Goal: Task Accomplishment & Management: Use online tool/utility

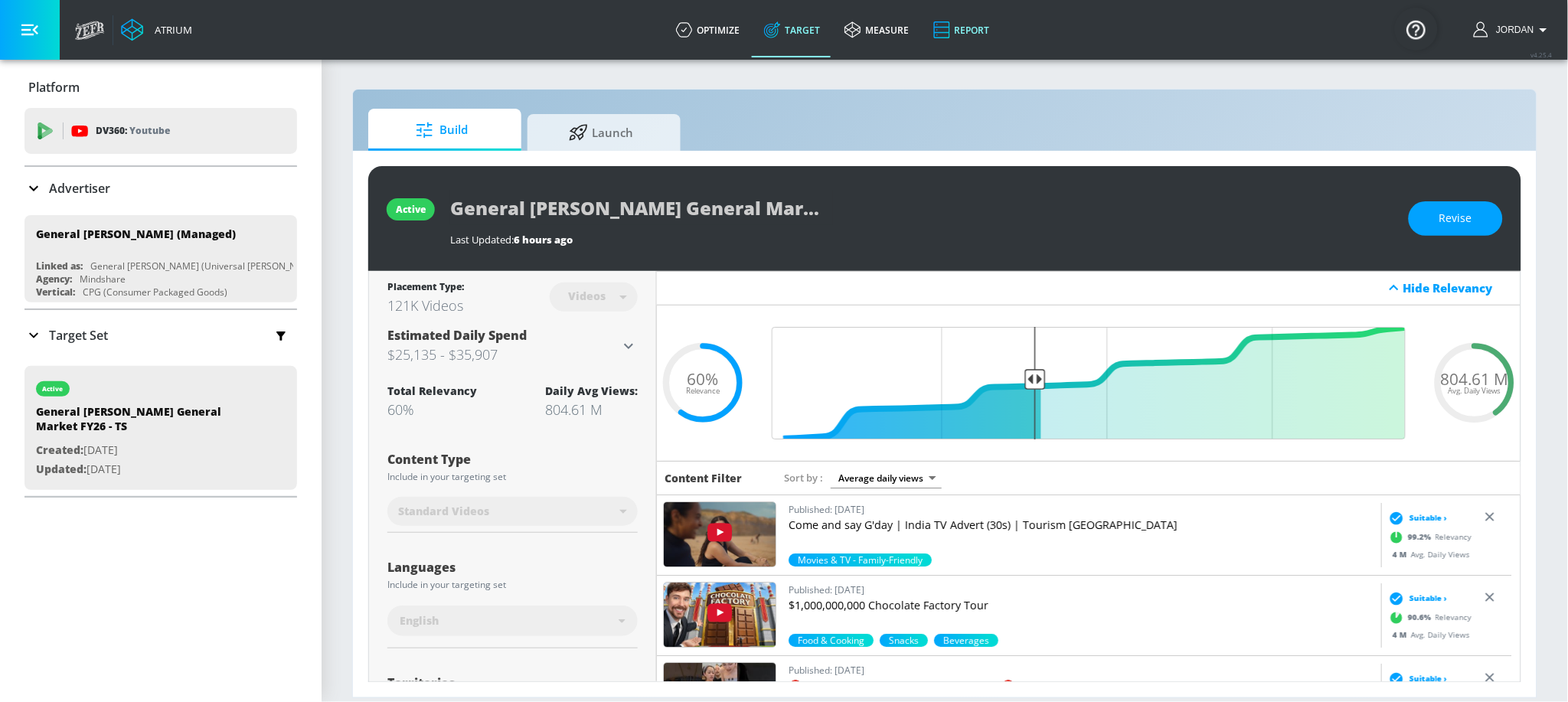
drag, startPoint x: 634, startPoint y: 146, endPoint x: 921, endPoint y: 7, distance: 318.9
click at [634, 146] on span "Launch" at bounding box center [601, 132] width 116 height 37
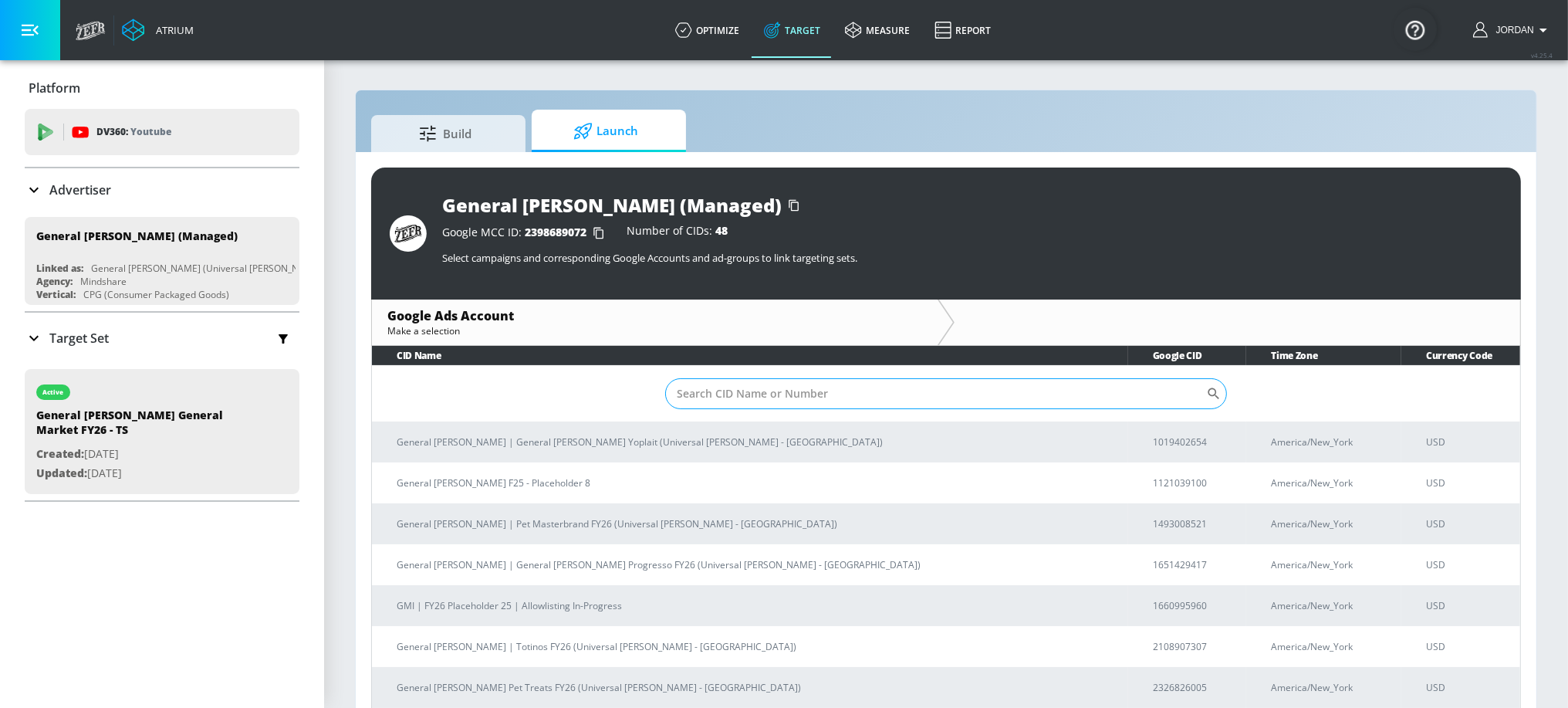
click at [788, 395] on input "Sort By" at bounding box center [935, 394] width 541 height 31
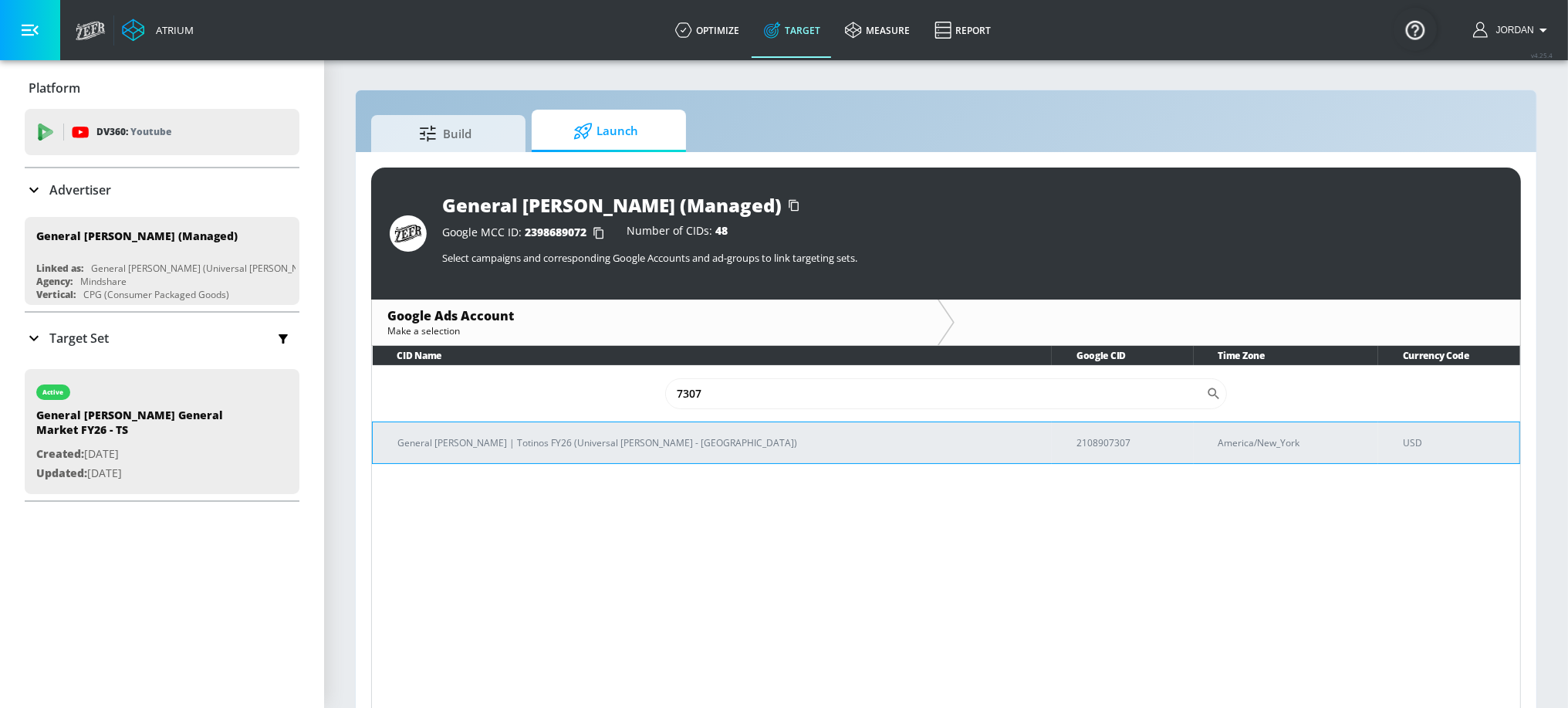
type input "7307"
click at [634, 447] on p "General Mills | Totinos FY26 (Universal McCann - NYC)" at bounding box center [718, 442] width 642 height 16
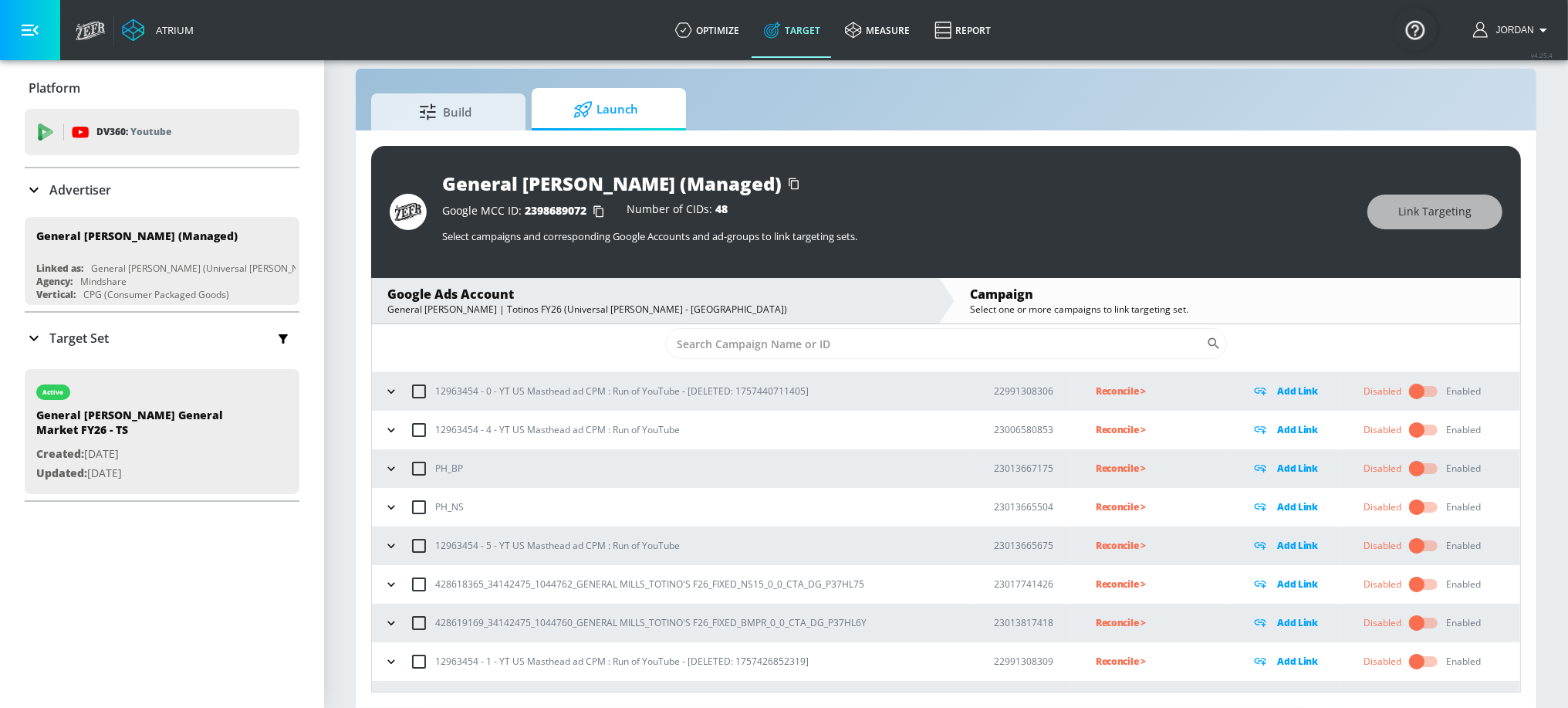
scroll to position [73, 0]
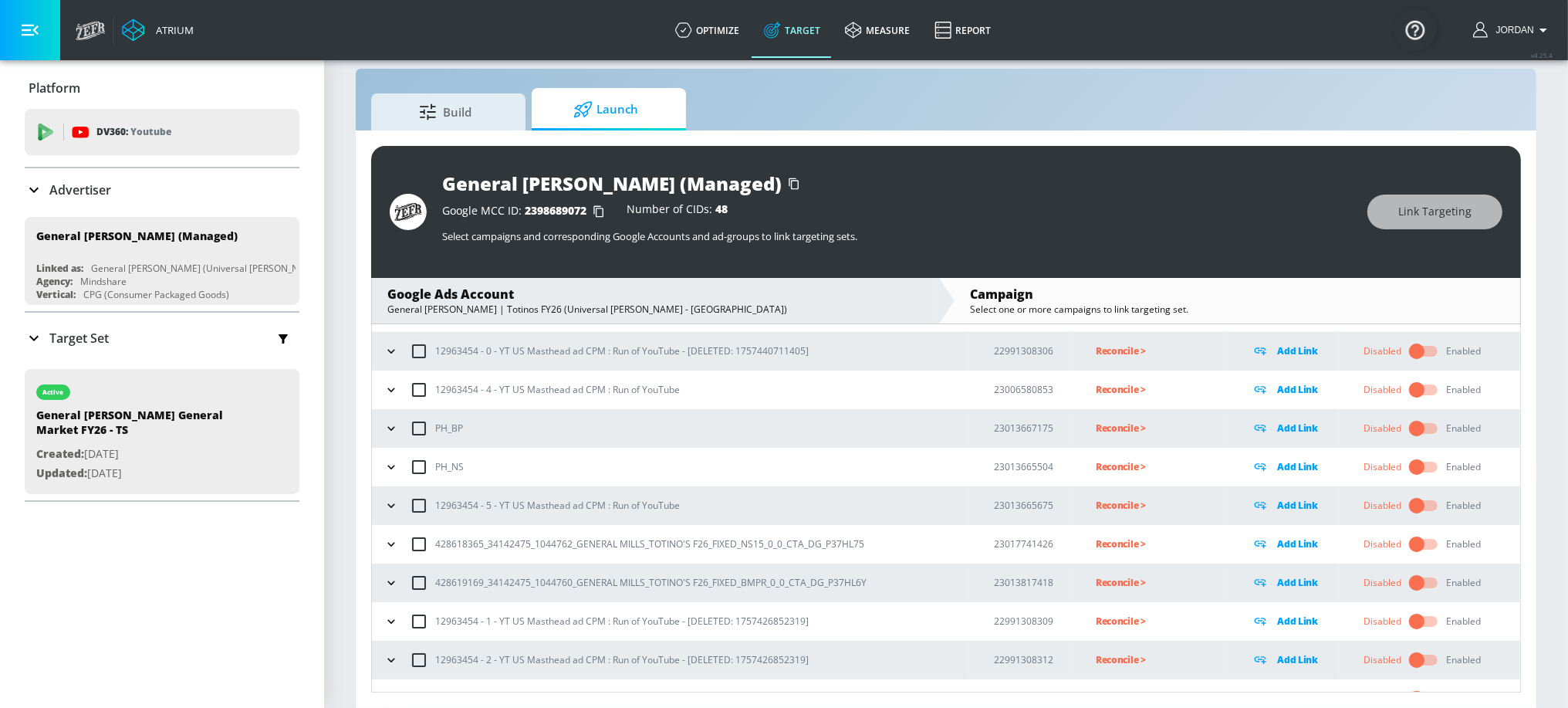
click at [392, 582] on icon "button" at bounding box center [391, 582] width 7 height 4
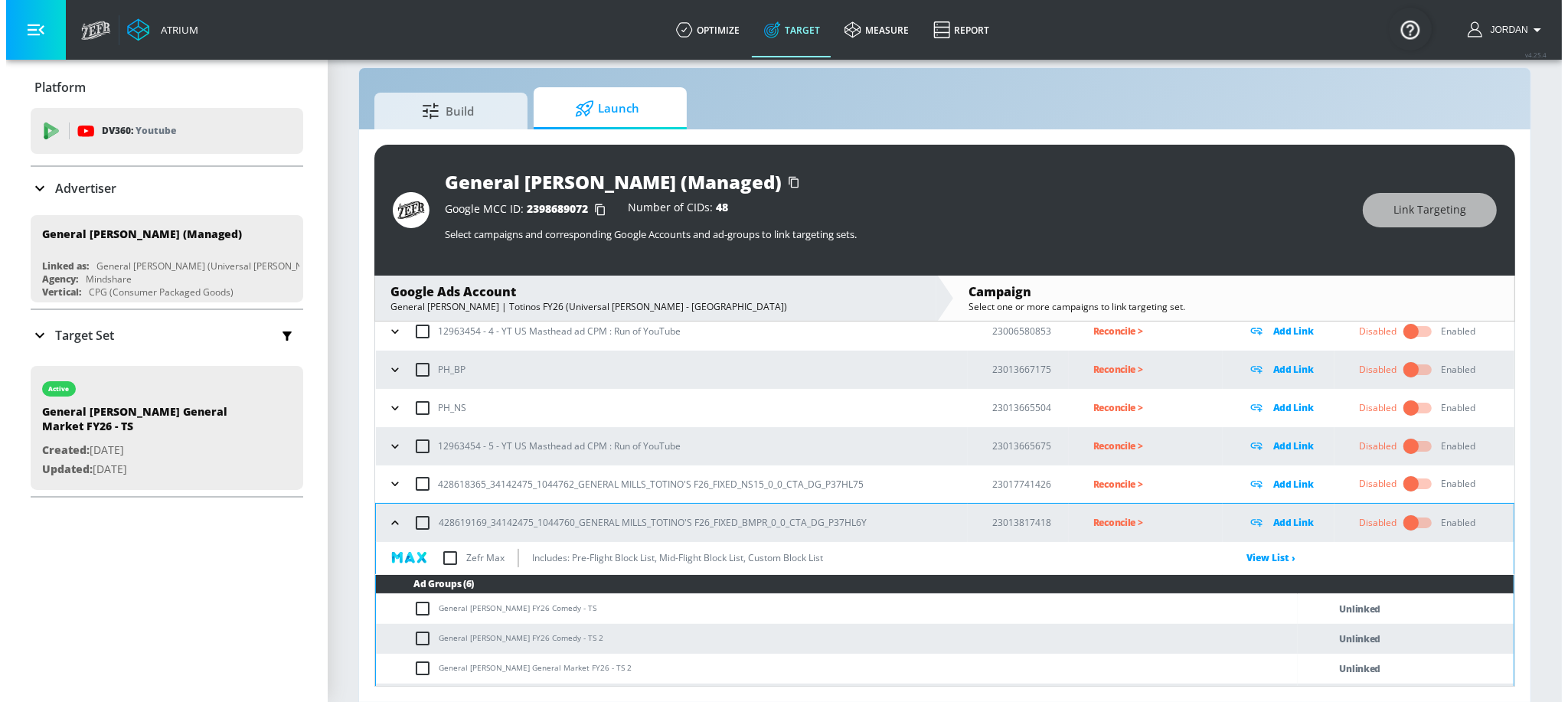
scroll to position [238, 0]
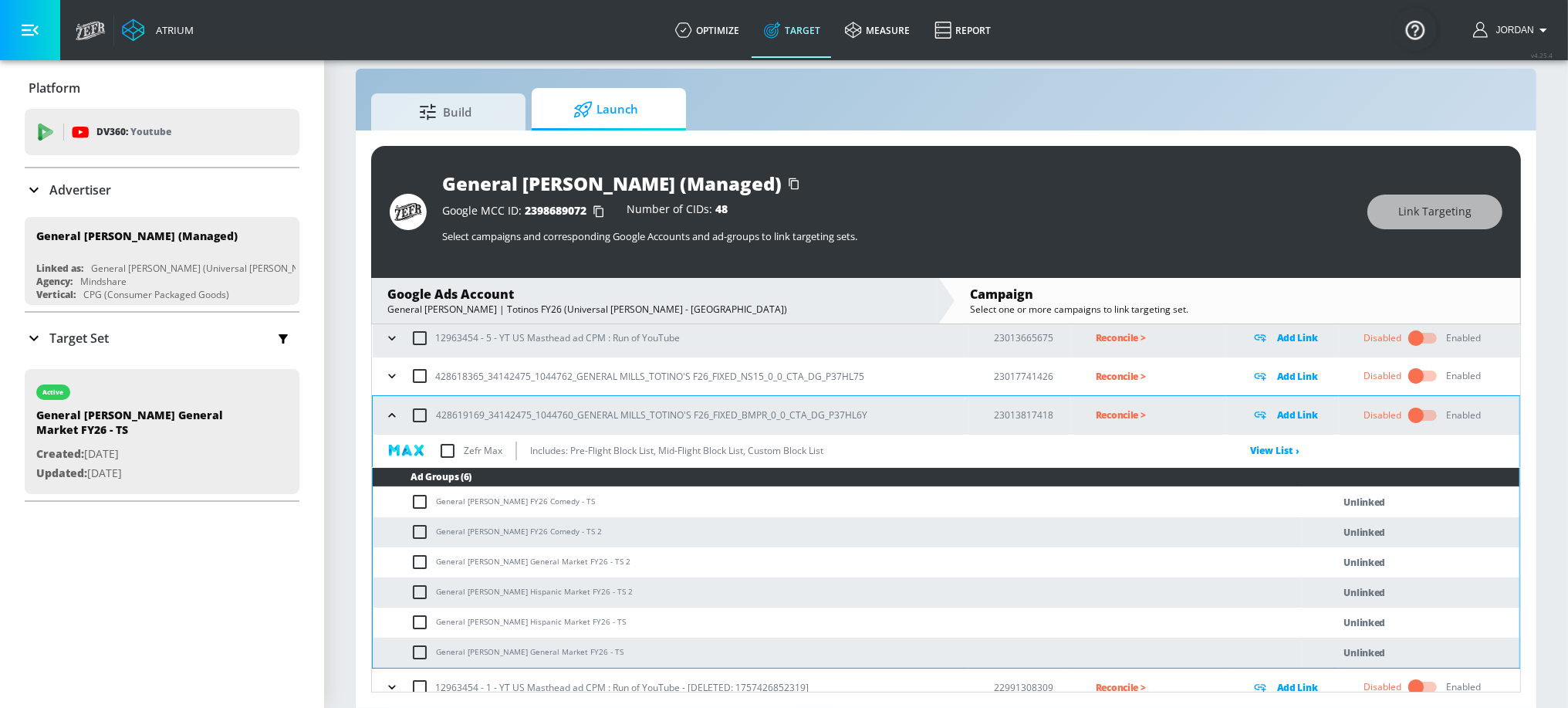
copy td "General [PERSON_NAME] FY26 Comedy - TS"
drag, startPoint x: 438, startPoint y: 500, endPoint x: 582, endPoint y: 499, distance: 144.0
click at [582, 499] on td "General [PERSON_NAME] FY26 Comedy - TS" at bounding box center [837, 502] width 929 height 30
drag, startPoint x: 426, startPoint y: 501, endPoint x: 423, endPoint y: 521, distance: 20.2
click at [426, 501] on input "checkbox" at bounding box center [423, 502] width 25 height 19
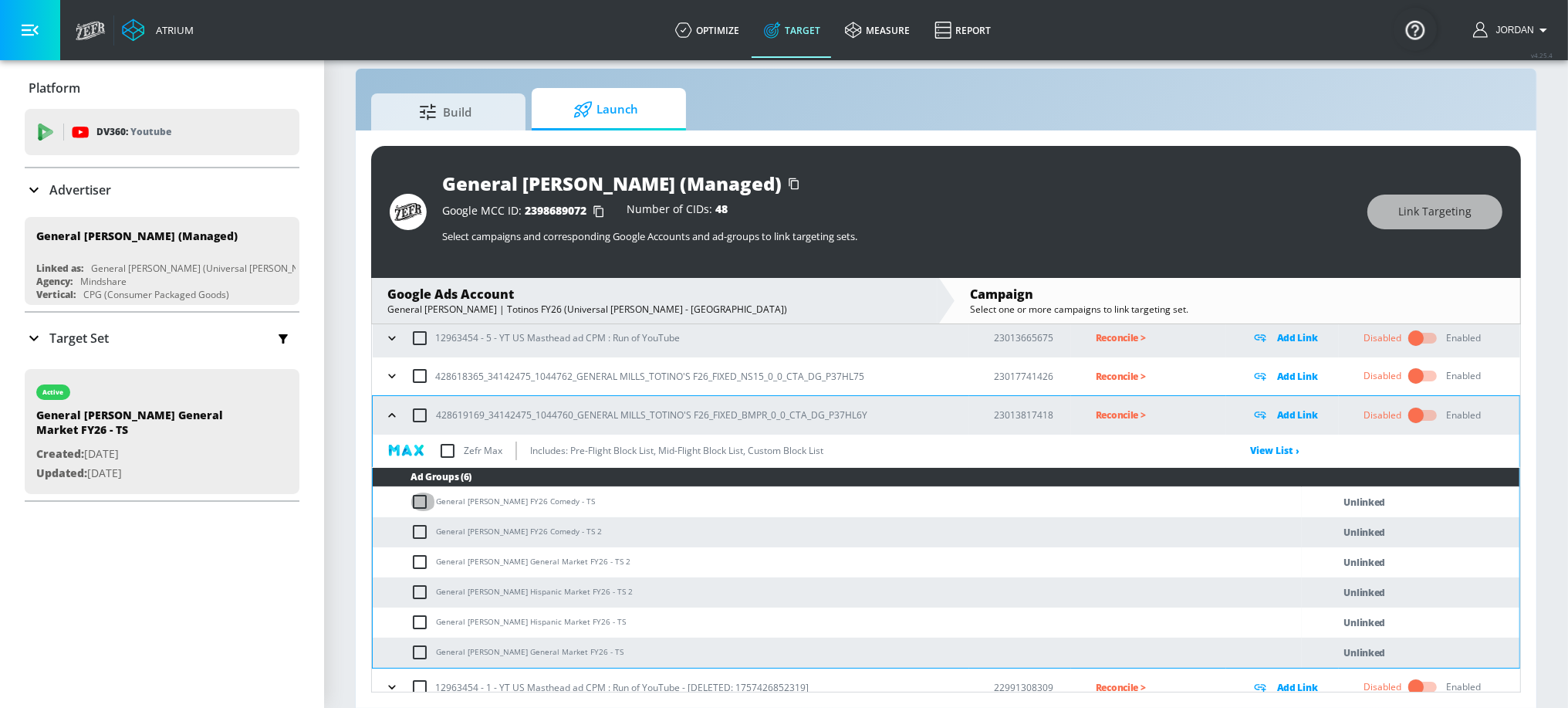
checkbox input "true"
click at [423, 531] on input "checkbox" at bounding box center [423, 531] width 25 height 19
checkbox input "true"
click at [1427, 211] on span "Link Targeting" at bounding box center [1435, 211] width 74 height 19
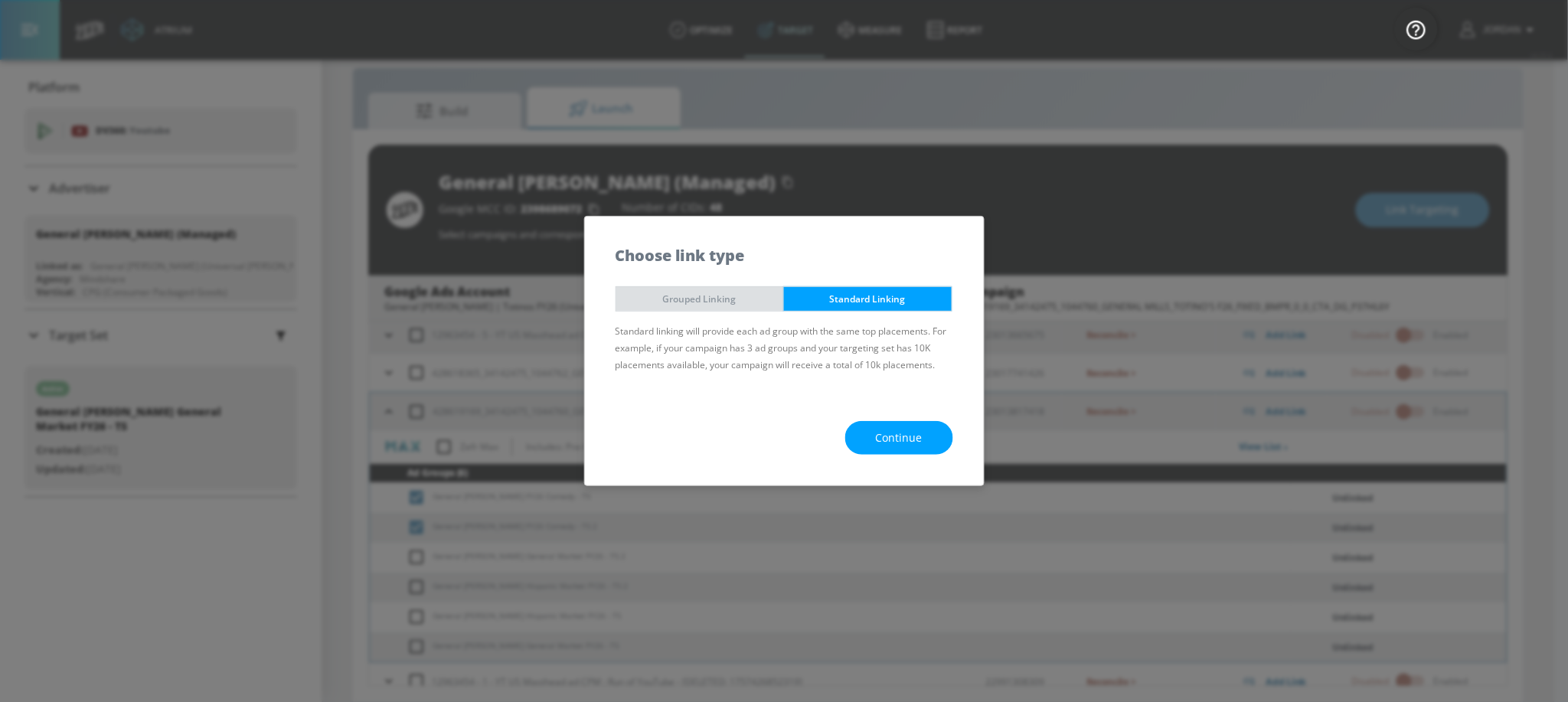
drag, startPoint x: 734, startPoint y: 306, endPoint x: 800, endPoint y: 303, distance: 66.1
click at [735, 306] on span "Grouped Linking" at bounding box center [700, 298] width 145 height 16
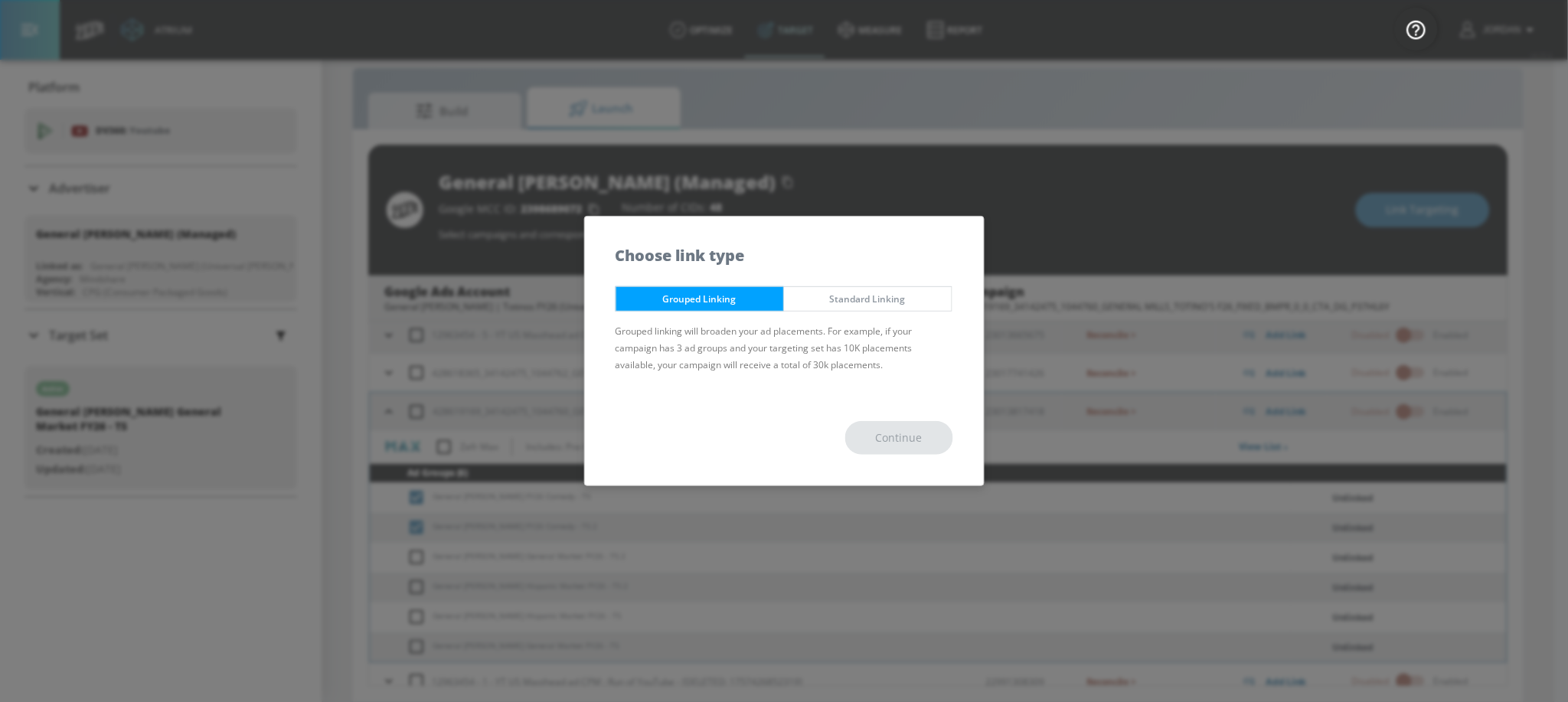
click at [828, 302] on span "Standard Linking" at bounding box center [867, 298] width 145 height 16
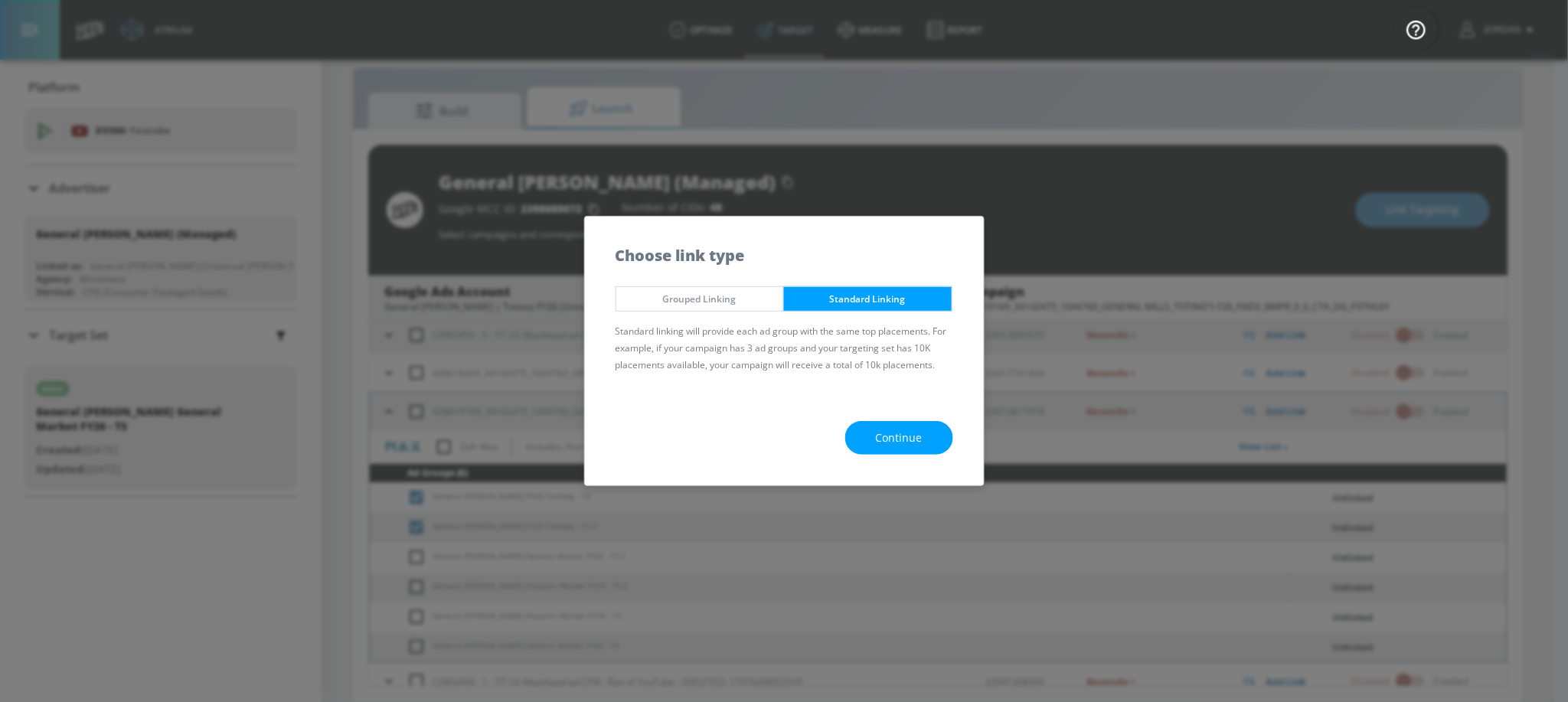
click at [913, 436] on span "Continue" at bounding box center [899, 438] width 47 height 19
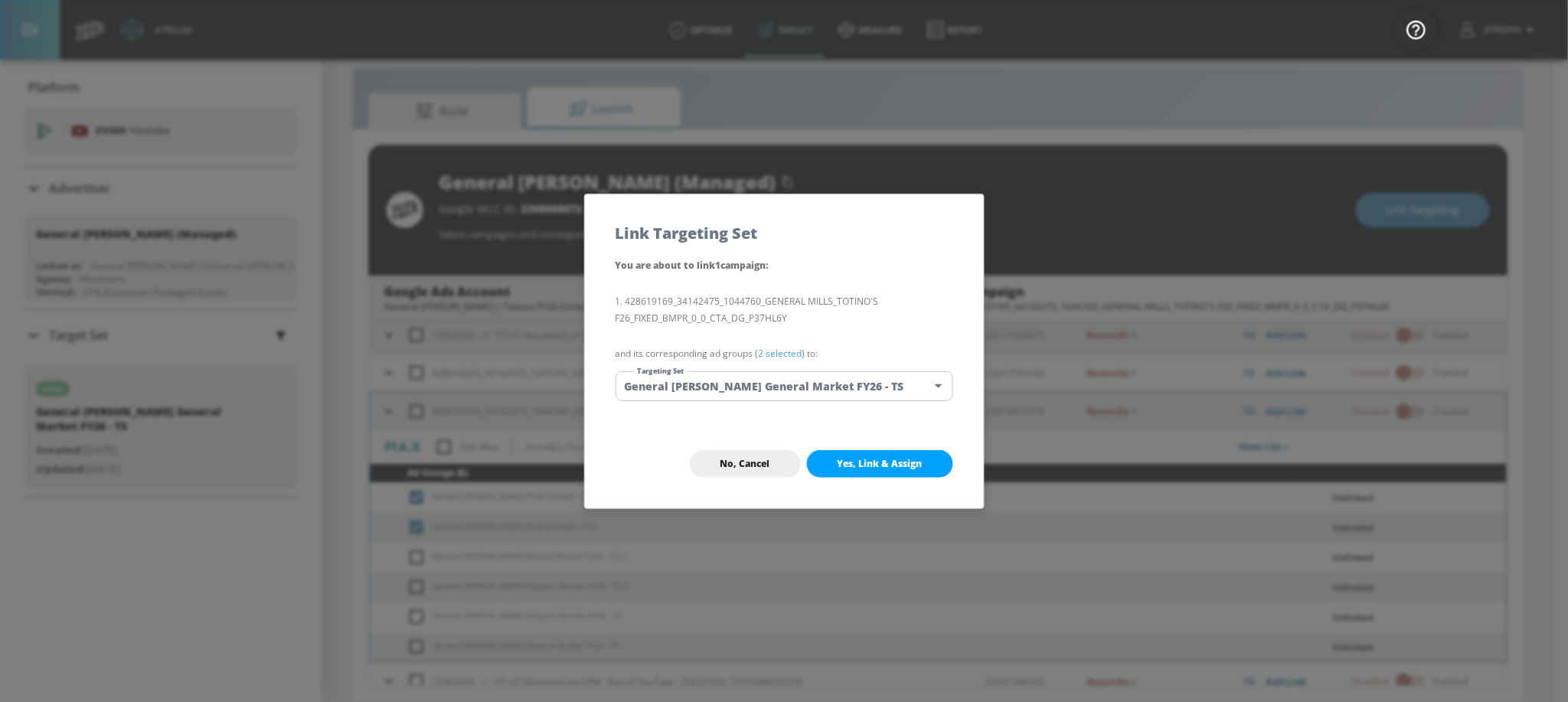
click at [762, 389] on body "Atrium optimize Target measure Report optimize Target measure Report v 4.25.4 J…" at bounding box center [784, 340] width 1568 height 724
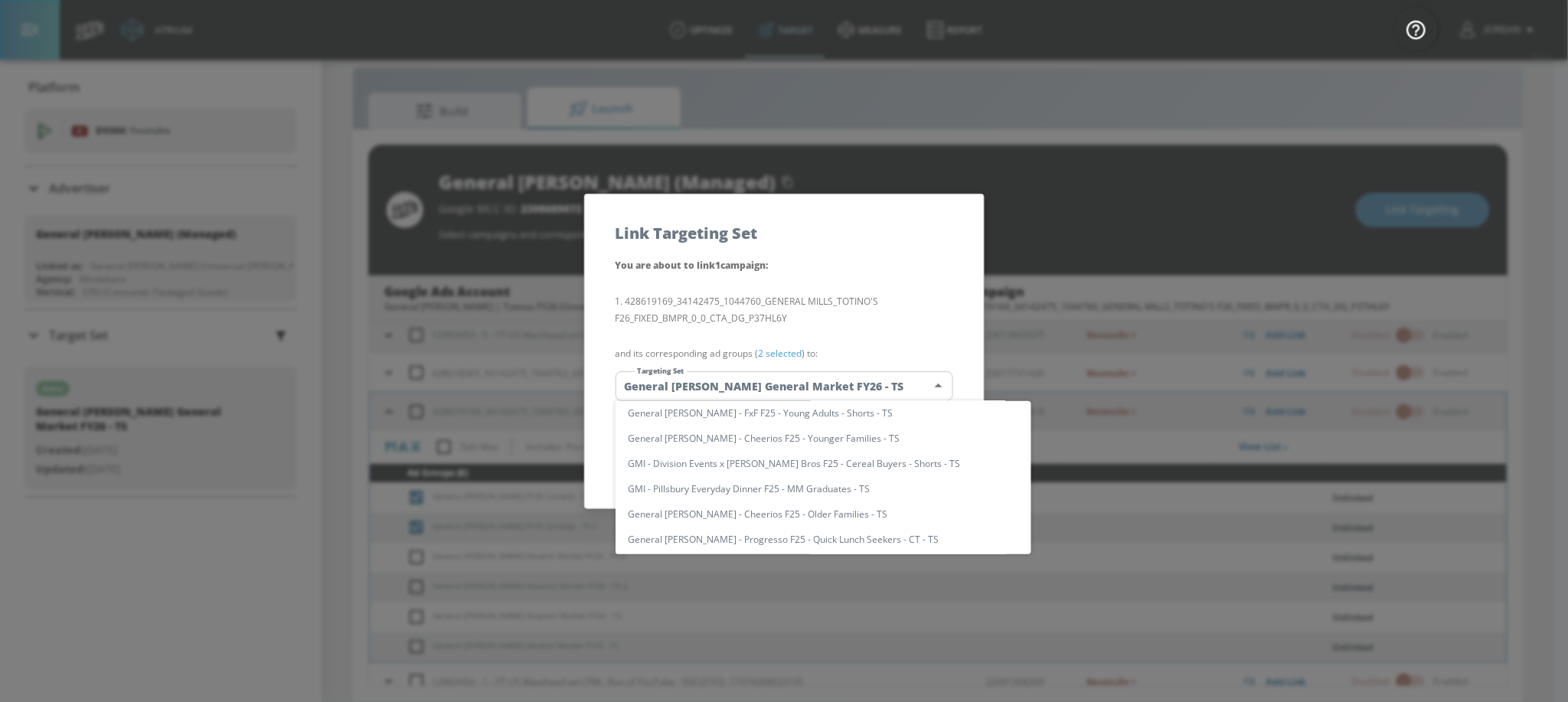
scroll to position [0, 0]
click at [738, 415] on input "text" at bounding box center [837, 417] width 386 height 21
paste input "General [PERSON_NAME] FY26 Comedy - TS"
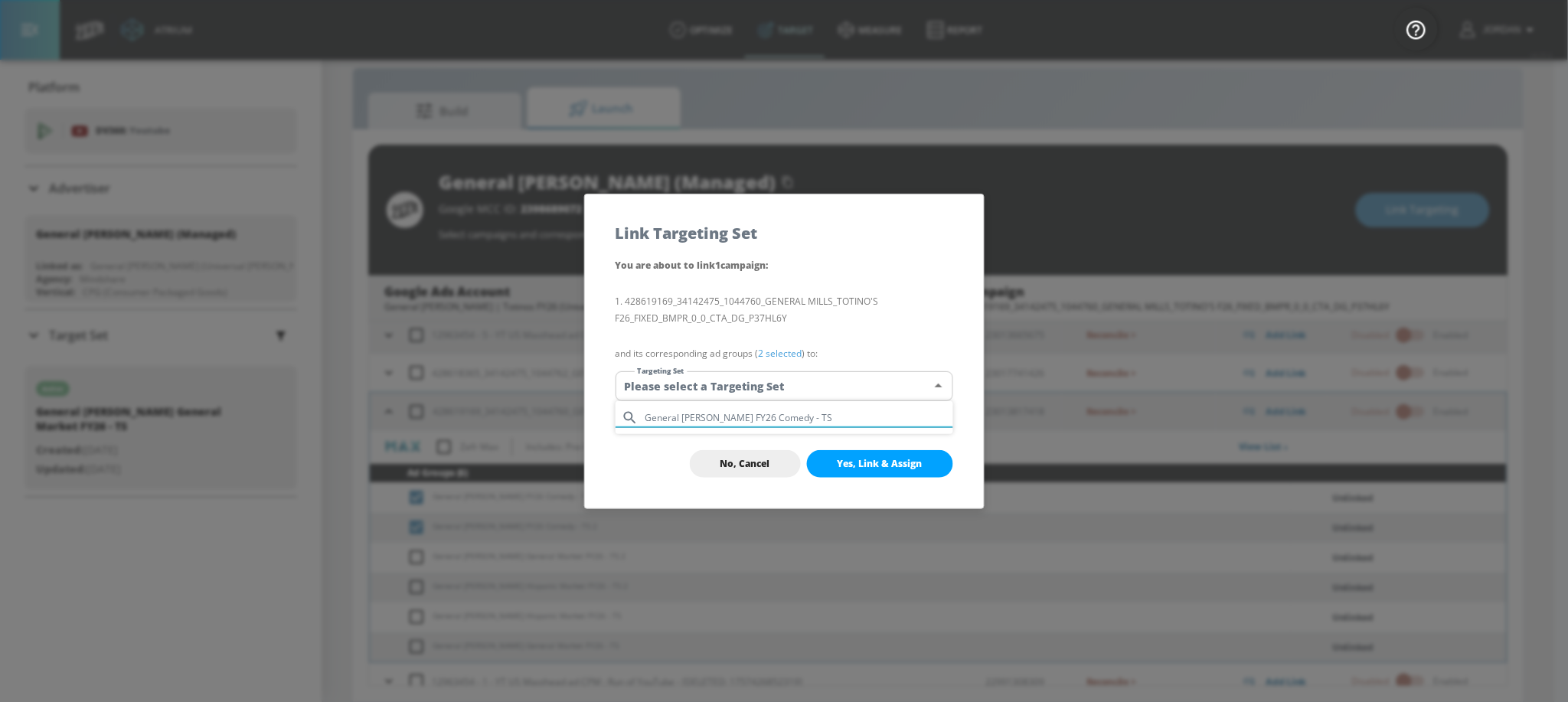
type input "General [PERSON_NAME] FY26 Comedy - TS"
click at [758, 386] on div at bounding box center [784, 351] width 1568 height 702
click at [750, 390] on body "Atrium optimize Target measure Report optimize Target measure Report v 4.25.4 J…" at bounding box center [784, 340] width 1568 height 724
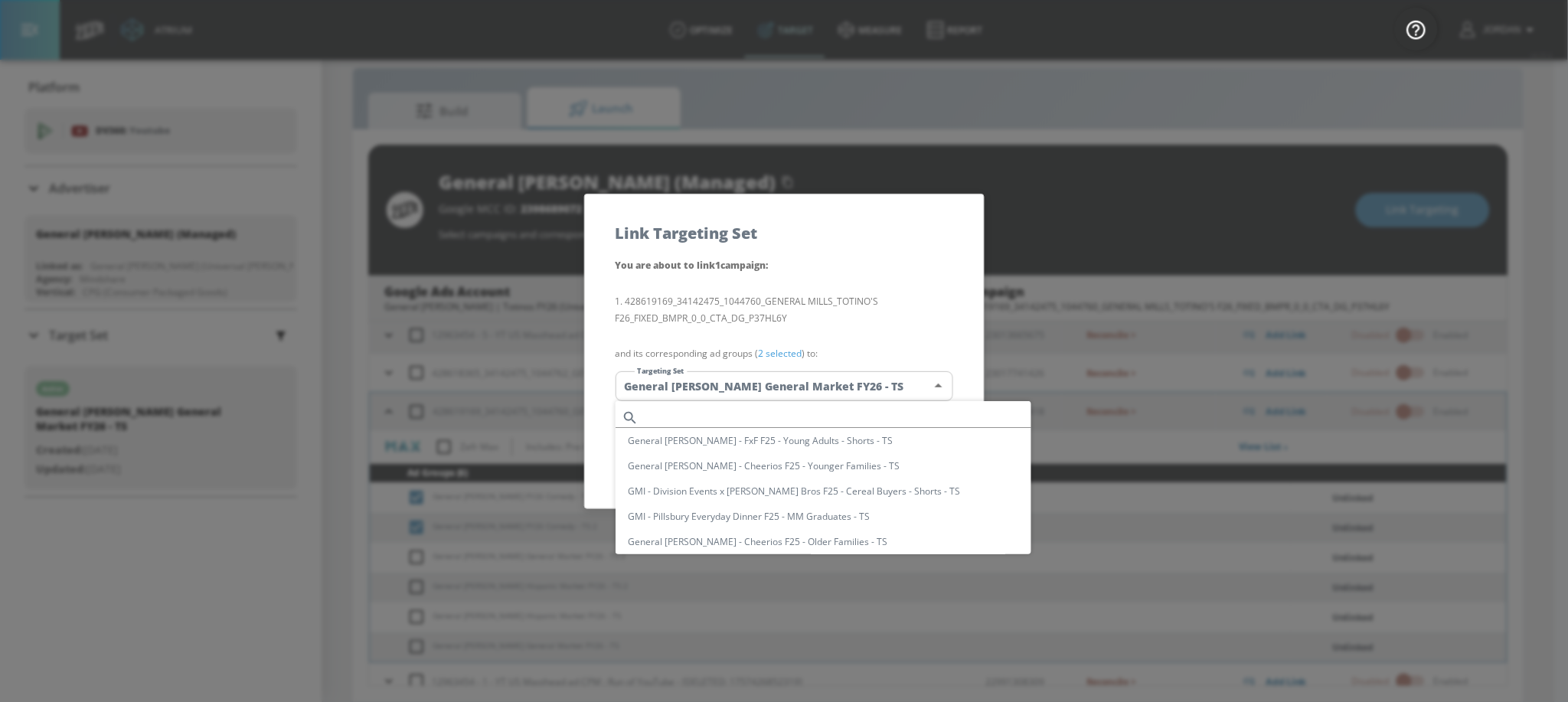
click at [721, 418] on input "text" at bounding box center [837, 417] width 386 height 21
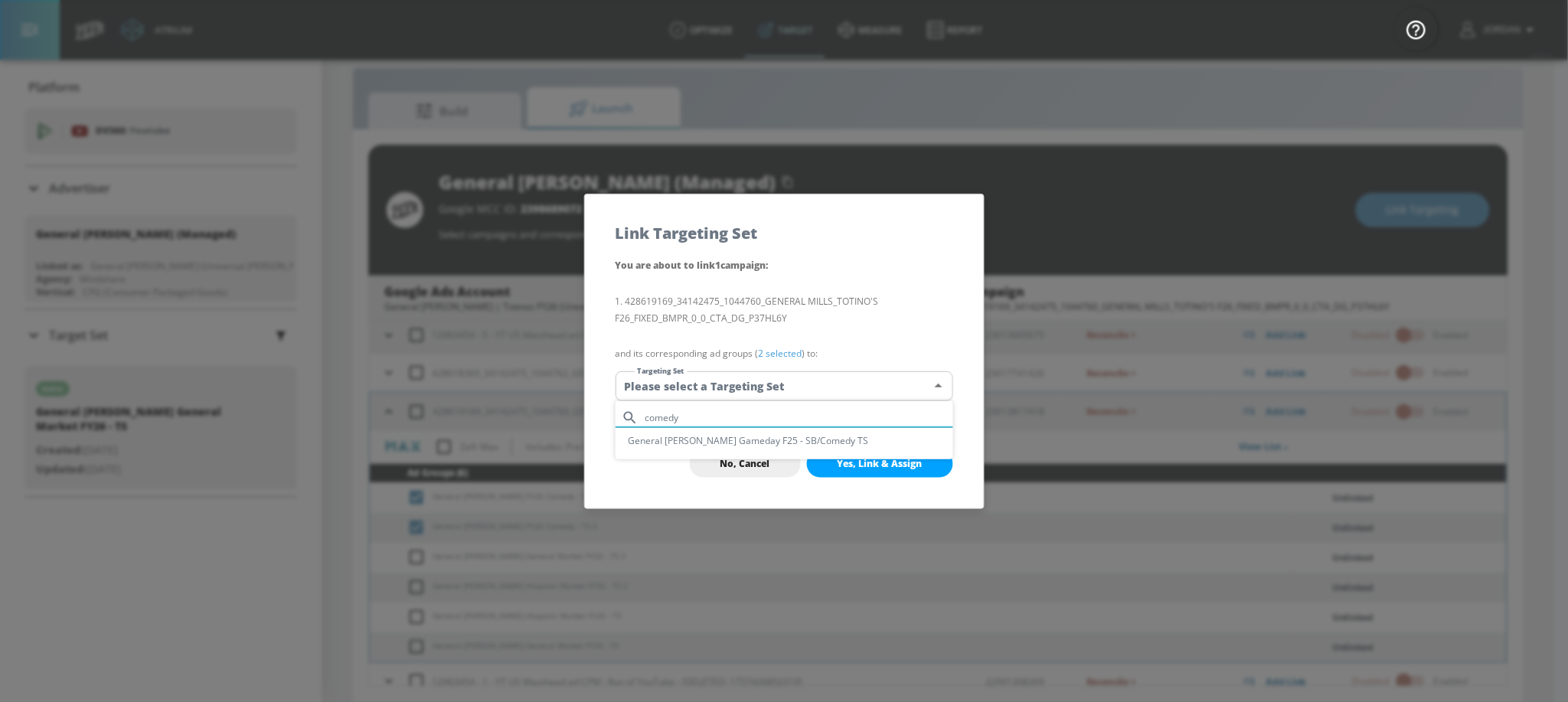
type input "comedy"
click at [677, 490] on div at bounding box center [784, 351] width 1568 height 702
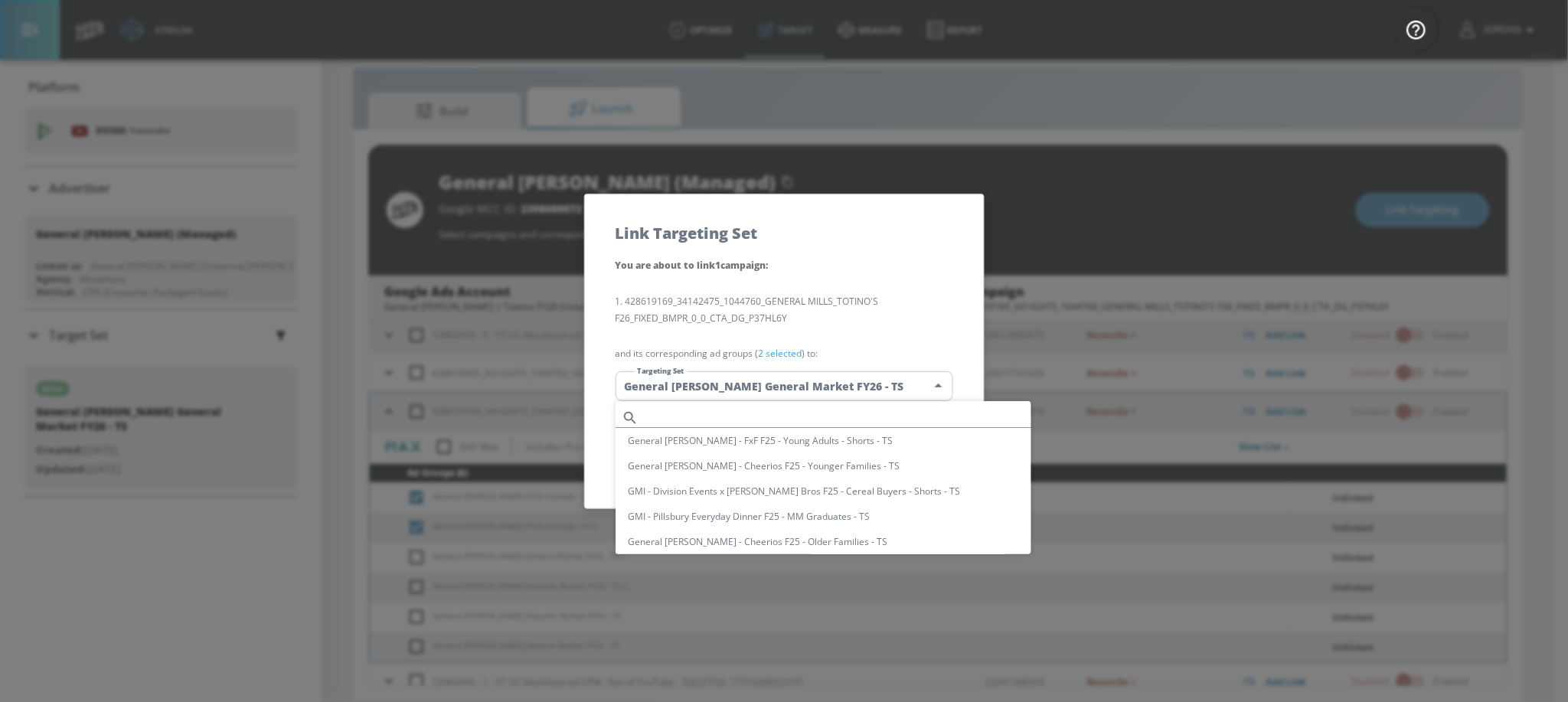
click at [789, 386] on body "Atrium optimize Target measure Report optimize Target measure Report v 4.25.4 J…" at bounding box center [784, 340] width 1568 height 724
click at [735, 408] on input "text" at bounding box center [837, 406] width 386 height 21
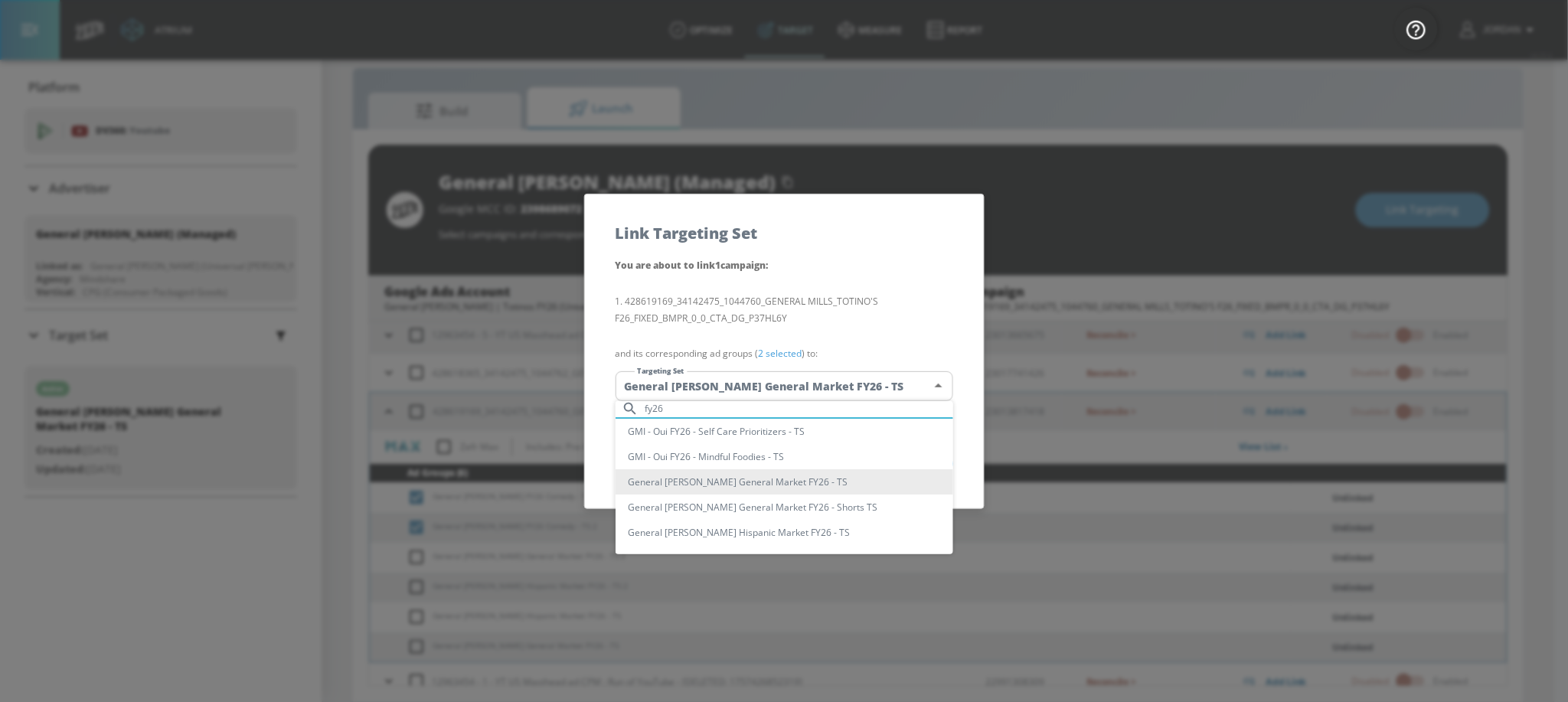
type input "fy26"
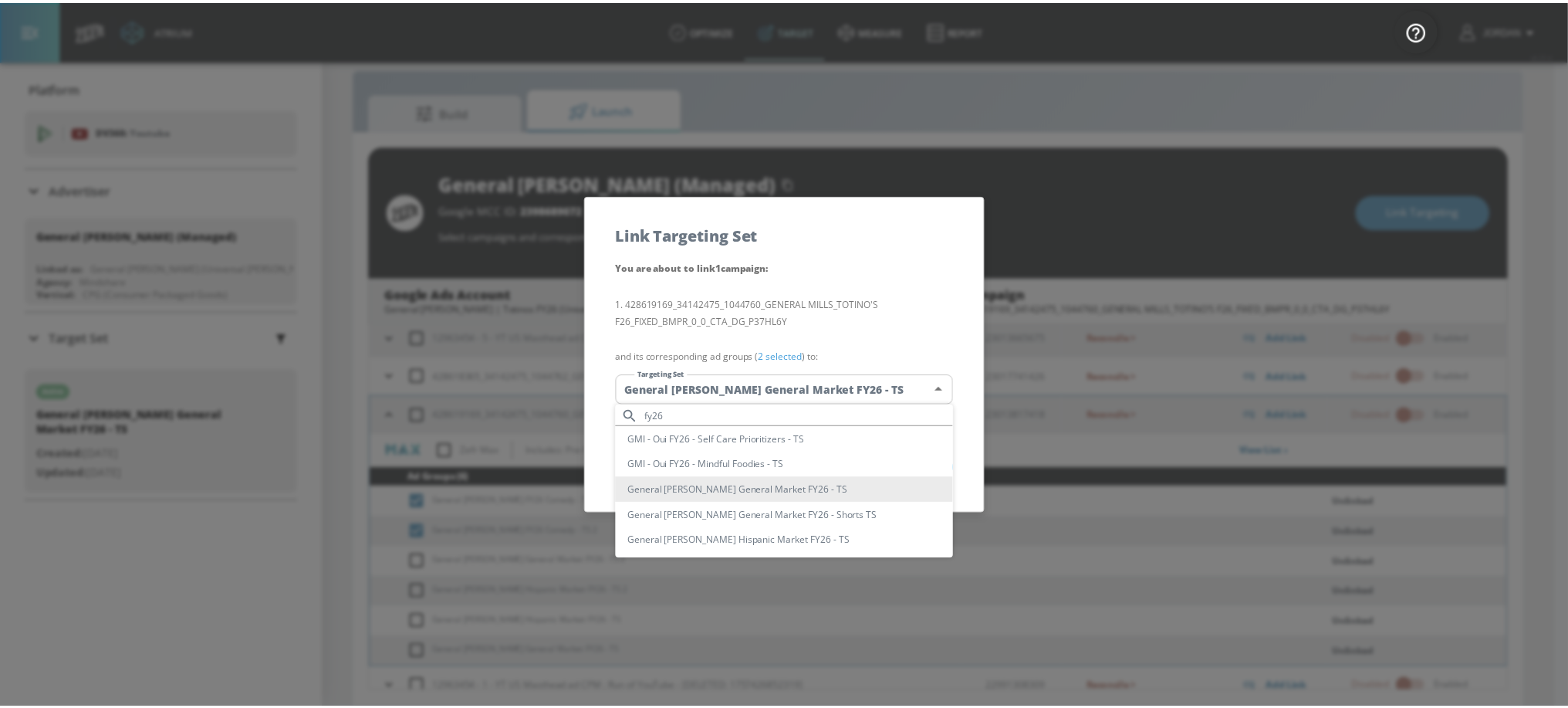
scroll to position [0, 0]
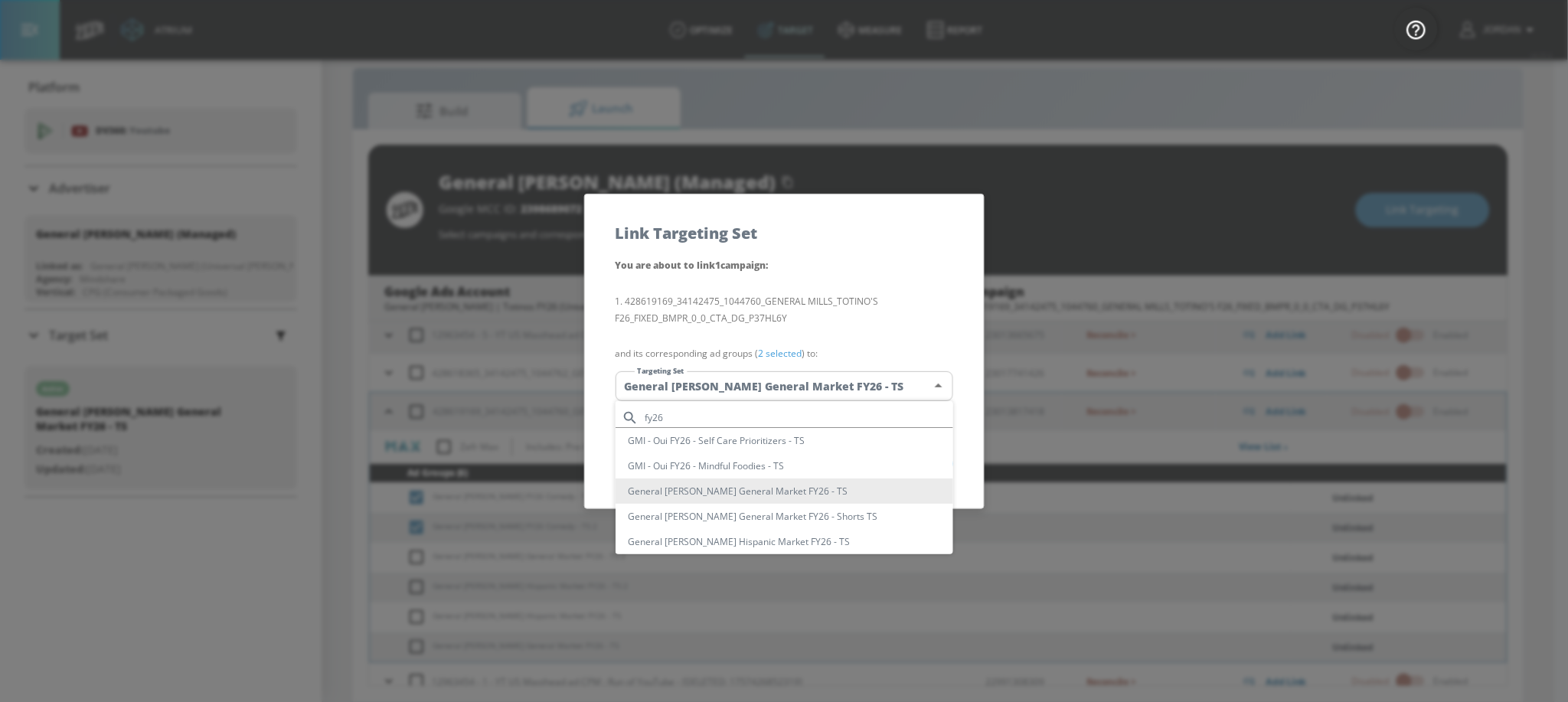
click at [961, 348] on div at bounding box center [784, 351] width 1568 height 702
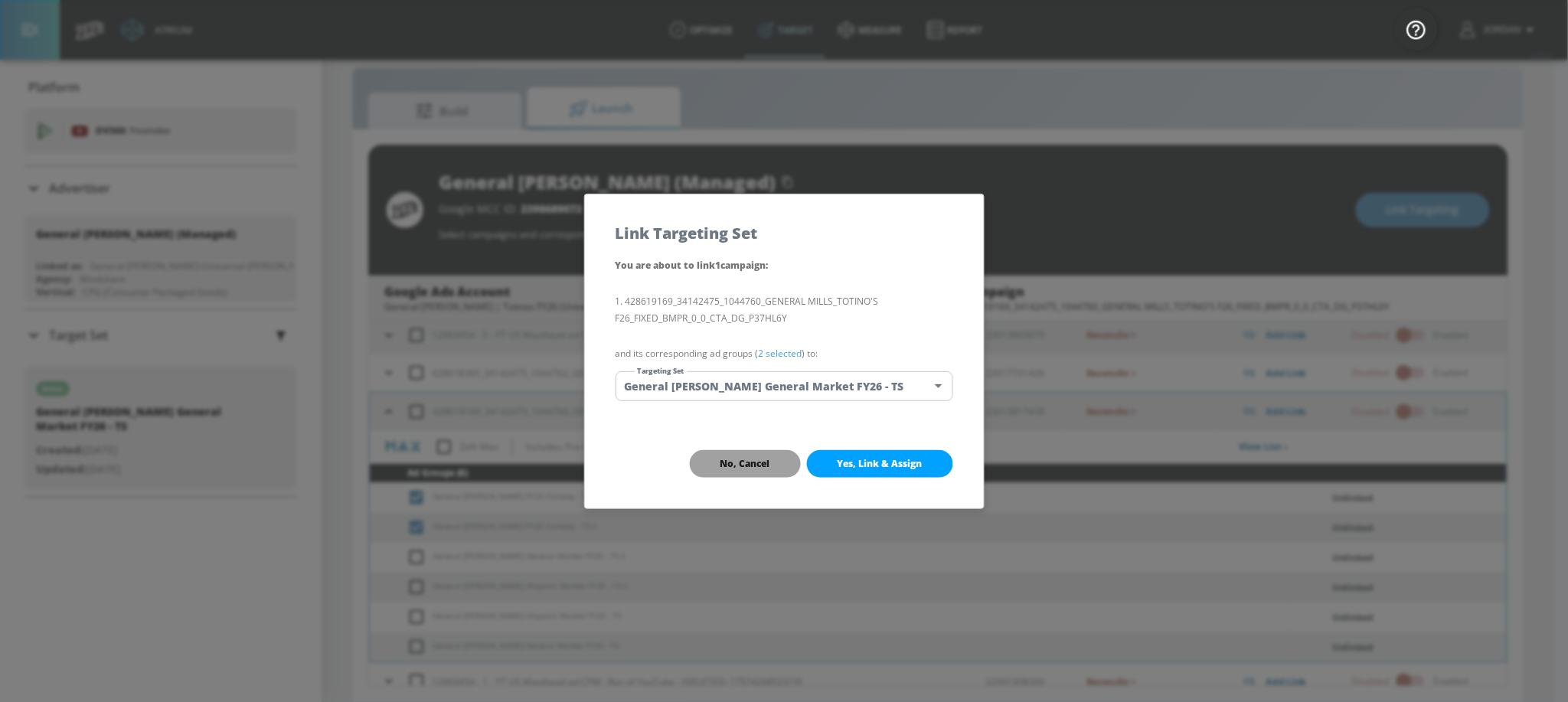
click at [762, 462] on span "No, Cancel" at bounding box center [745, 463] width 49 height 13
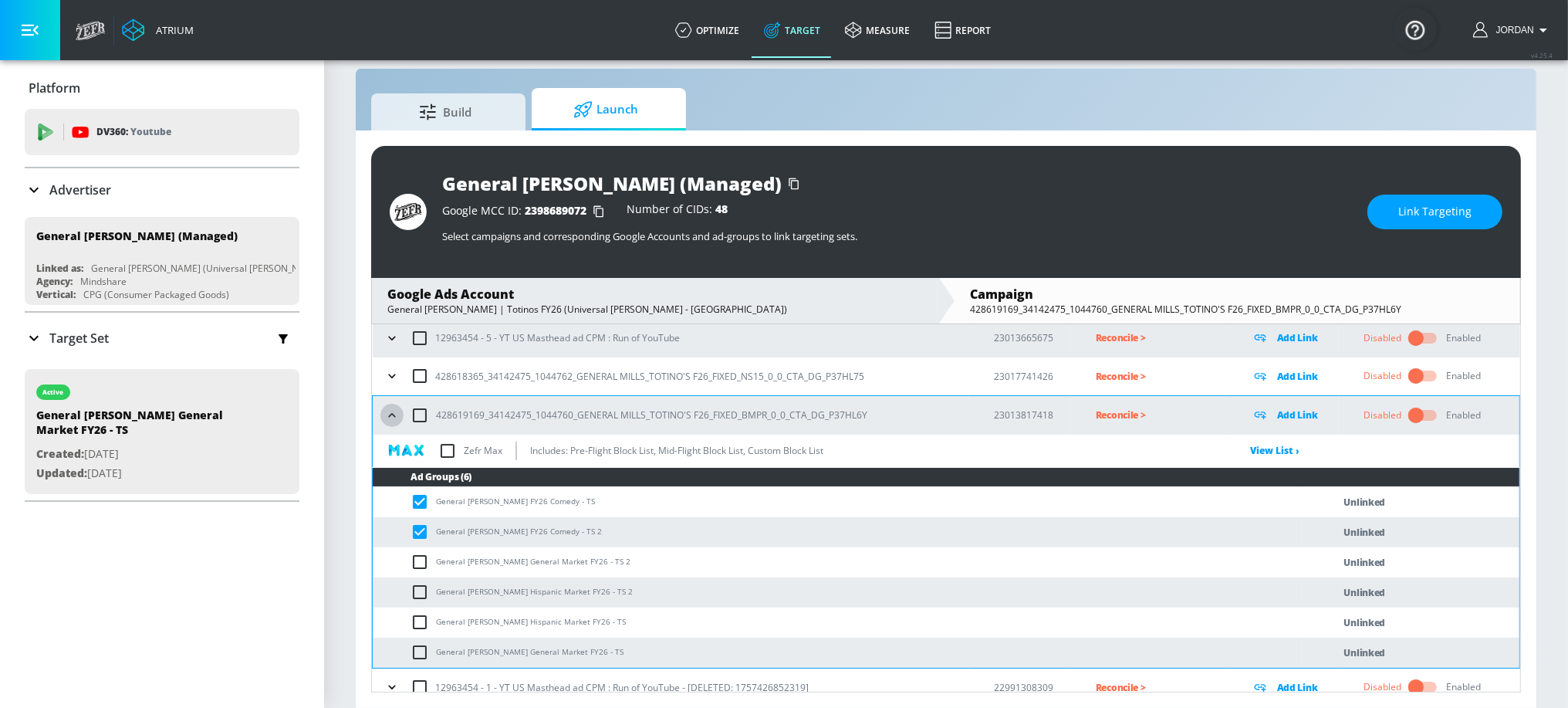
click at [399, 413] on icon "button" at bounding box center [392, 415] width 15 height 15
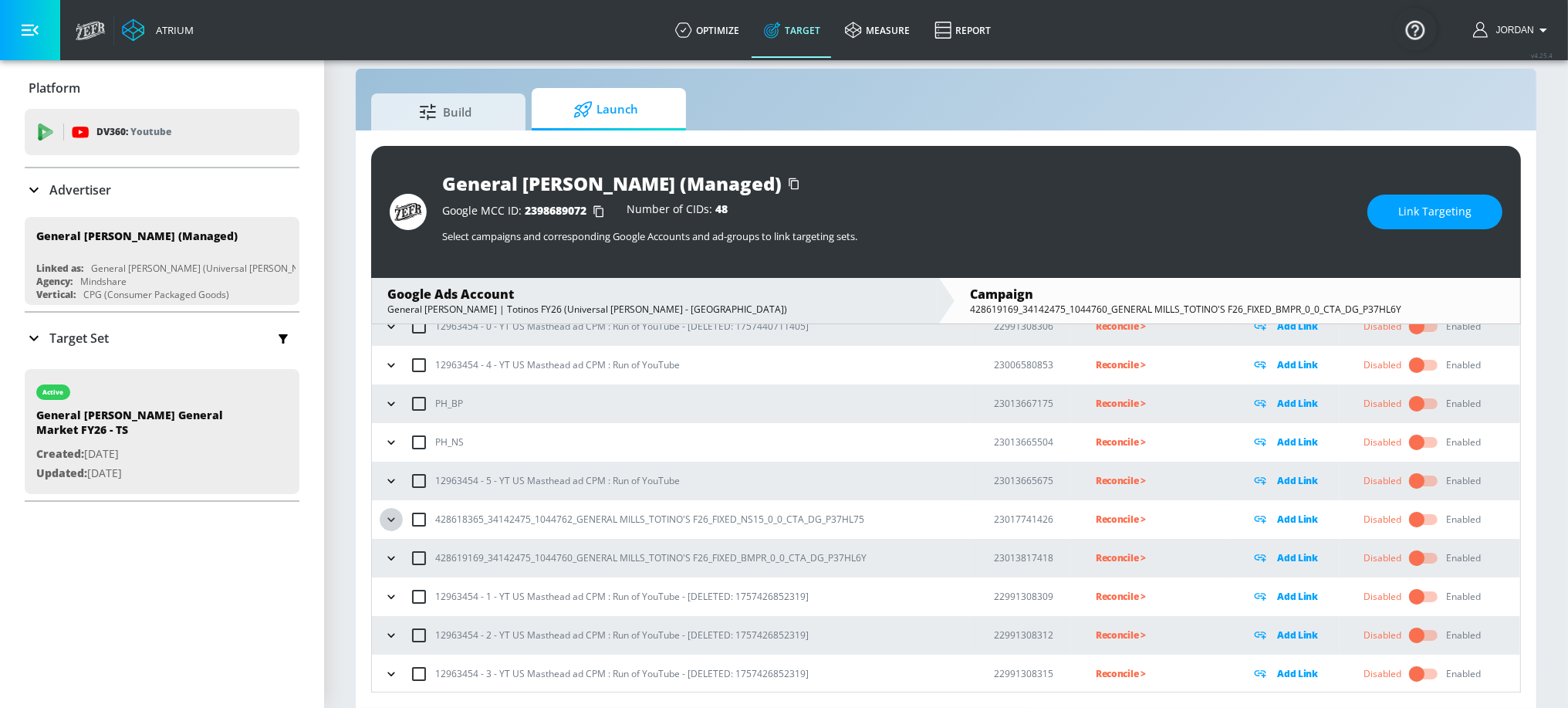
click at [389, 518] on icon "button" at bounding box center [391, 519] width 7 height 4
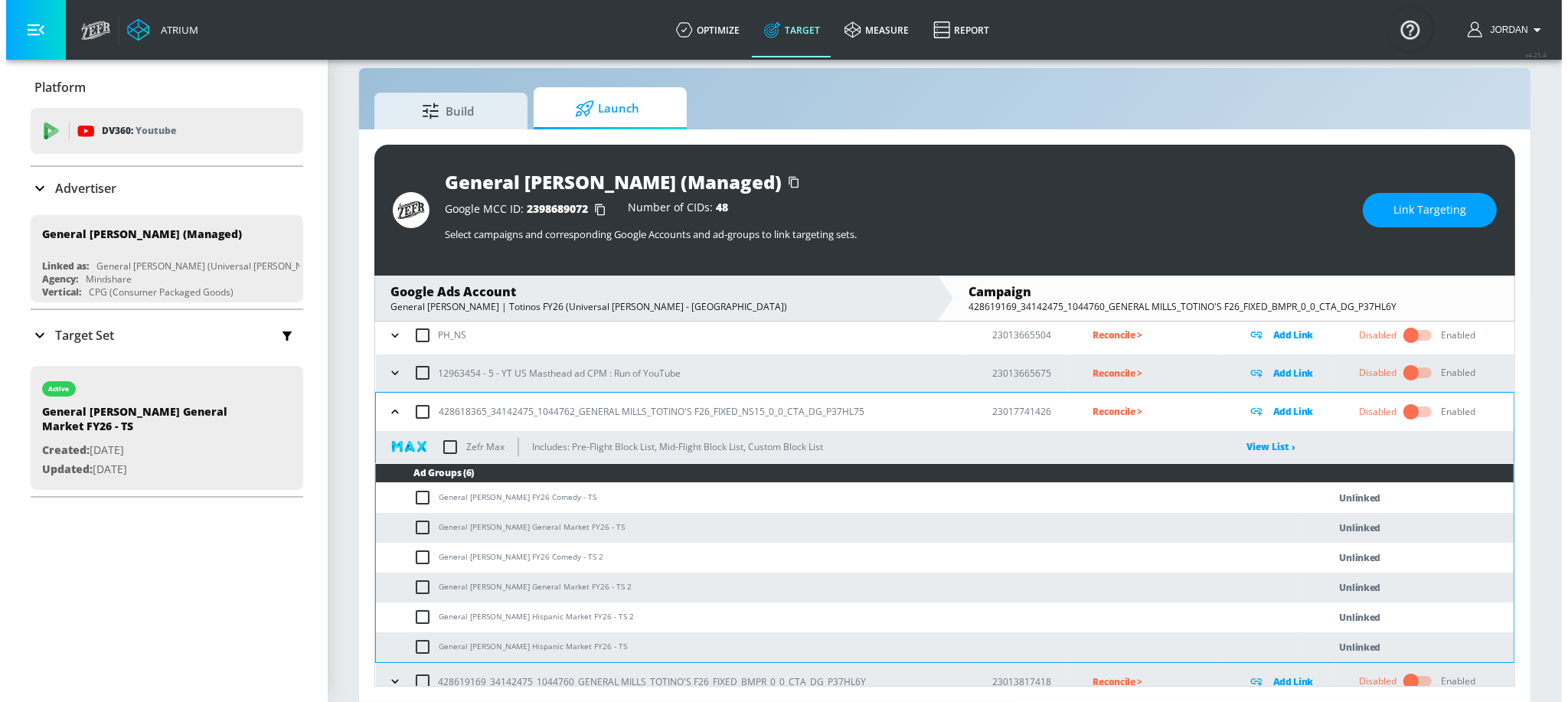
scroll to position [329, 0]
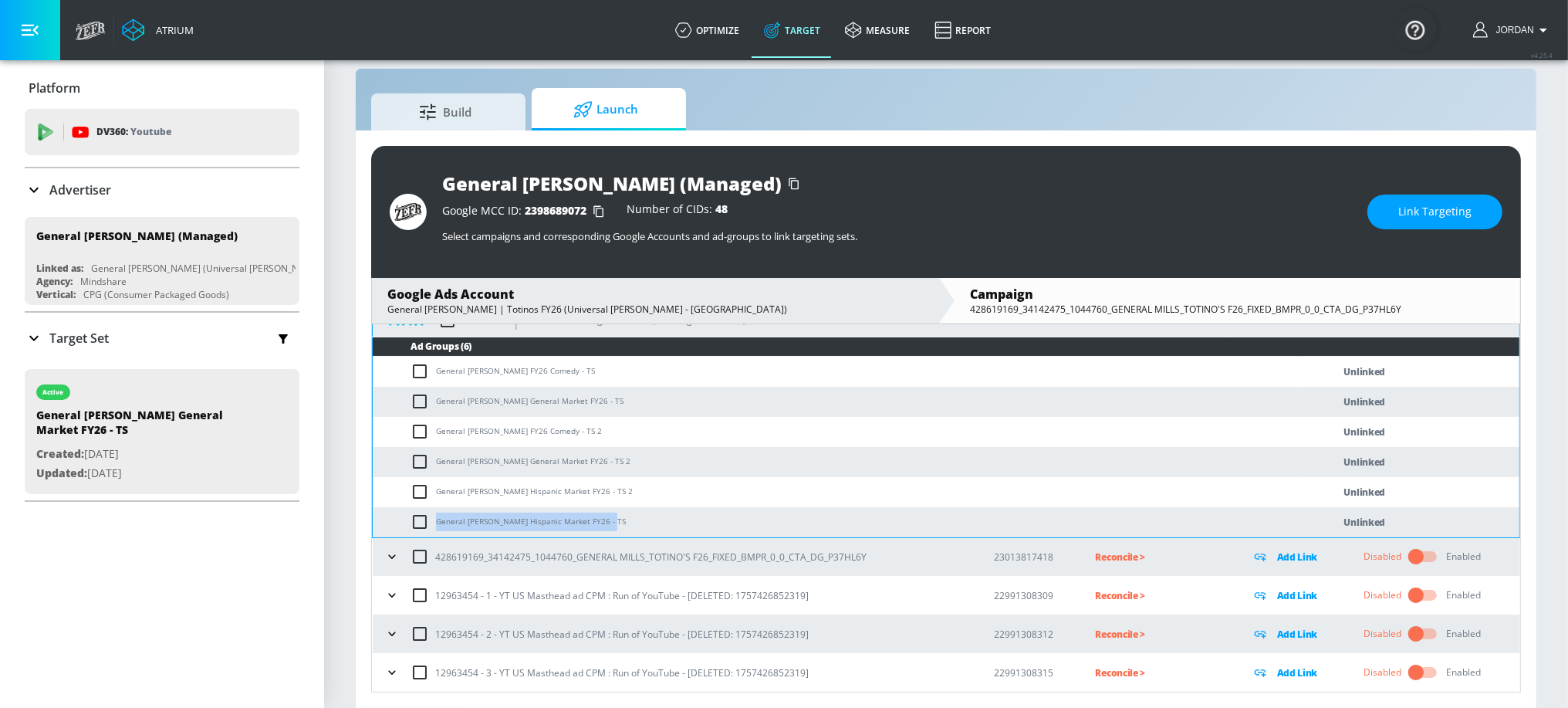
drag, startPoint x: 438, startPoint y: 520, endPoint x: 597, endPoint y: 516, distance: 159.1
click at [597, 516] on td "General [PERSON_NAME] Hispanic Market FY26 - TS" at bounding box center [837, 522] width 929 height 30
copy td "General Mills - Totino's Hispanic Market FY26"
drag, startPoint x: 415, startPoint y: 488, endPoint x: 418, endPoint y: 505, distance: 17.3
click at [416, 490] on input "checkbox" at bounding box center [423, 492] width 25 height 19
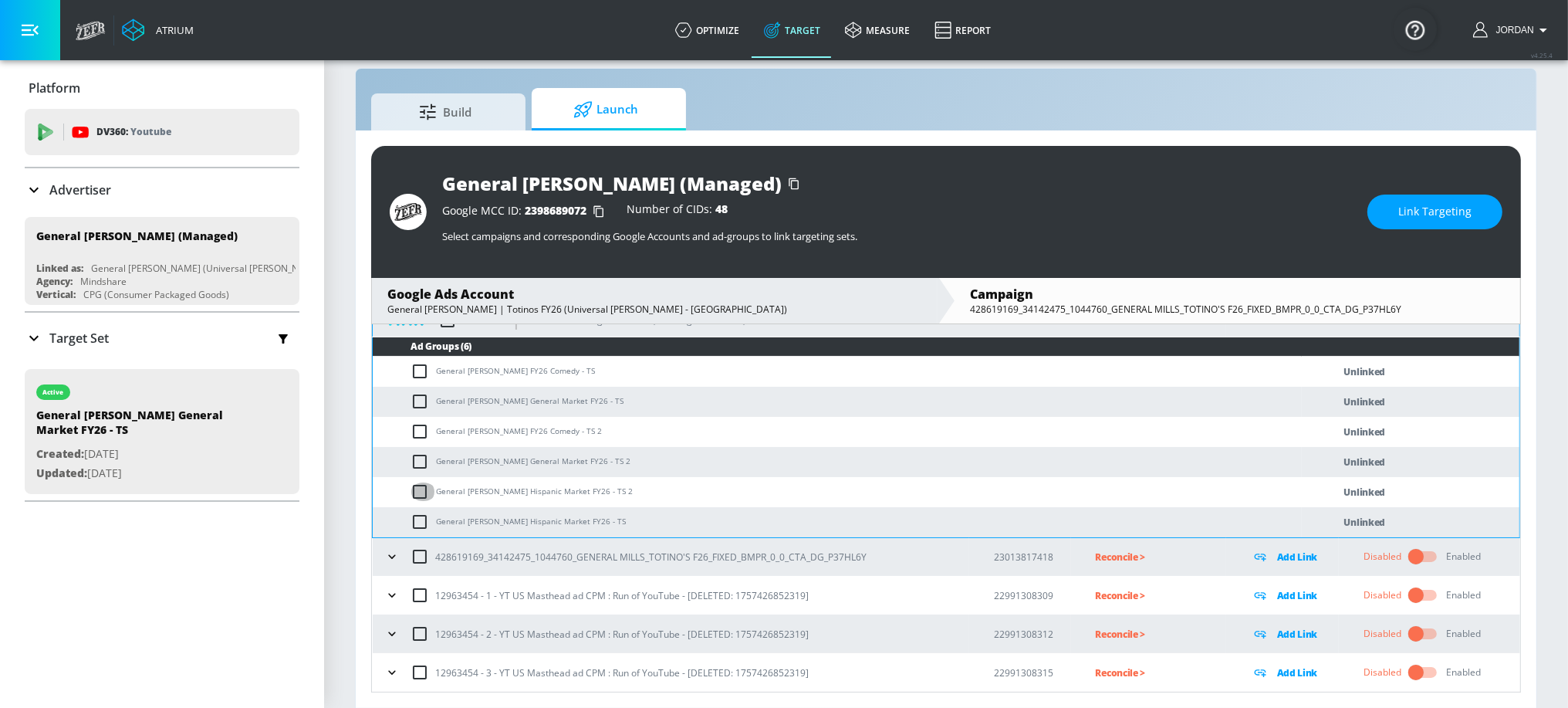
checkbox input "true"
click at [424, 518] on input "checkbox" at bounding box center [423, 522] width 25 height 19
checkbox input "true"
click at [1412, 215] on span "Link Targeting" at bounding box center [1435, 211] width 74 height 19
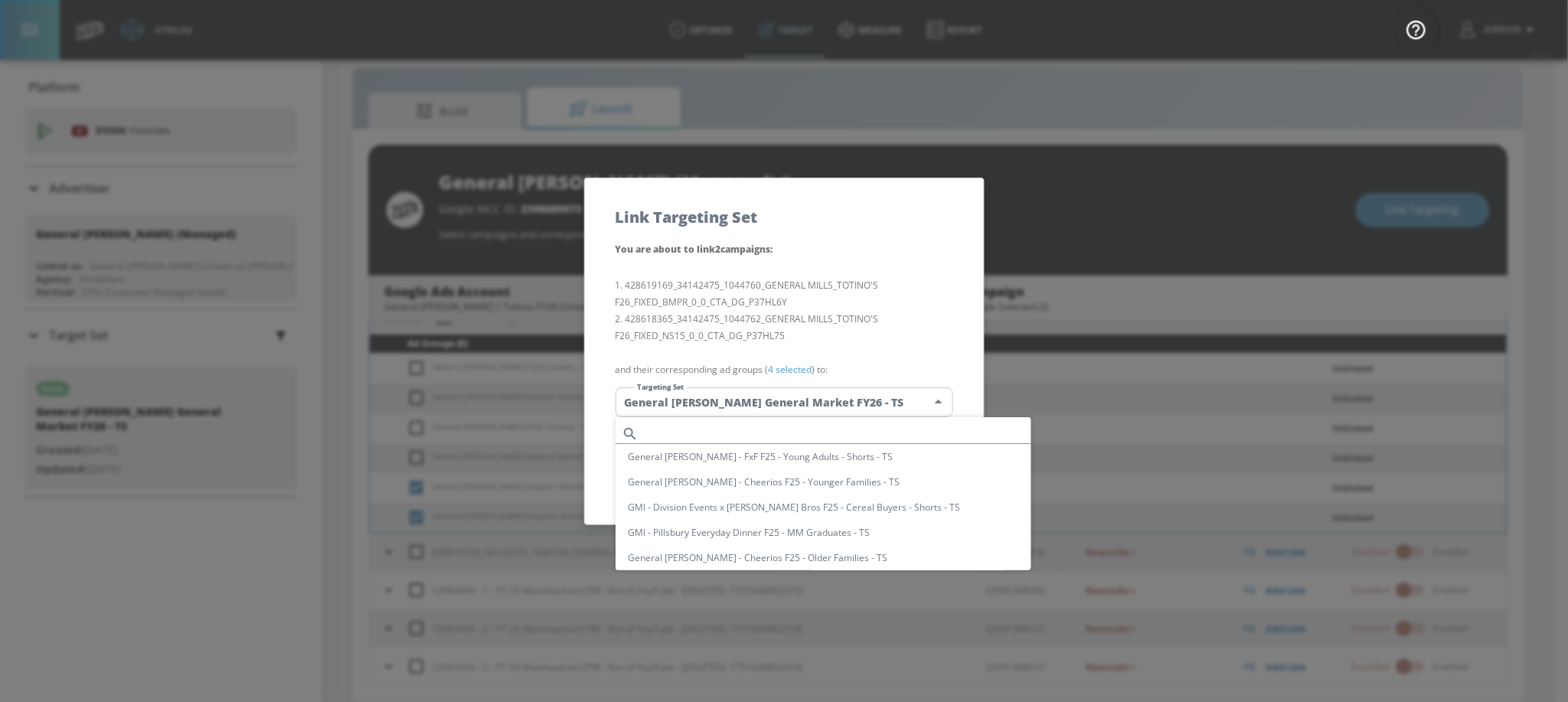
drag, startPoint x: 825, startPoint y: 406, endPoint x: 806, endPoint y: 405, distance: 19.0
click at [823, 406] on body "Atrium optimize Target measure Report optimize Target measure Report v 4.25.4 J…" at bounding box center [784, 340] width 1568 height 724
click at [758, 431] on input "text" at bounding box center [837, 433] width 386 height 21
paste input "General Mills - Totino's Hispanic Market FY26"
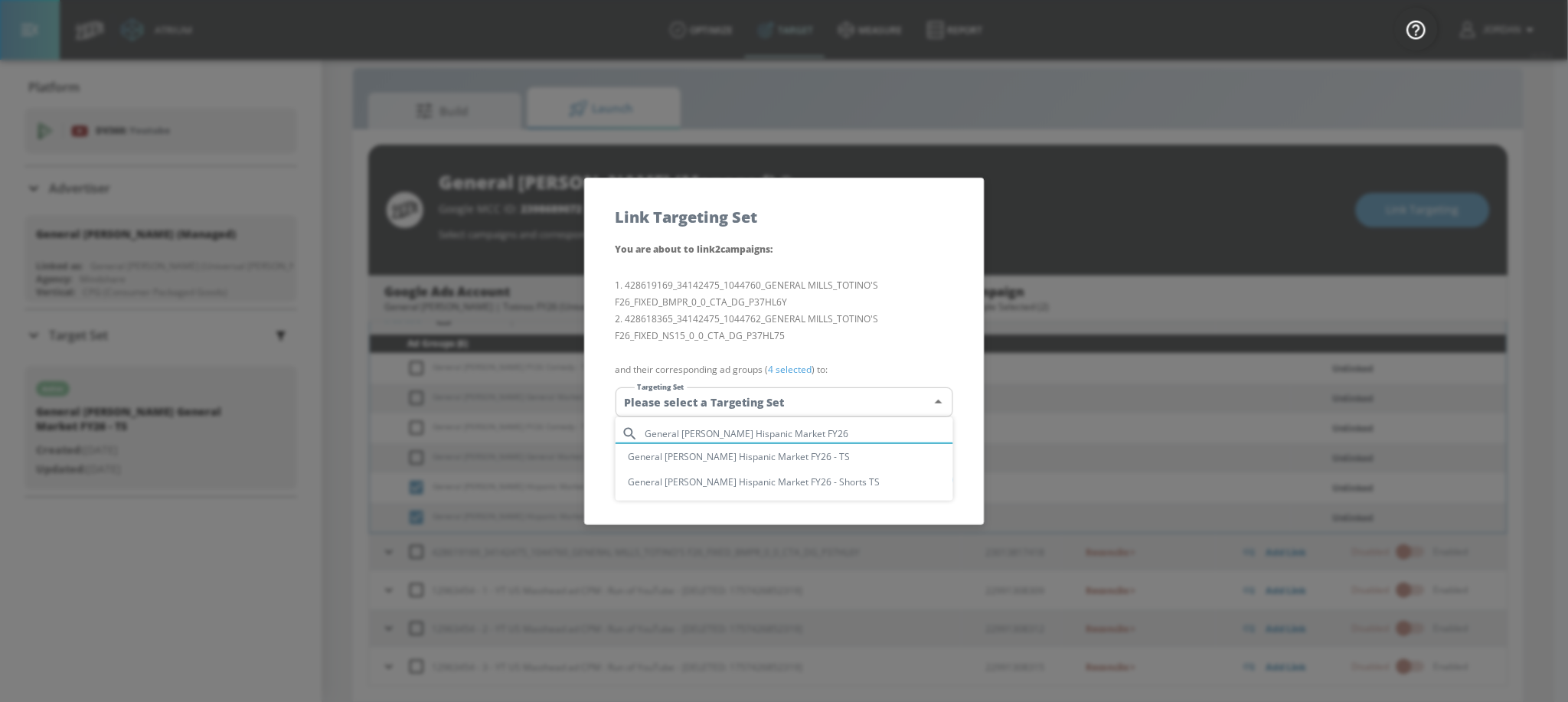
type input "General Mills - Totino's Hispanic Market FY26"
click at [802, 458] on li "General [PERSON_NAME] Hispanic Market FY26 - TS" at bounding box center [784, 457] width 338 height 25
type input "bf6094ec-5ee8-4838-bb16-e65ebad52e31"
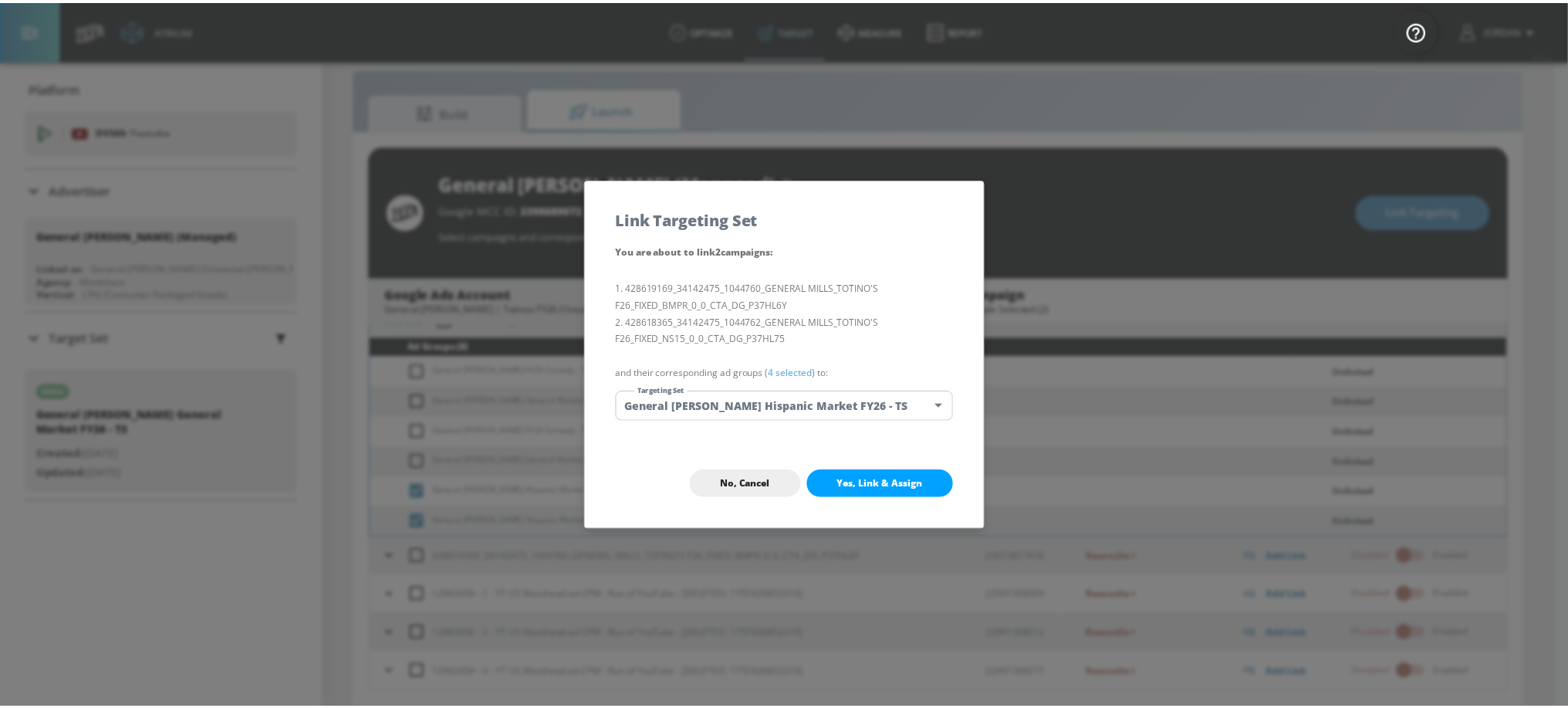
scroll to position [2, 0]
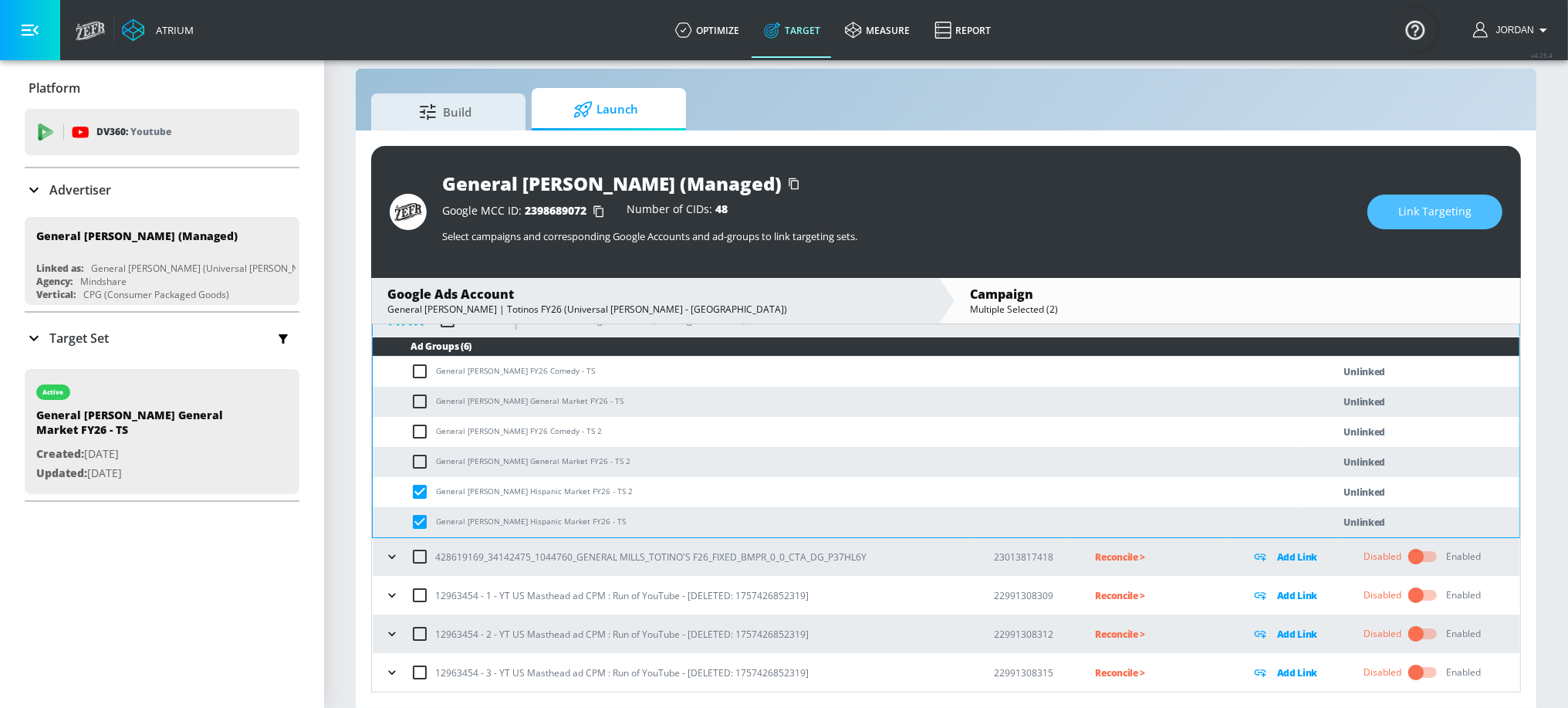
click at [1393, 217] on button "Link Targeting" at bounding box center [1435, 211] width 135 height 35
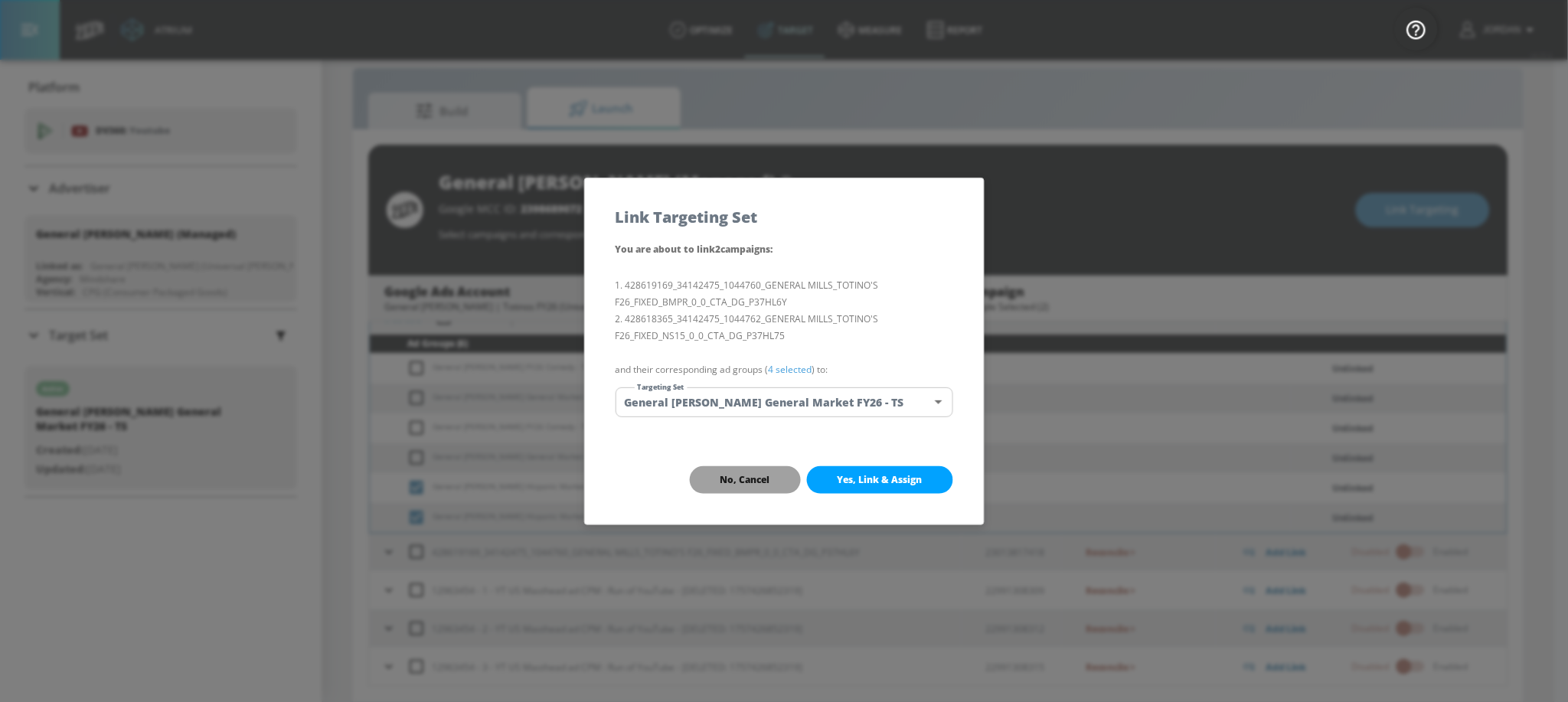
click at [753, 473] on span "No, Cancel" at bounding box center [745, 479] width 49 height 13
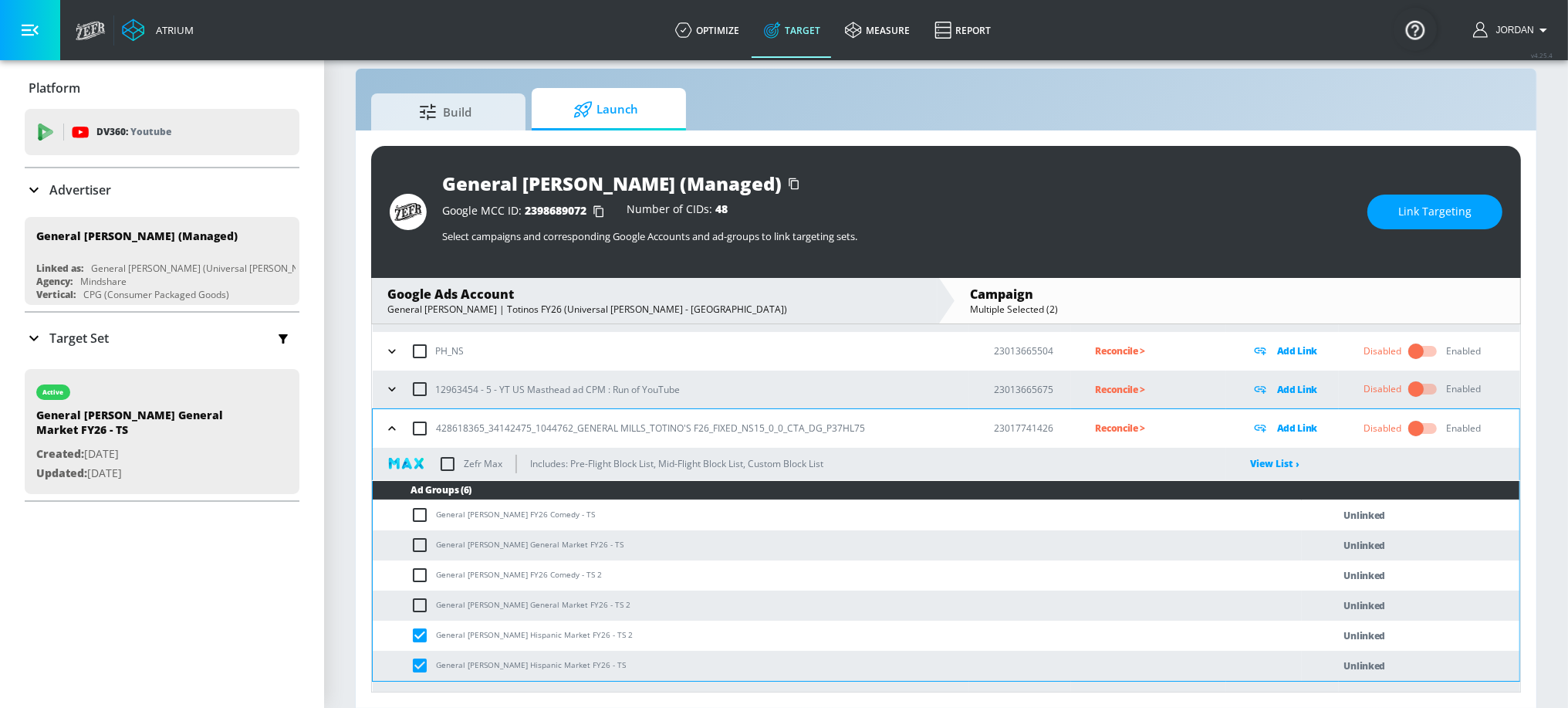
scroll to position [150, 0]
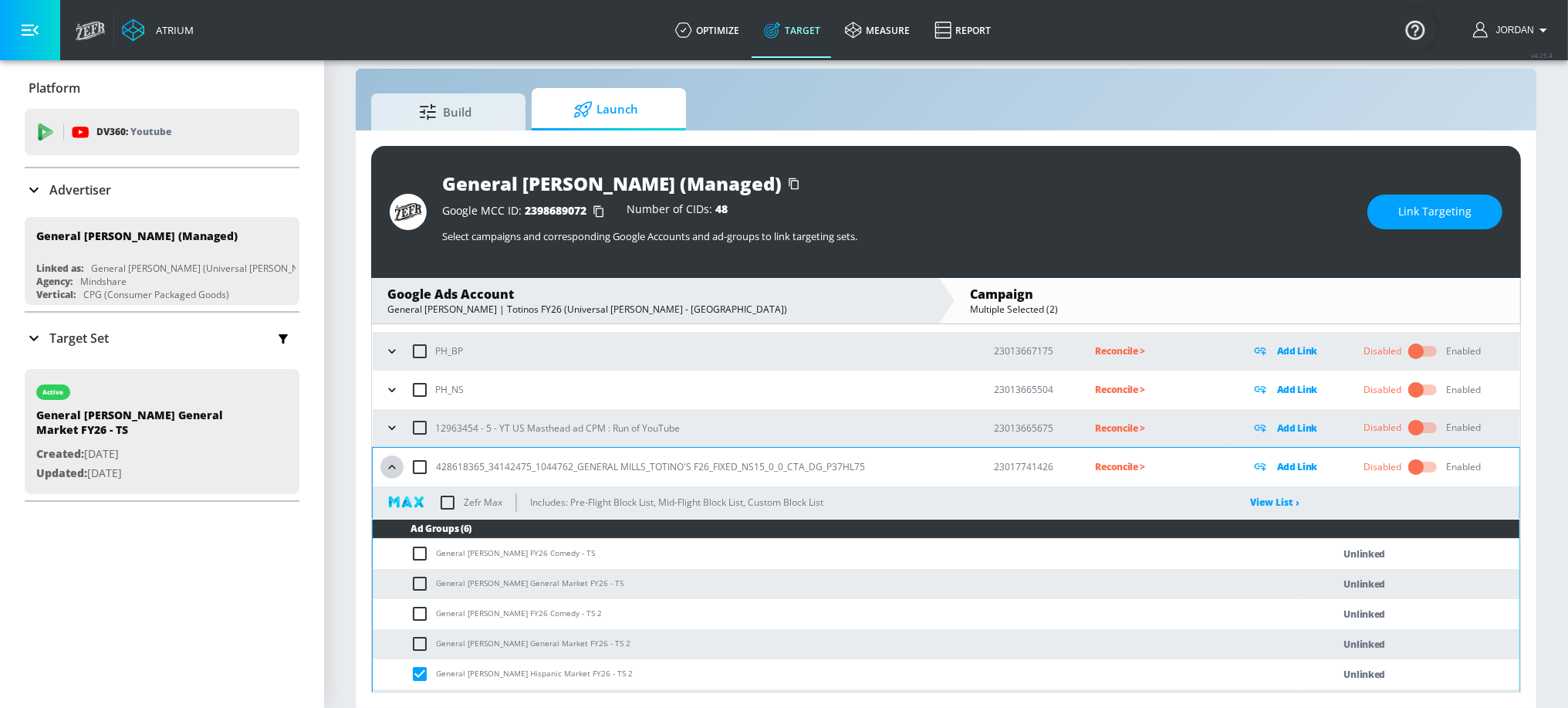
click at [397, 465] on icon "button" at bounding box center [392, 466] width 15 height 15
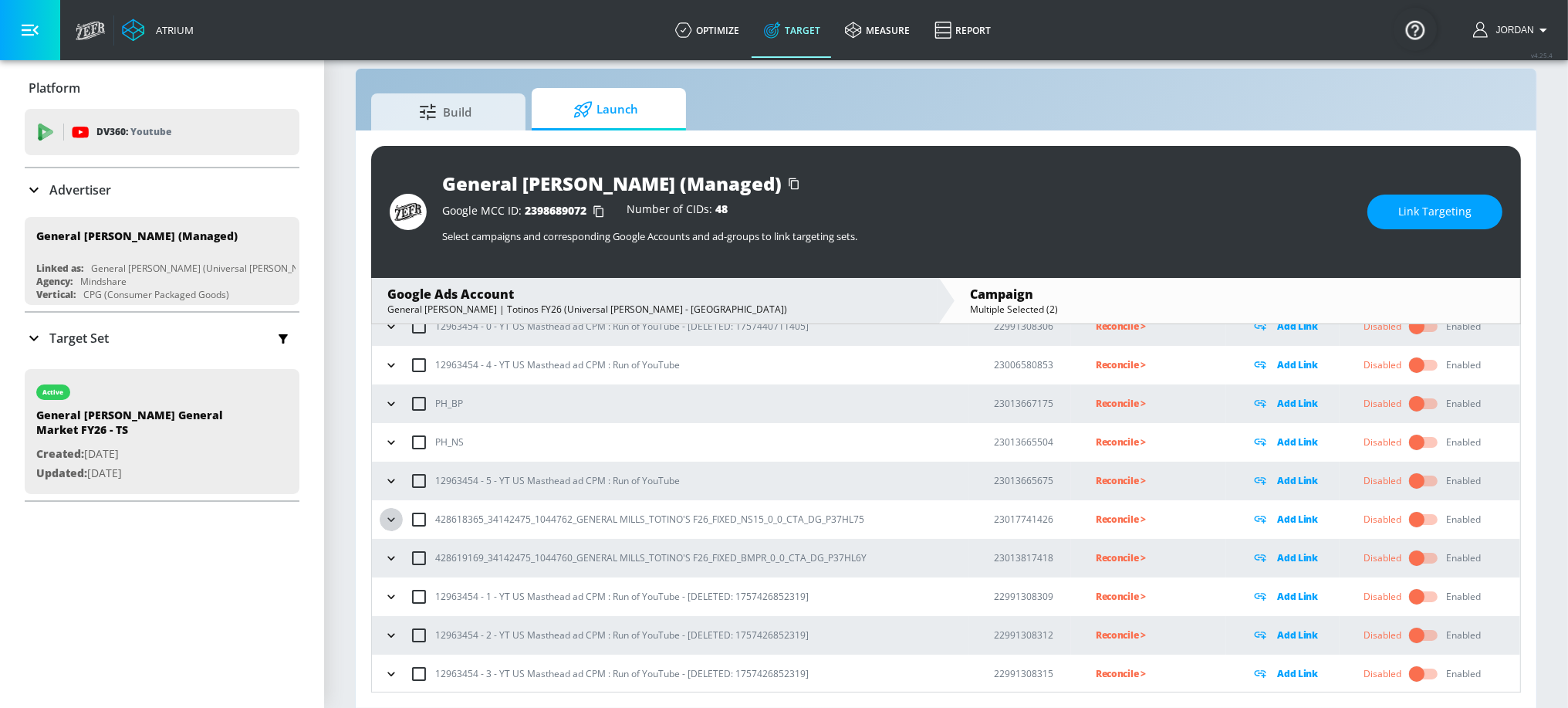
drag, startPoint x: 393, startPoint y: 521, endPoint x: 521, endPoint y: 480, distance: 134.4
click at [393, 521] on icon "button" at bounding box center [391, 520] width 15 height 15
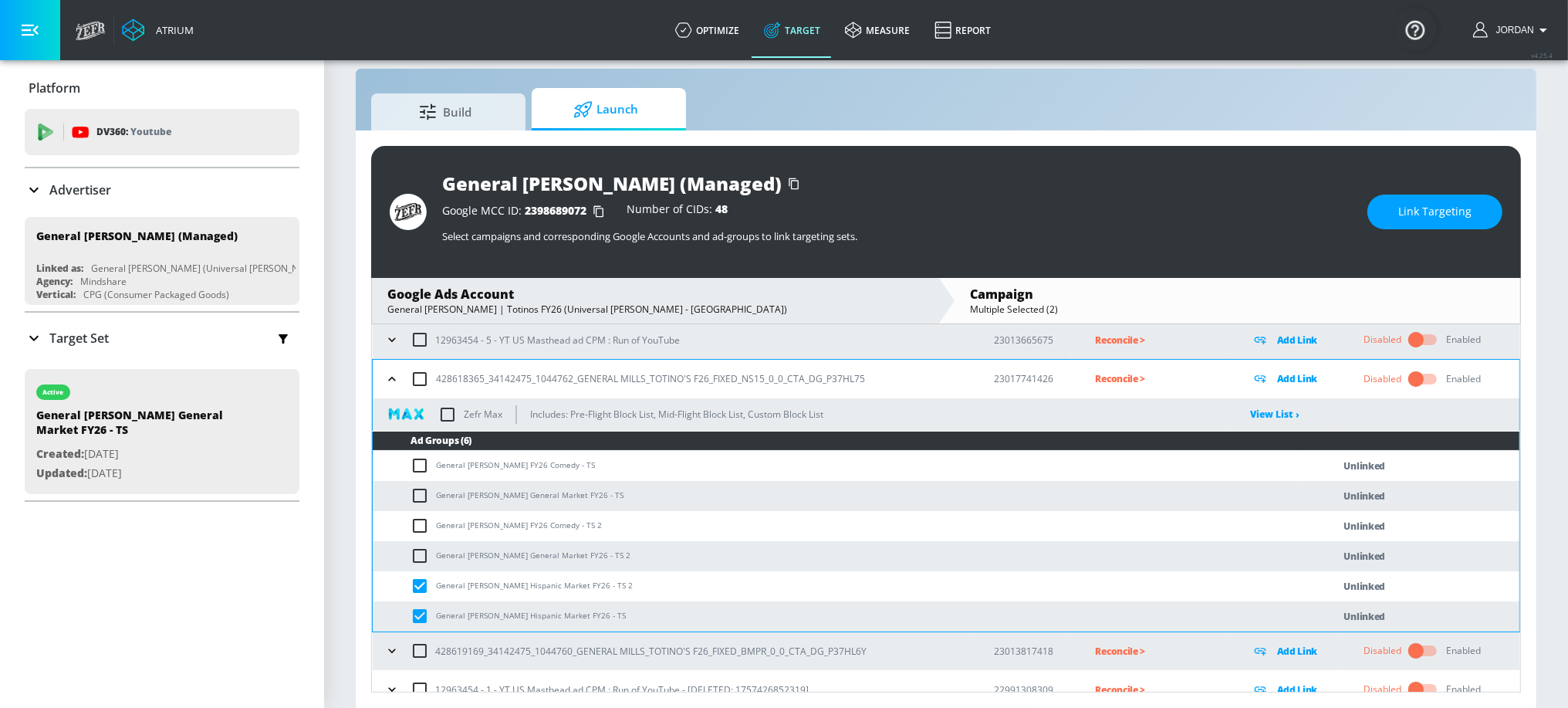
scroll to position [332, 0]
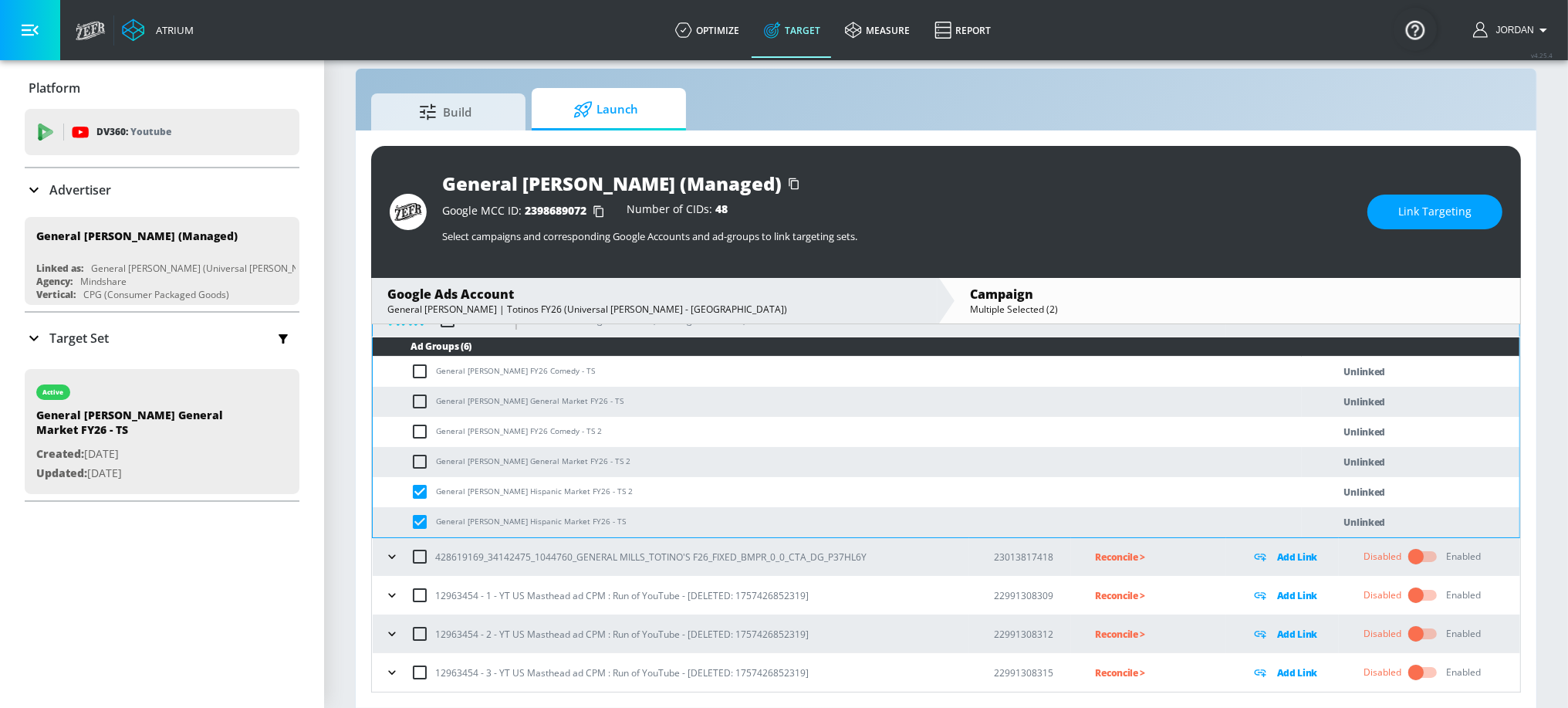
drag, startPoint x: 417, startPoint y: 486, endPoint x: 422, endPoint y: 517, distance: 31.4
click at [420, 494] on input "checkbox" at bounding box center [423, 492] width 25 height 19
checkbox input "false"
click at [422, 520] on input "checkbox" at bounding box center [423, 522] width 25 height 19
checkbox input "false"
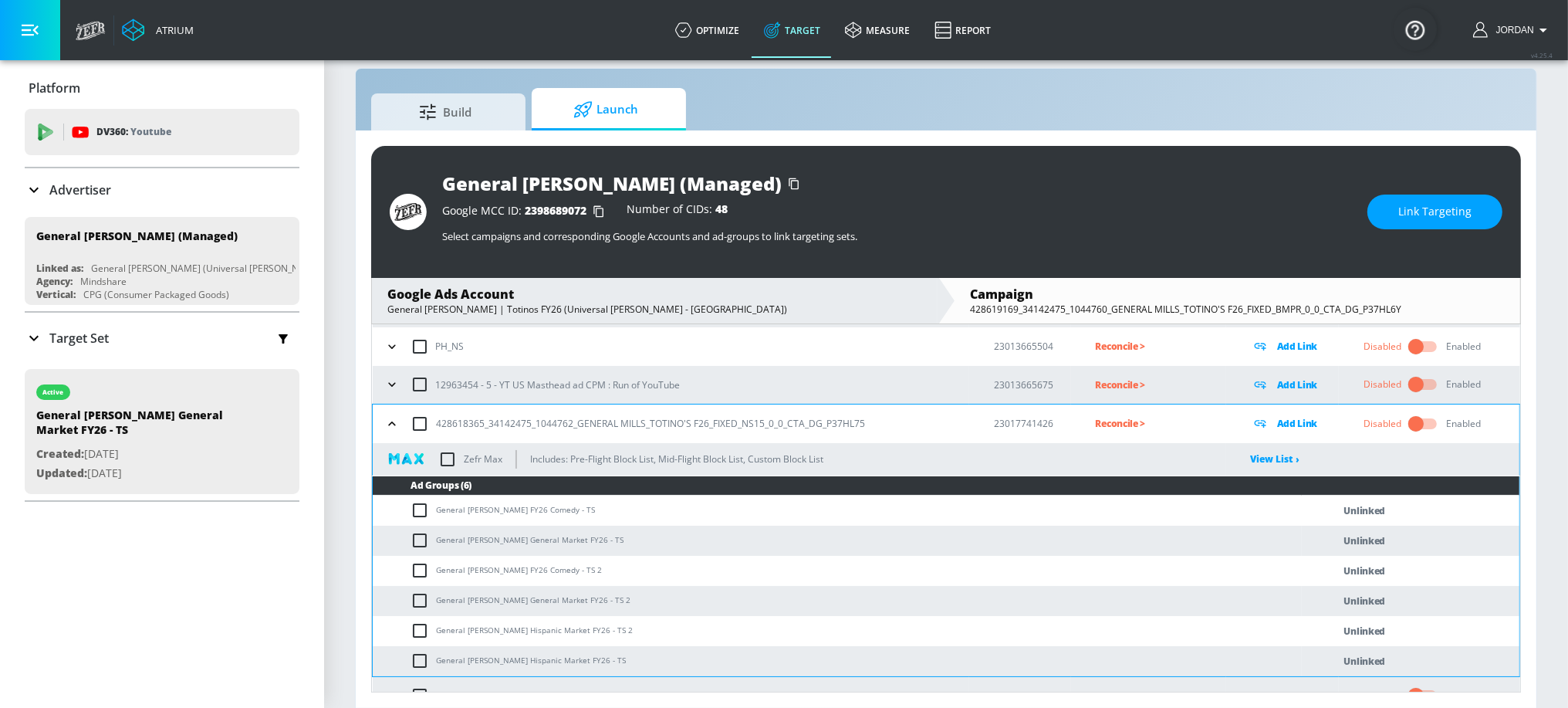
scroll to position [0, 0]
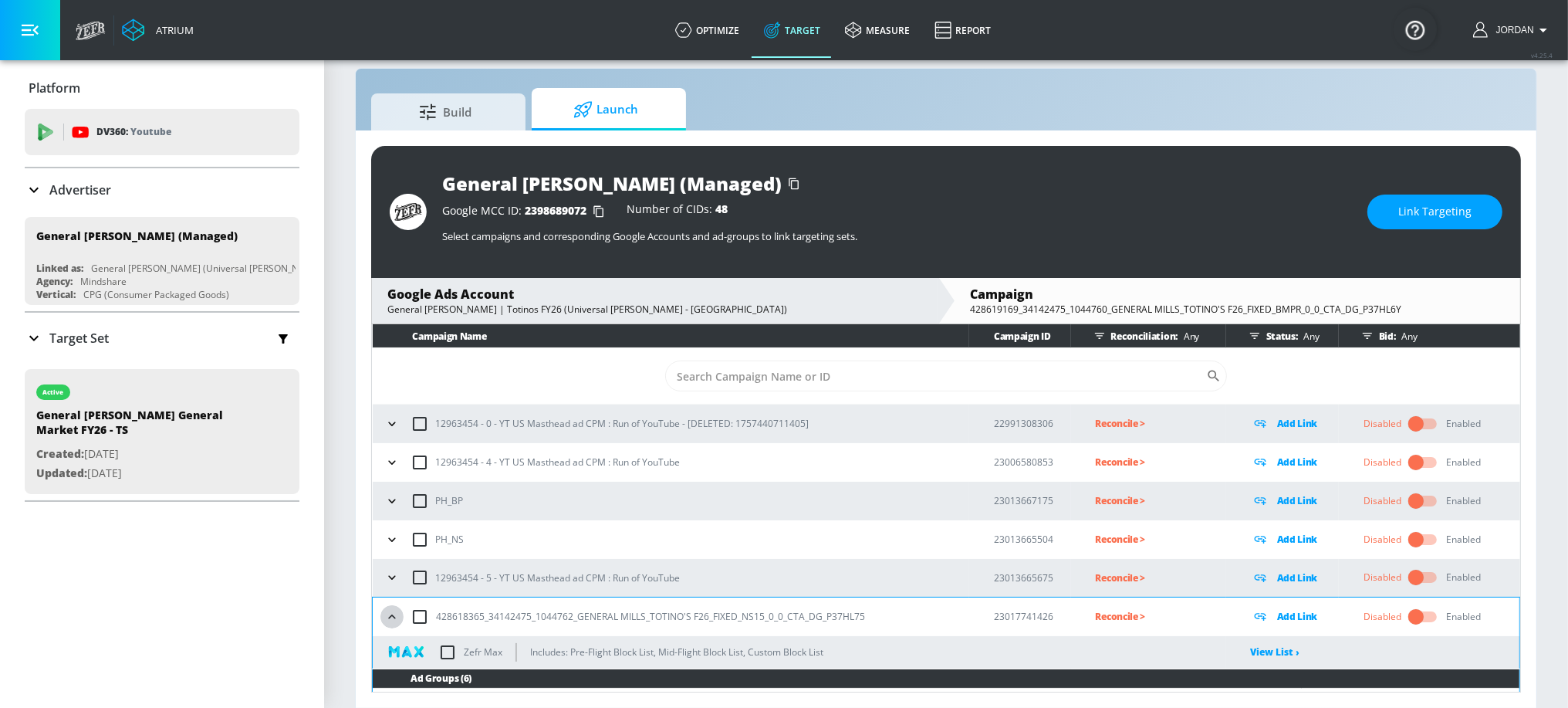
click at [393, 609] on icon "button" at bounding box center [392, 617] width 15 height 15
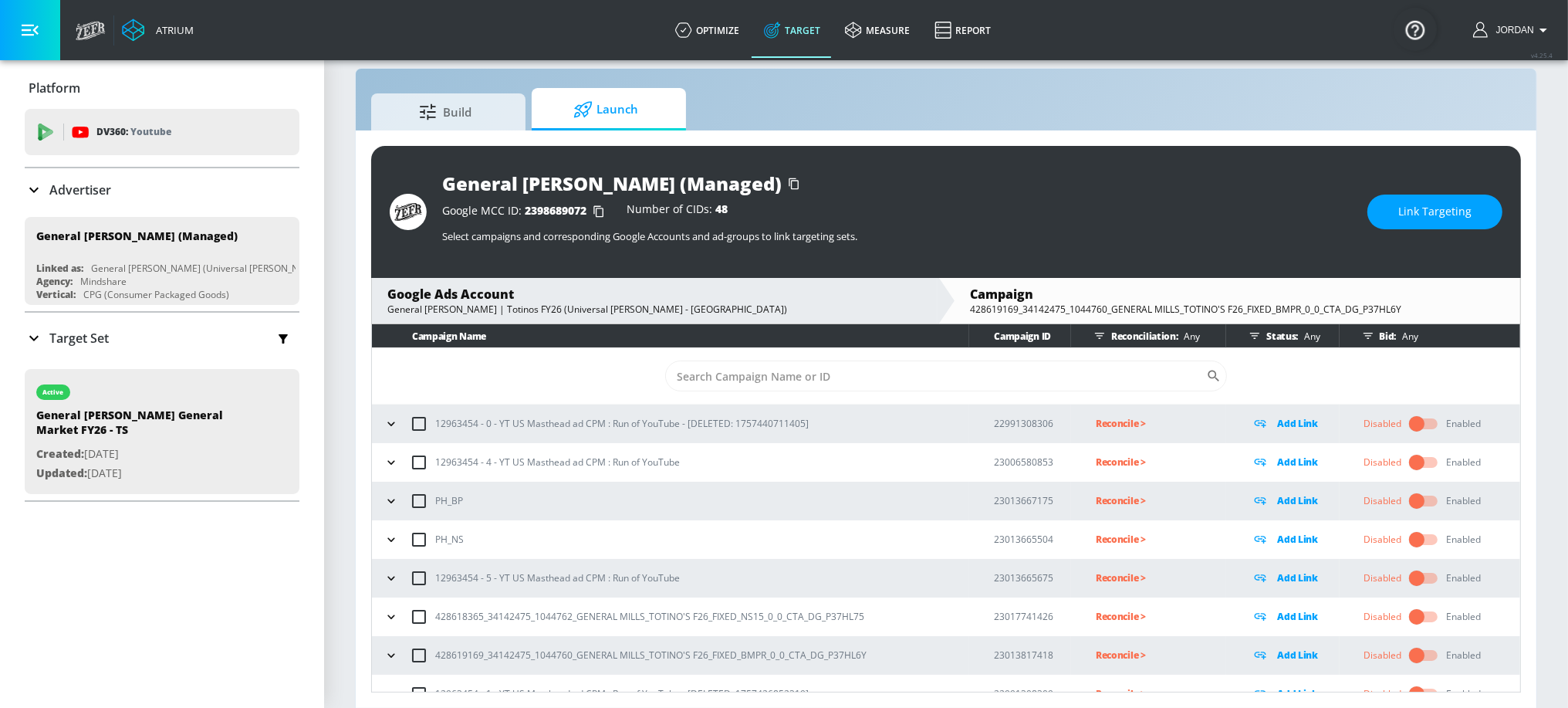
scroll to position [97, 0]
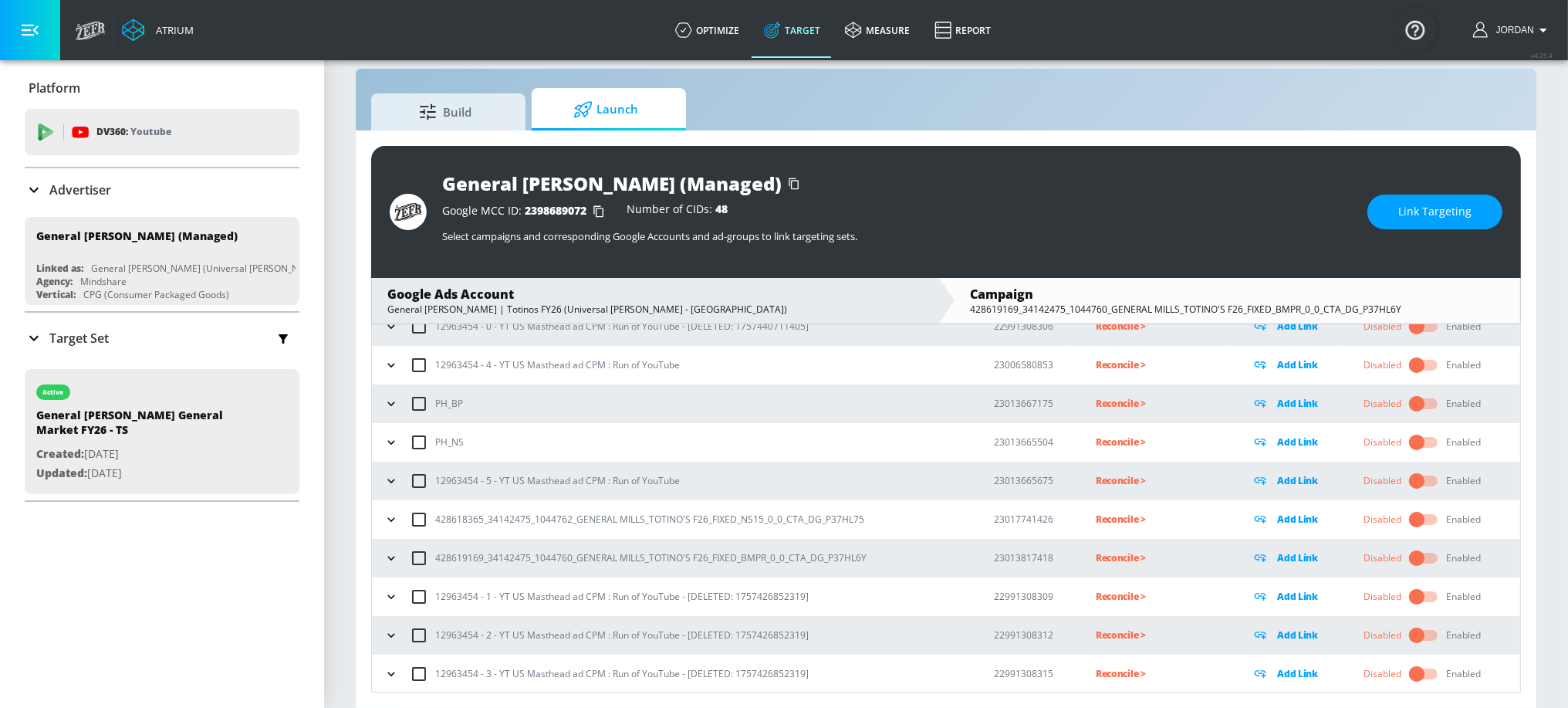
drag, startPoint x: 394, startPoint y: 560, endPoint x: 482, endPoint y: 548, distance: 88.8
click at [393, 560] on icon "button" at bounding box center [391, 558] width 15 height 15
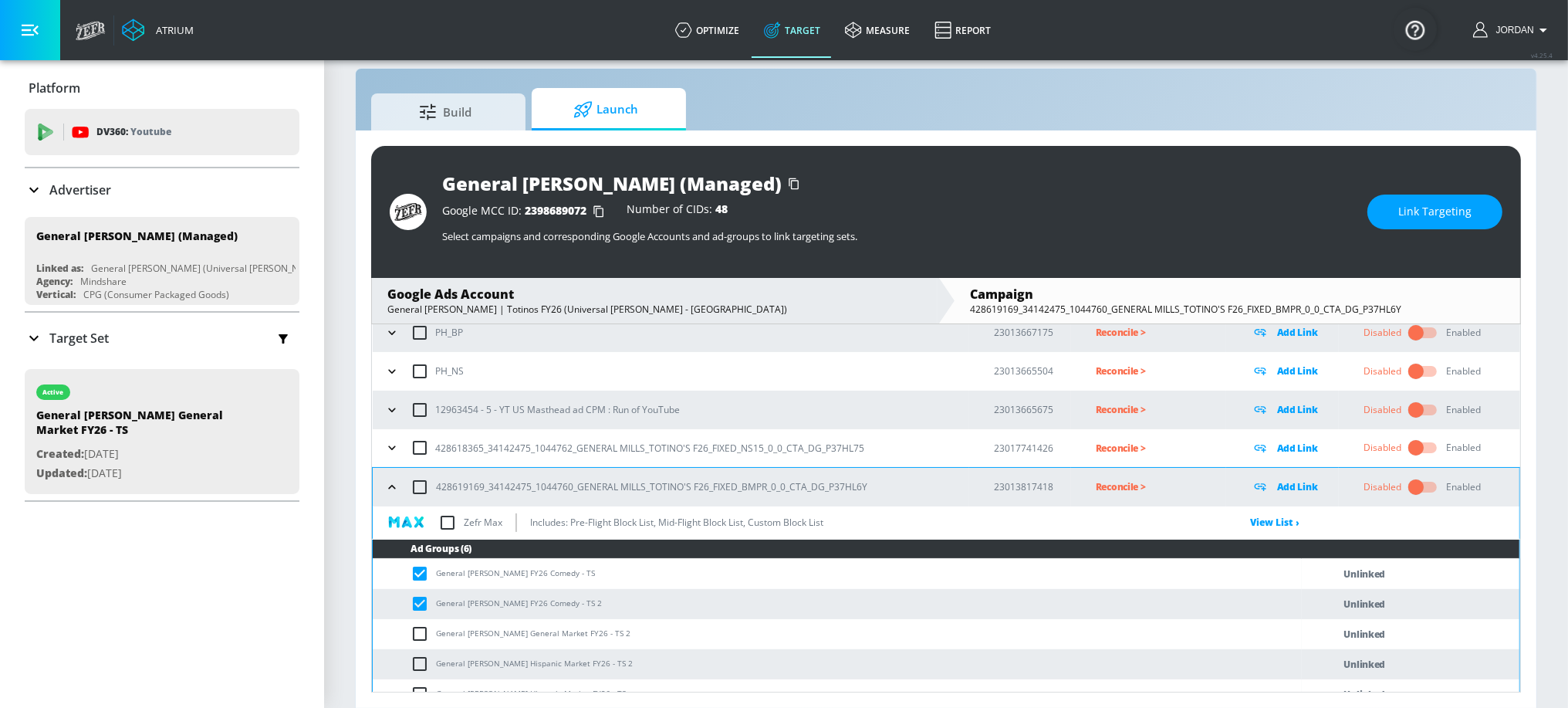
scroll to position [251, 0]
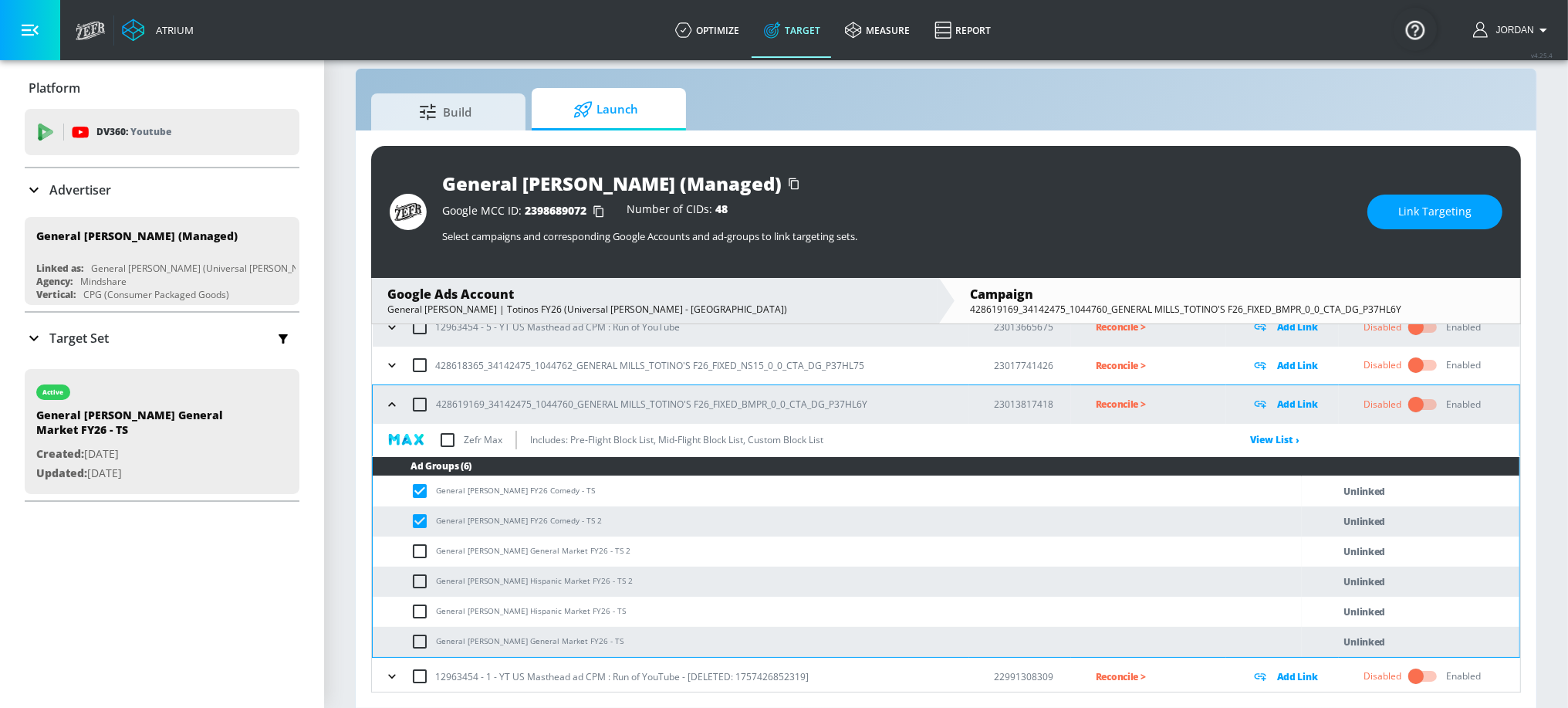
drag, startPoint x: 421, startPoint y: 491, endPoint x: 422, endPoint y: 507, distance: 16.0
click at [421, 493] on input "checkbox" at bounding box center [423, 491] width 25 height 19
checkbox input "false"
click at [423, 515] on input "checkbox" at bounding box center [423, 521] width 25 height 19
checkbox input "false"
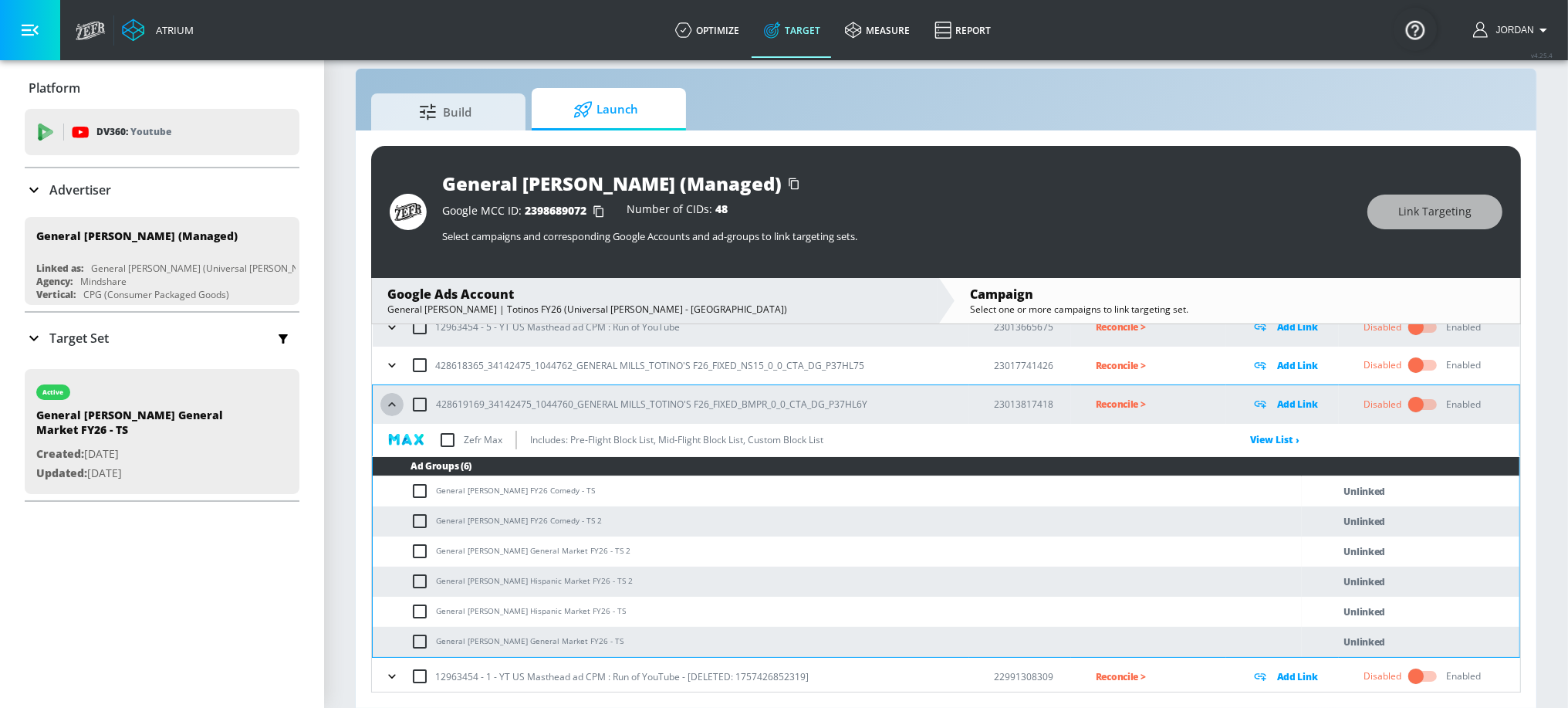
click at [395, 406] on icon "button" at bounding box center [392, 405] width 15 height 15
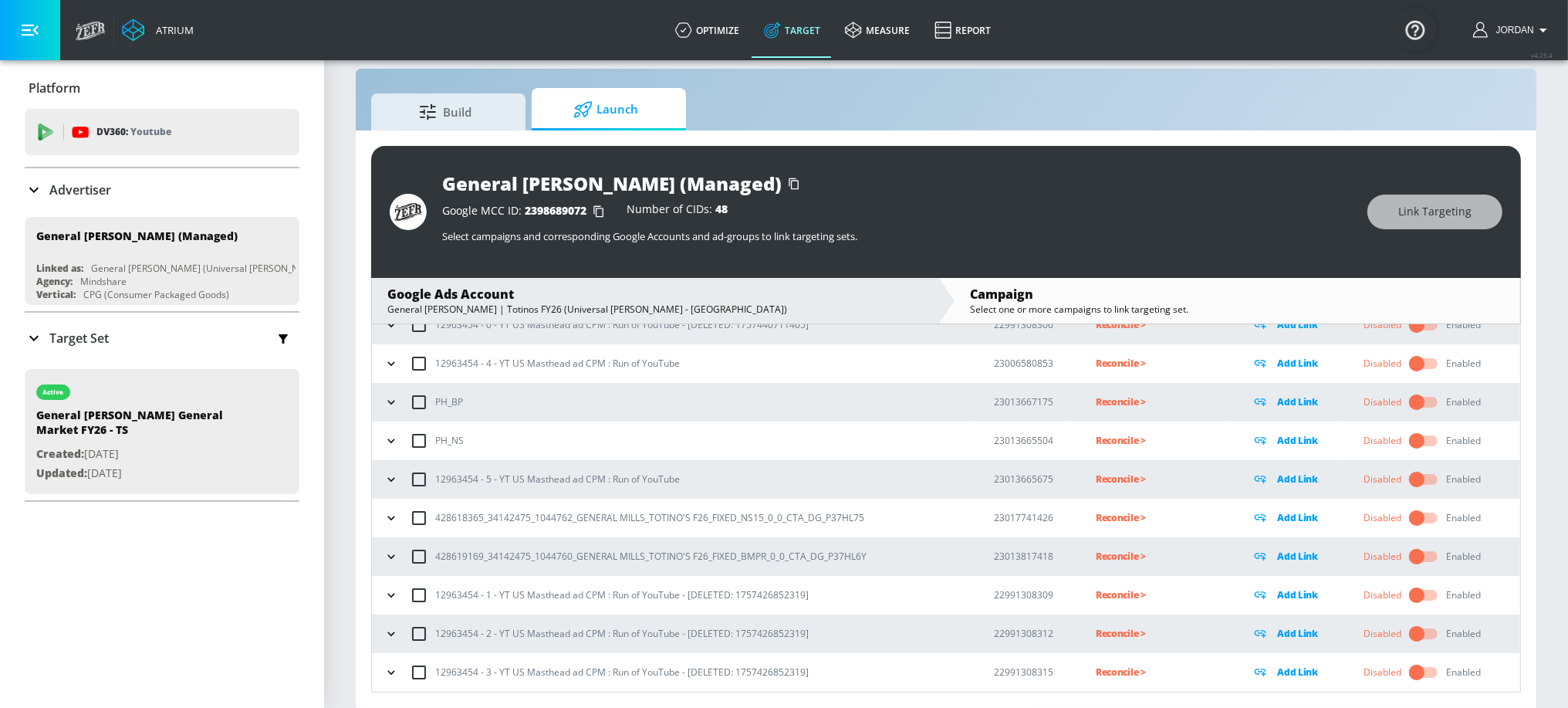
scroll to position [97, 0]
click at [397, 520] on icon "button" at bounding box center [391, 520] width 15 height 15
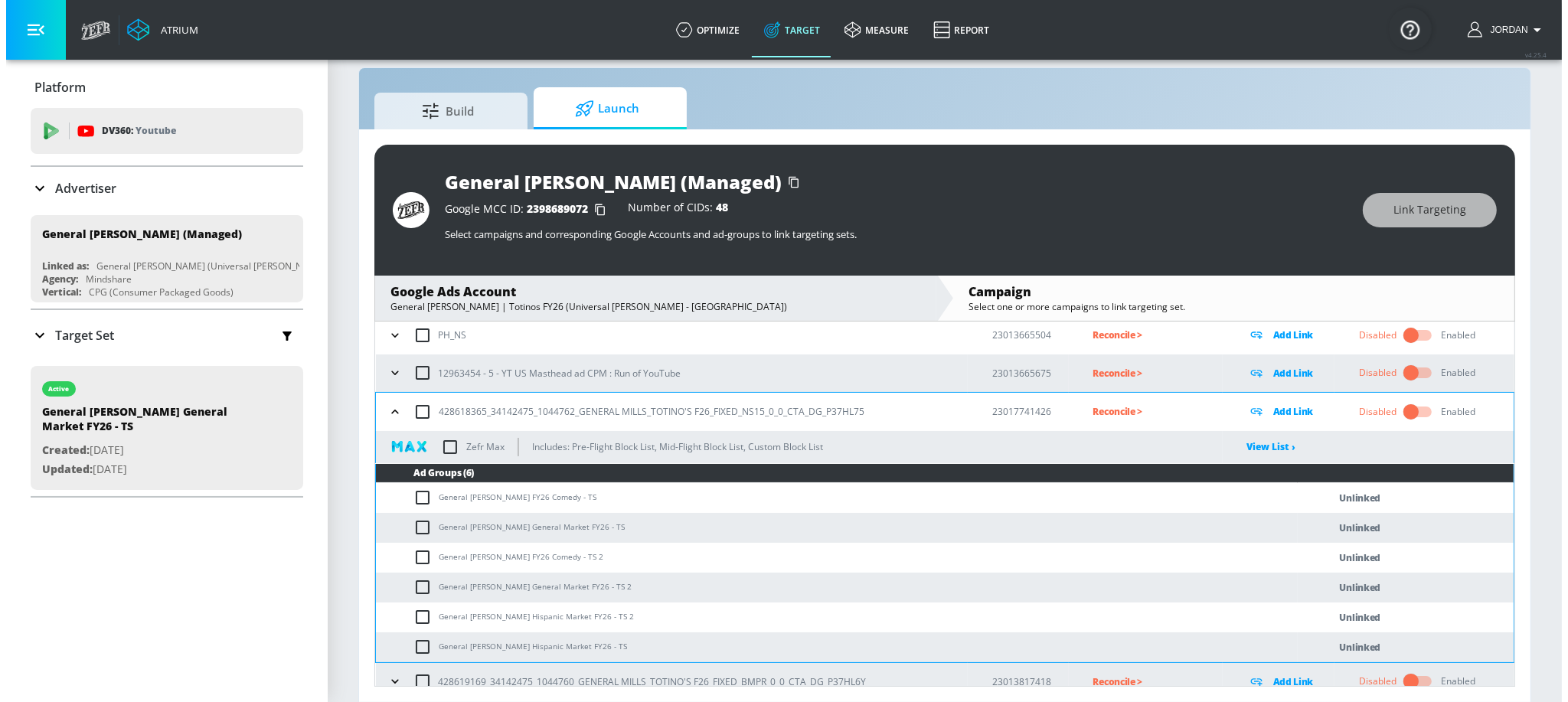
scroll to position [317, 0]
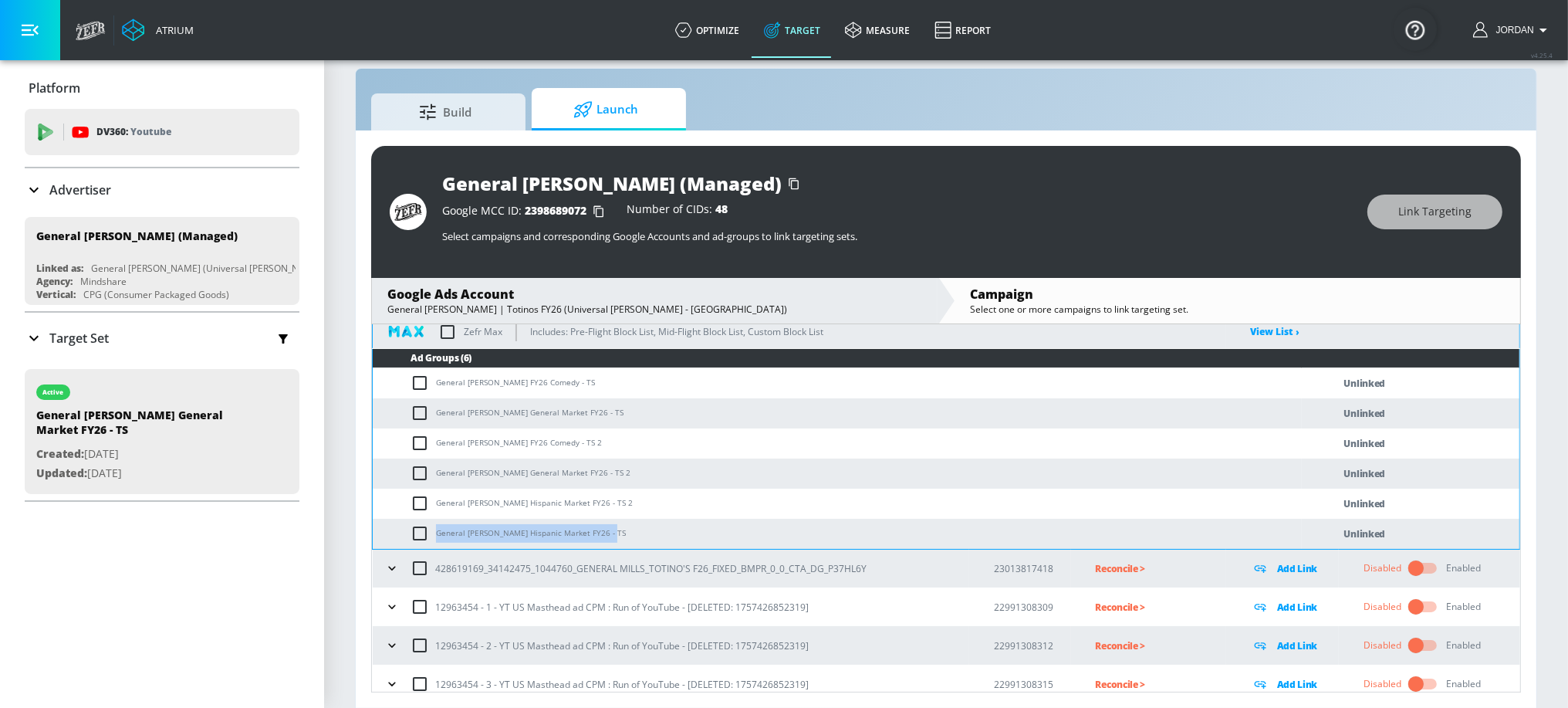
drag, startPoint x: 438, startPoint y: 531, endPoint x: 598, endPoint y: 528, distance: 160.0
click at [598, 528] on td "General [PERSON_NAME] Hispanic Market FY26 - TS" at bounding box center [837, 534] width 929 height 30
copy td "General Mills - Totino's Hispanic Market FY26"
drag, startPoint x: 418, startPoint y: 504, endPoint x: 420, endPoint y: 519, distance: 15.1
click at [418, 504] on input "checkbox" at bounding box center [423, 504] width 25 height 19
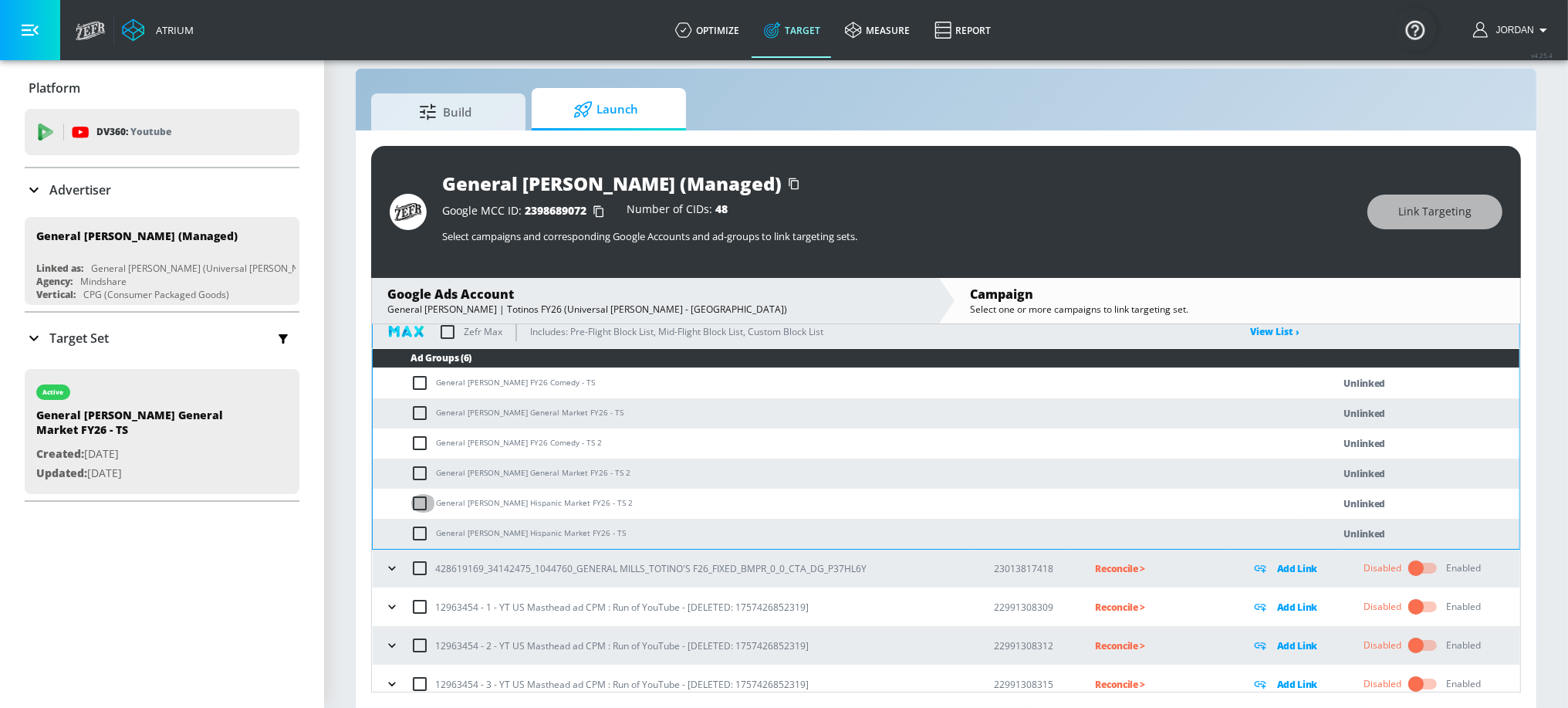
checkbox input "true"
click at [416, 537] on input "checkbox" at bounding box center [423, 533] width 25 height 19
checkbox input "true"
click at [1434, 212] on span "Link Targeting" at bounding box center [1435, 211] width 74 height 19
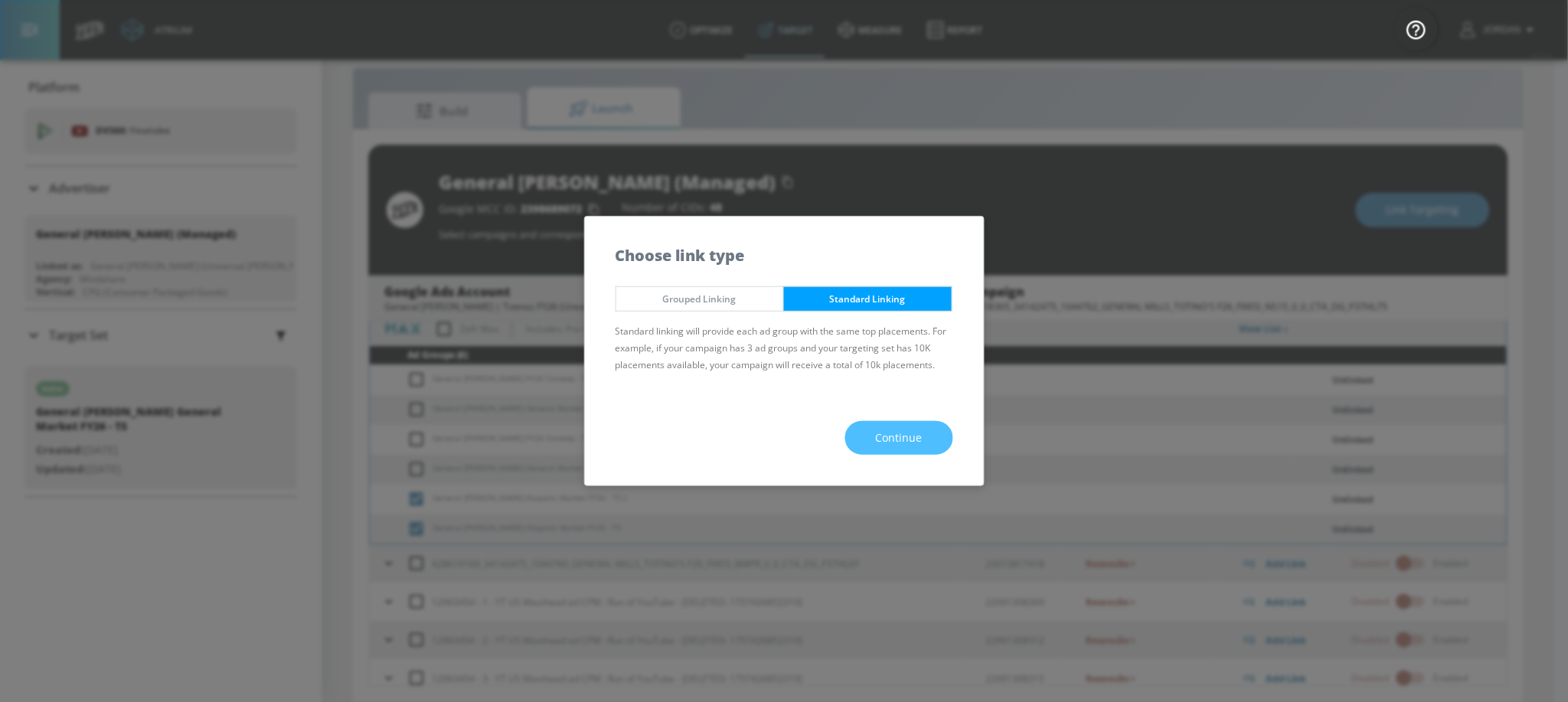
click at [907, 435] on span "Continue" at bounding box center [899, 438] width 47 height 19
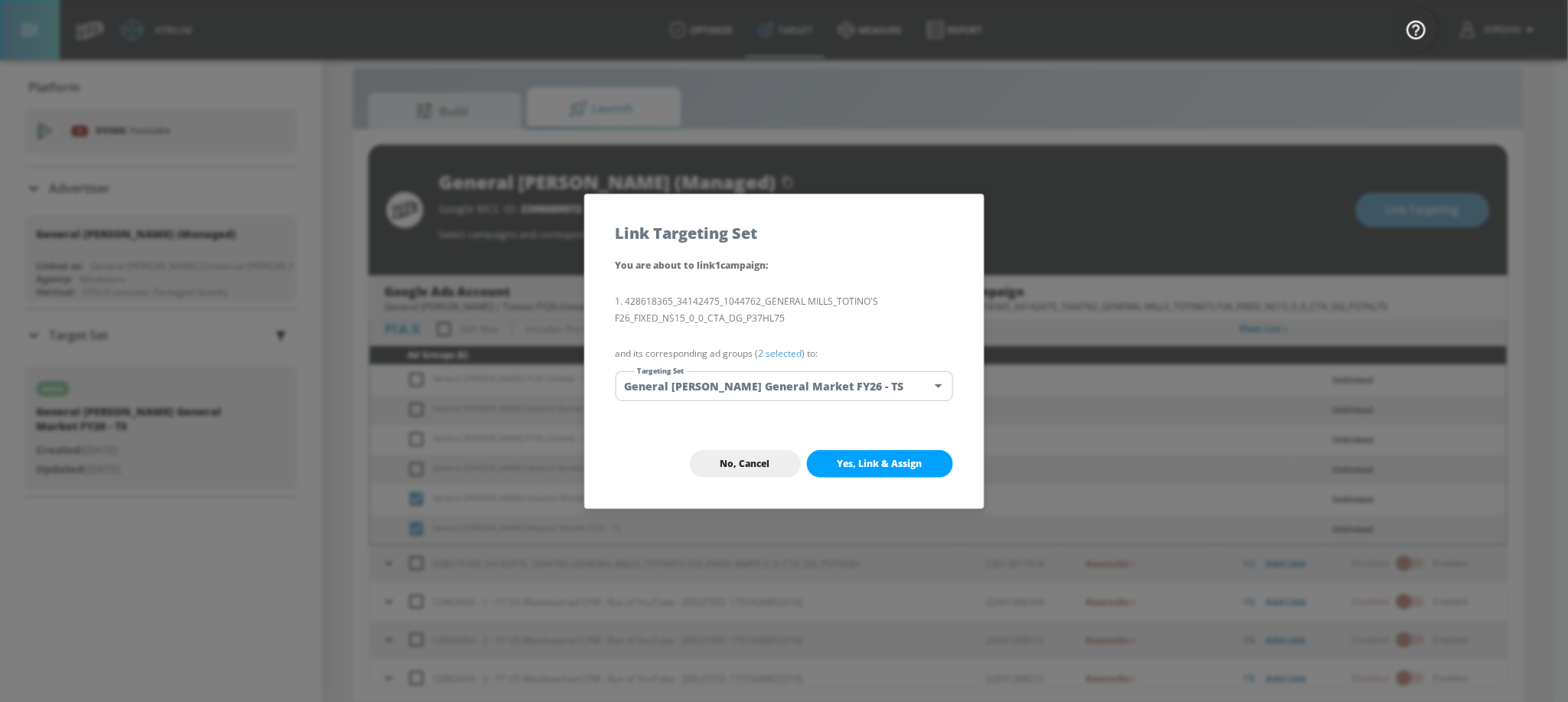
click at [791, 382] on body "Atrium optimize Target measure Report optimize Target measure Report v 4.25.4 J…" at bounding box center [784, 340] width 1568 height 724
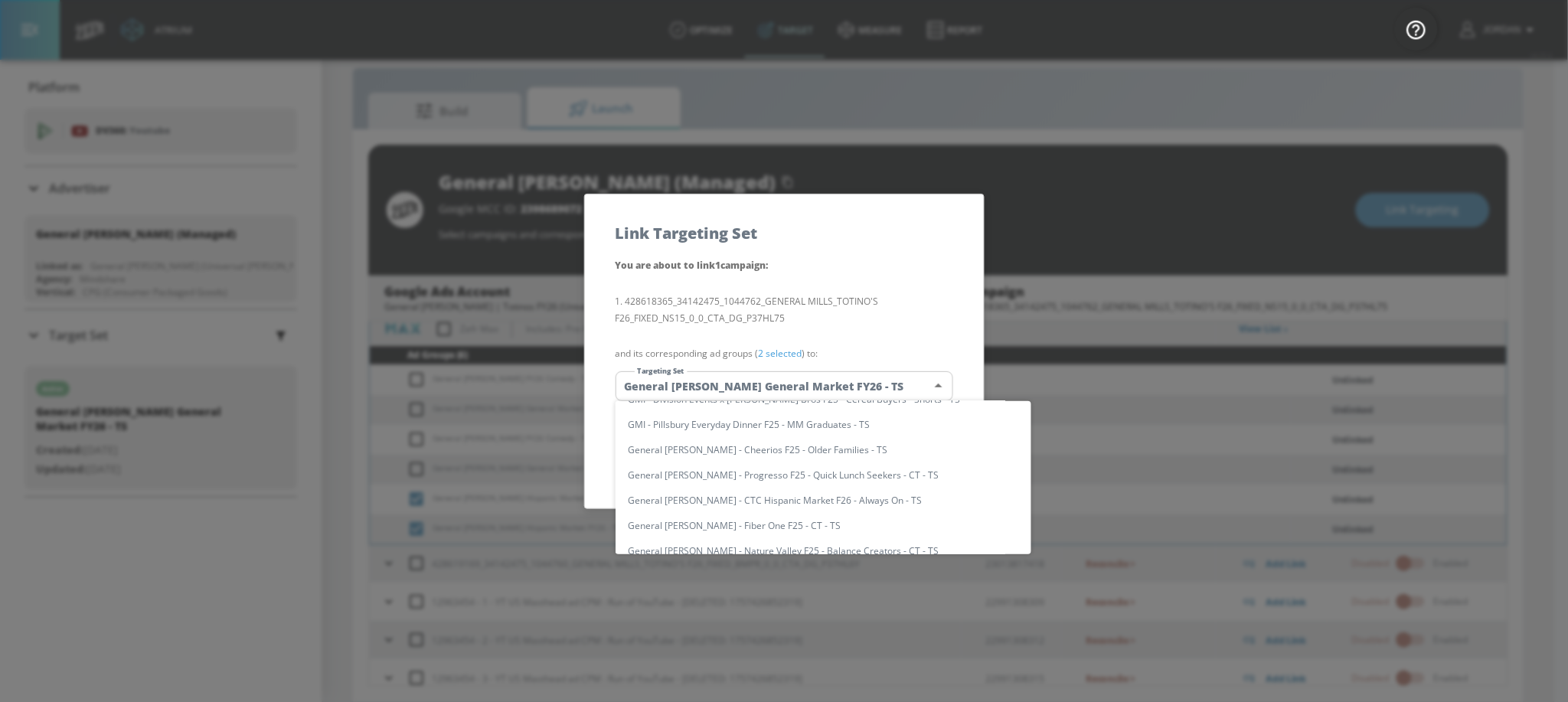
scroll to position [0, 0]
click at [770, 418] on input "text" at bounding box center [837, 417] width 386 height 21
paste input "General Mills - Totino's Hispanic Market FY26"
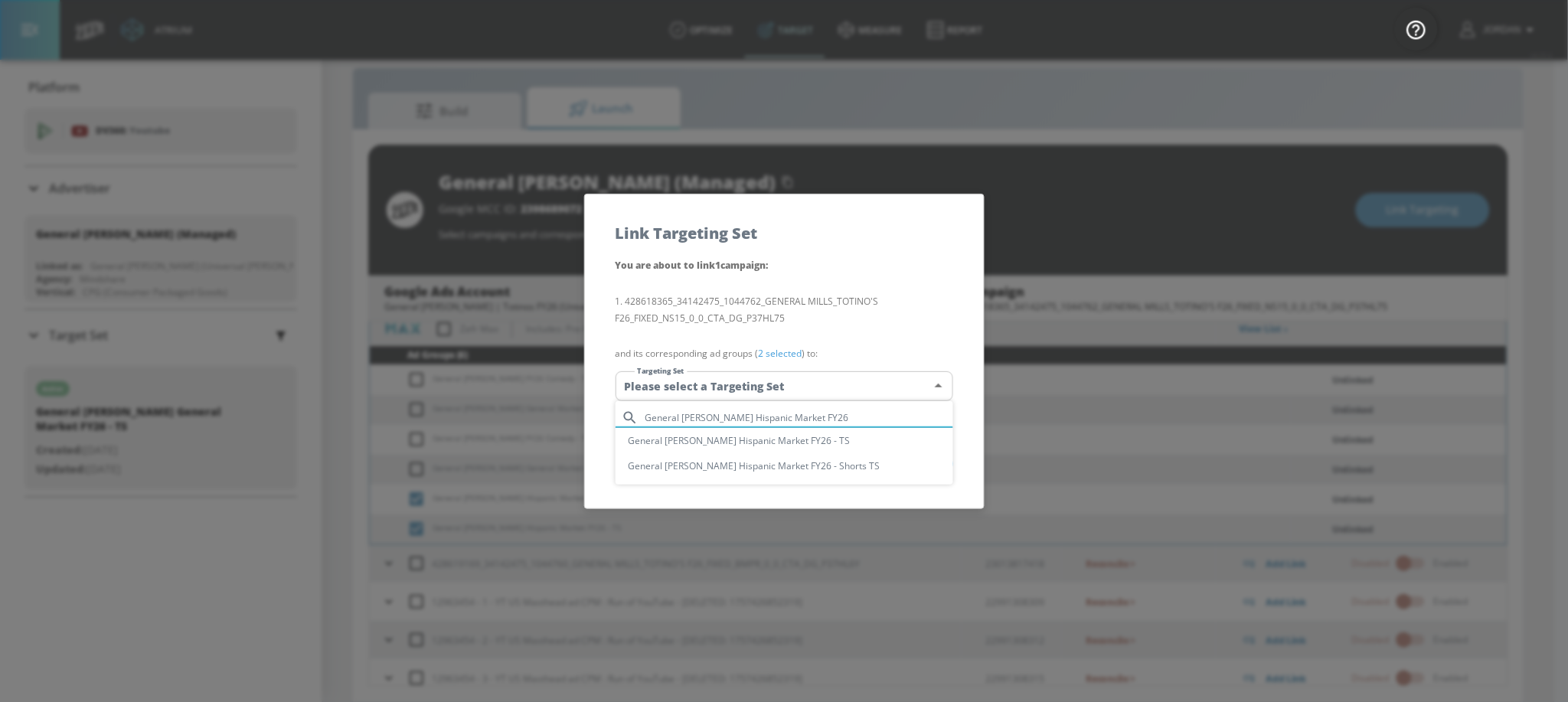
type input "General Mills - Totino's Hispanic Market FY26"
click at [812, 441] on li "General [PERSON_NAME] Hispanic Market FY26 - TS" at bounding box center [784, 441] width 338 height 25
type input "bf6094ec-5ee8-4838-bb16-e65ebad52e31"
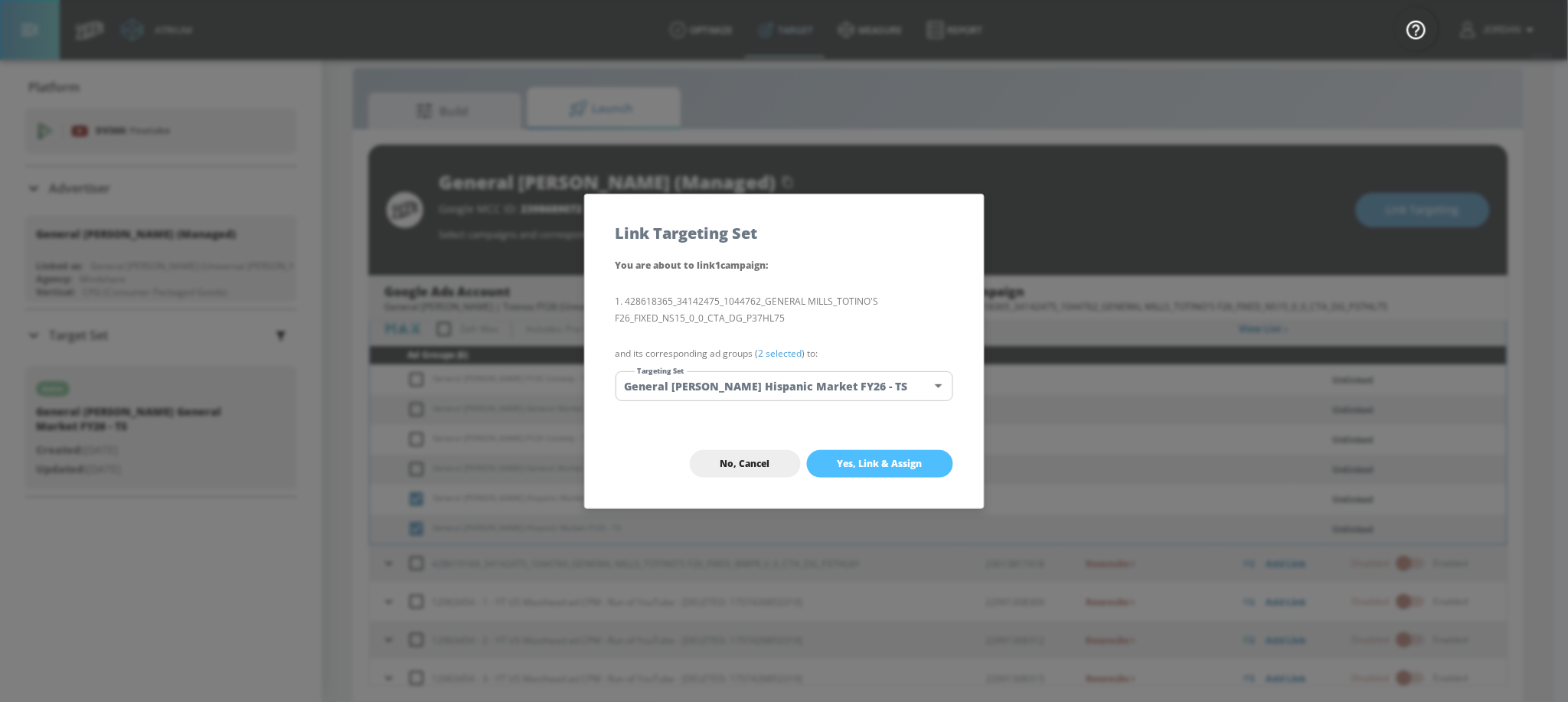
click at [893, 461] on span "Yes, Link & Assign" at bounding box center [879, 463] width 85 height 13
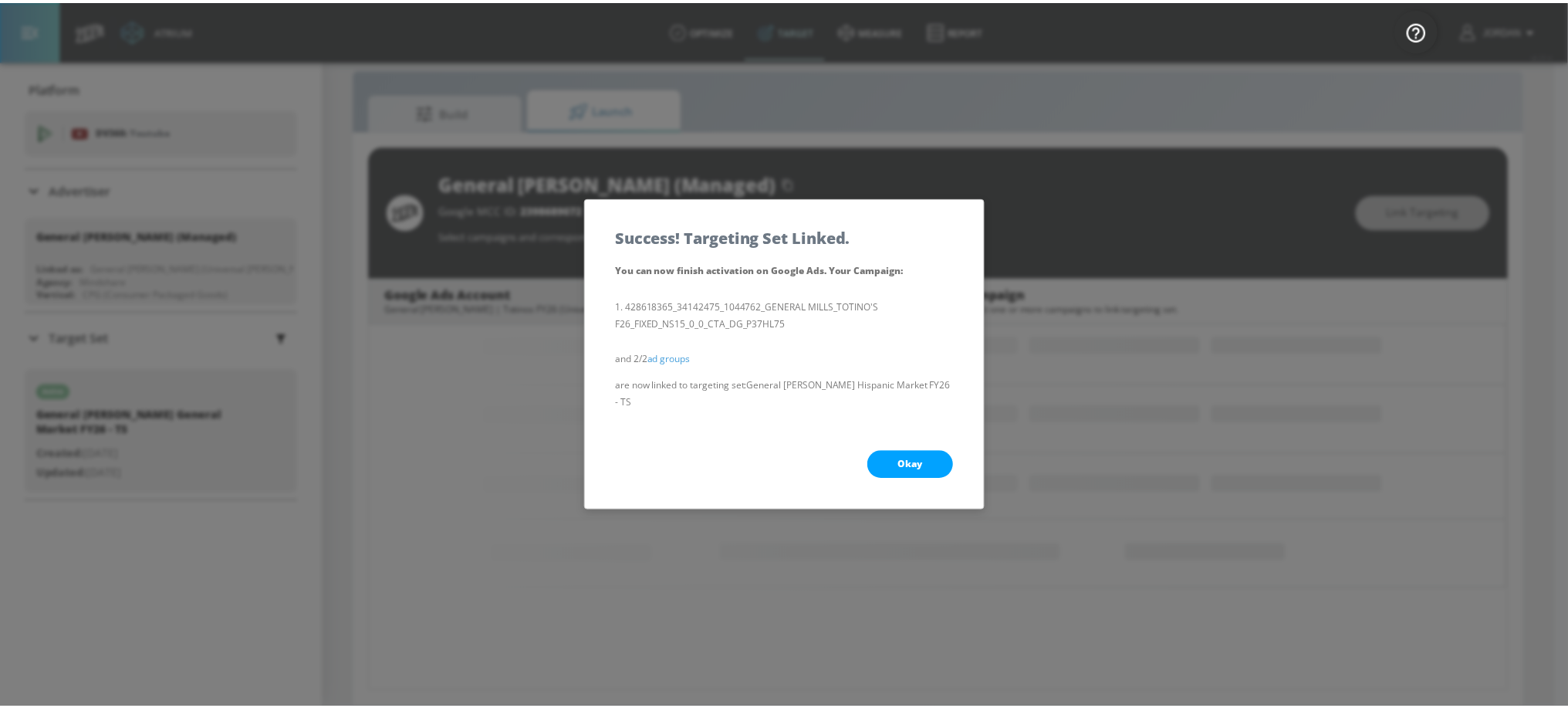
scroll to position [259, 0]
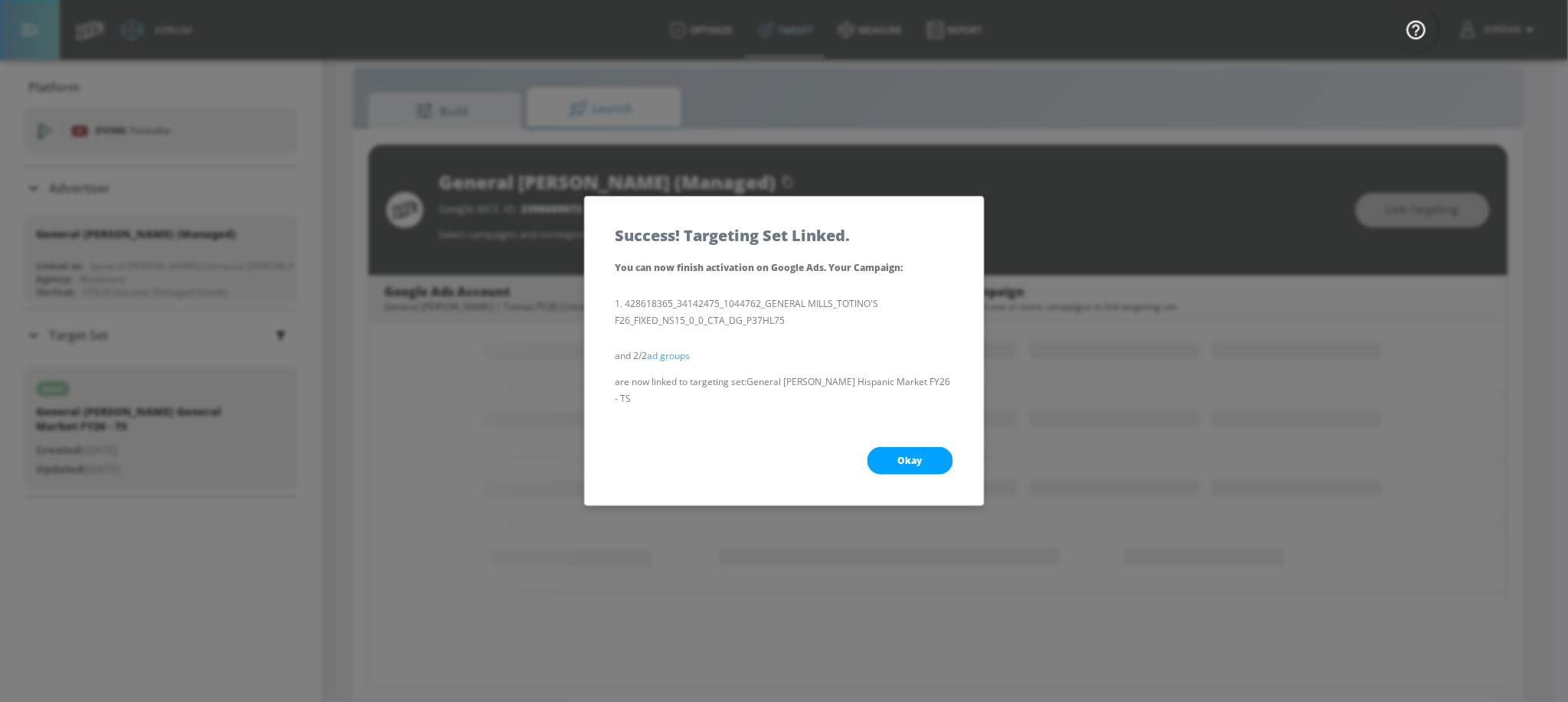
click at [918, 464] on span "Okay" at bounding box center [909, 461] width 24 height 13
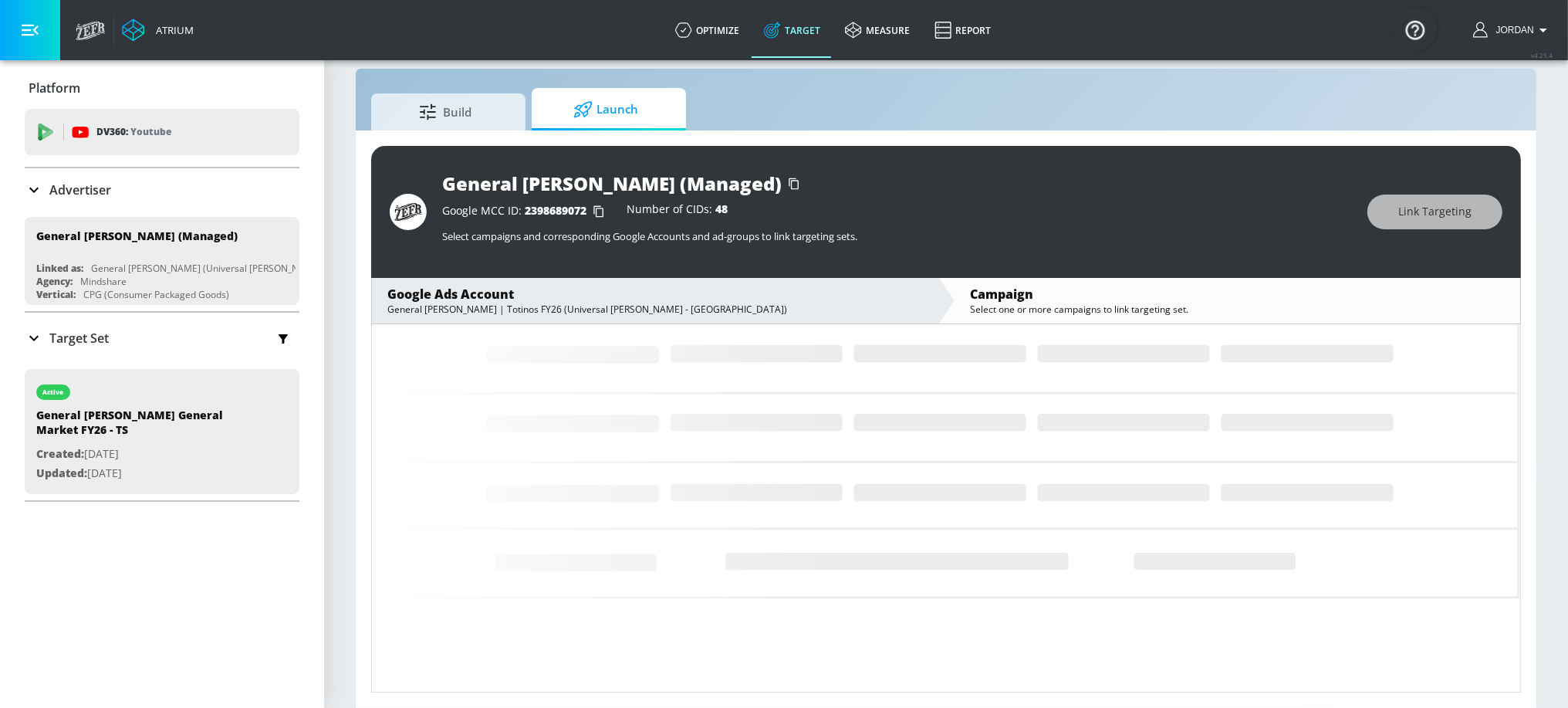
scroll to position [97, 0]
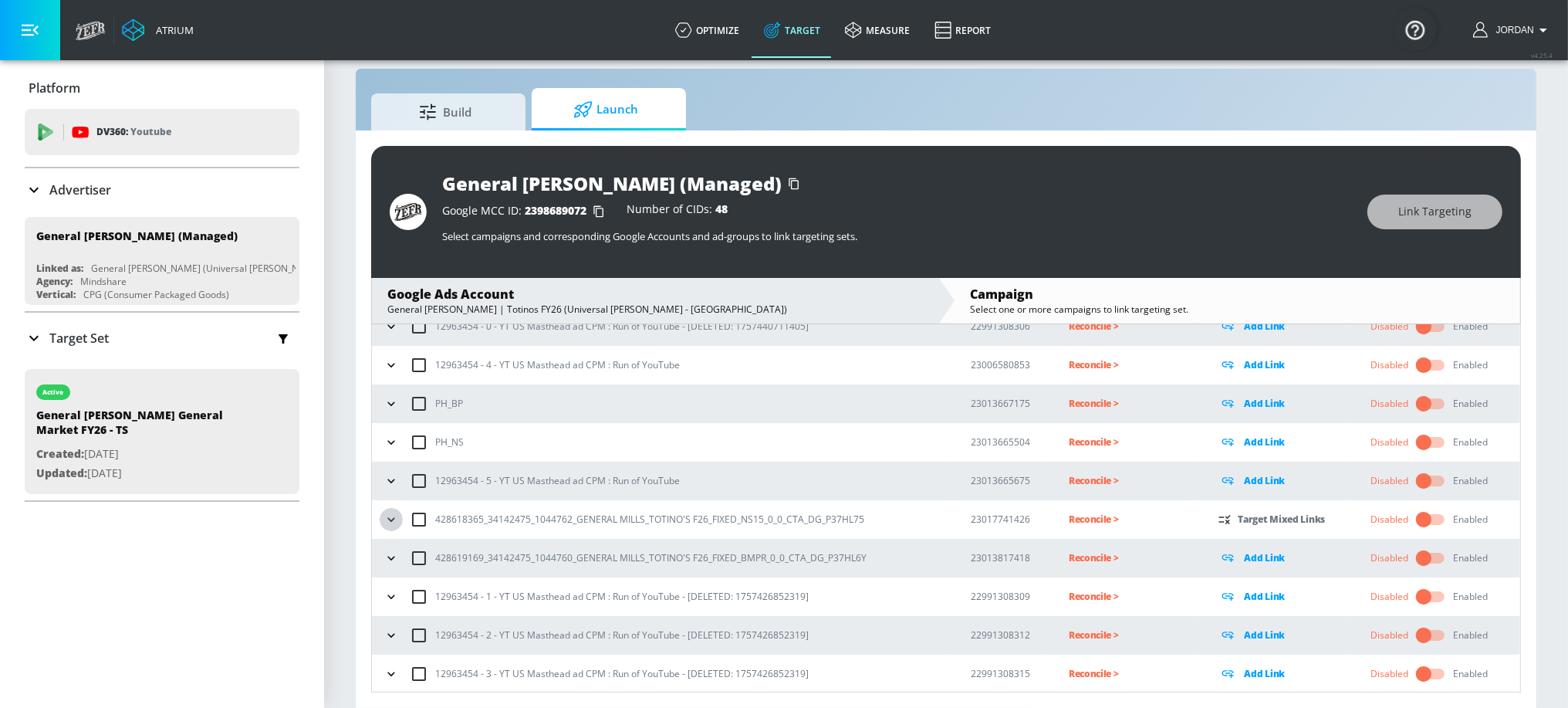
drag, startPoint x: 393, startPoint y: 520, endPoint x: 519, endPoint y: 500, distance: 127.6
click at [394, 519] on icon "button" at bounding box center [391, 520] width 15 height 15
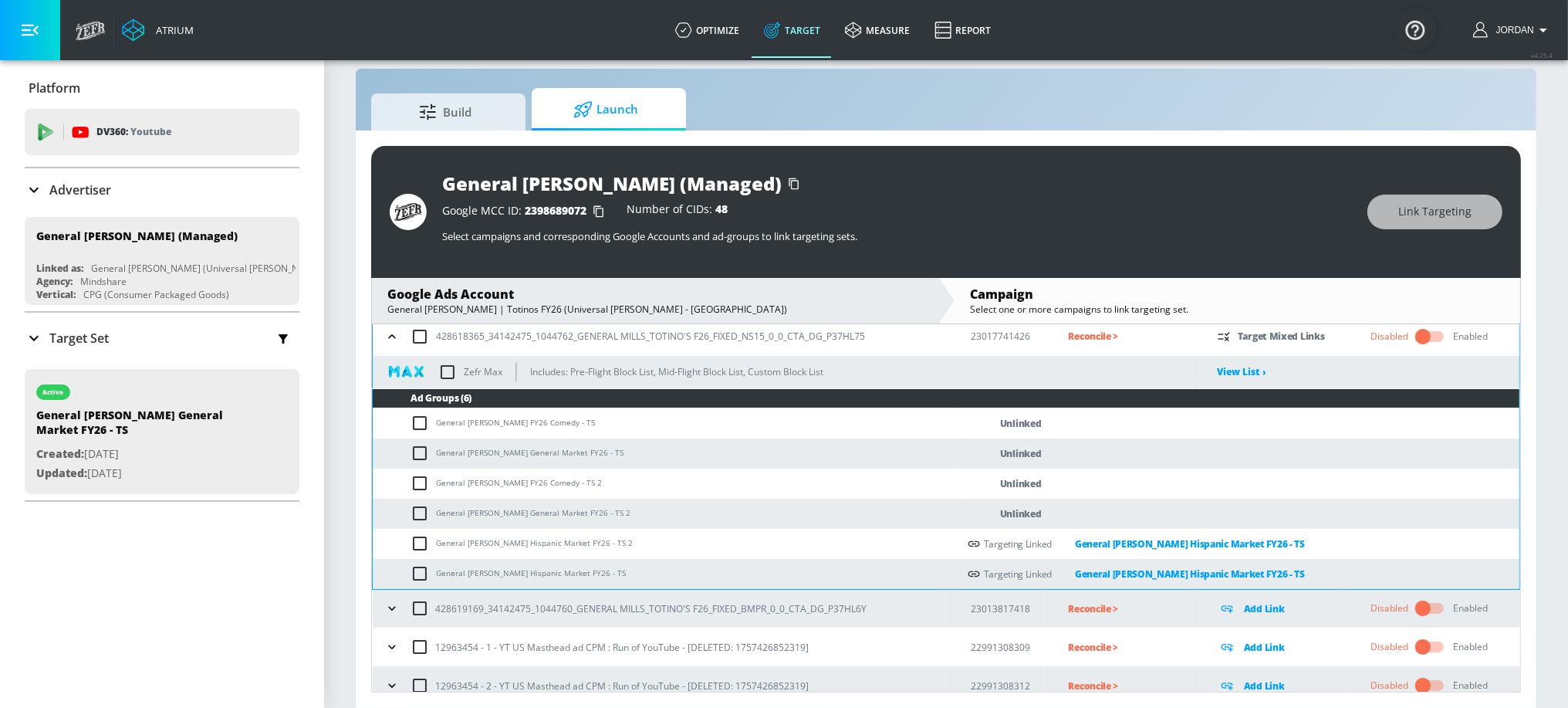
scroll to position [293, 0]
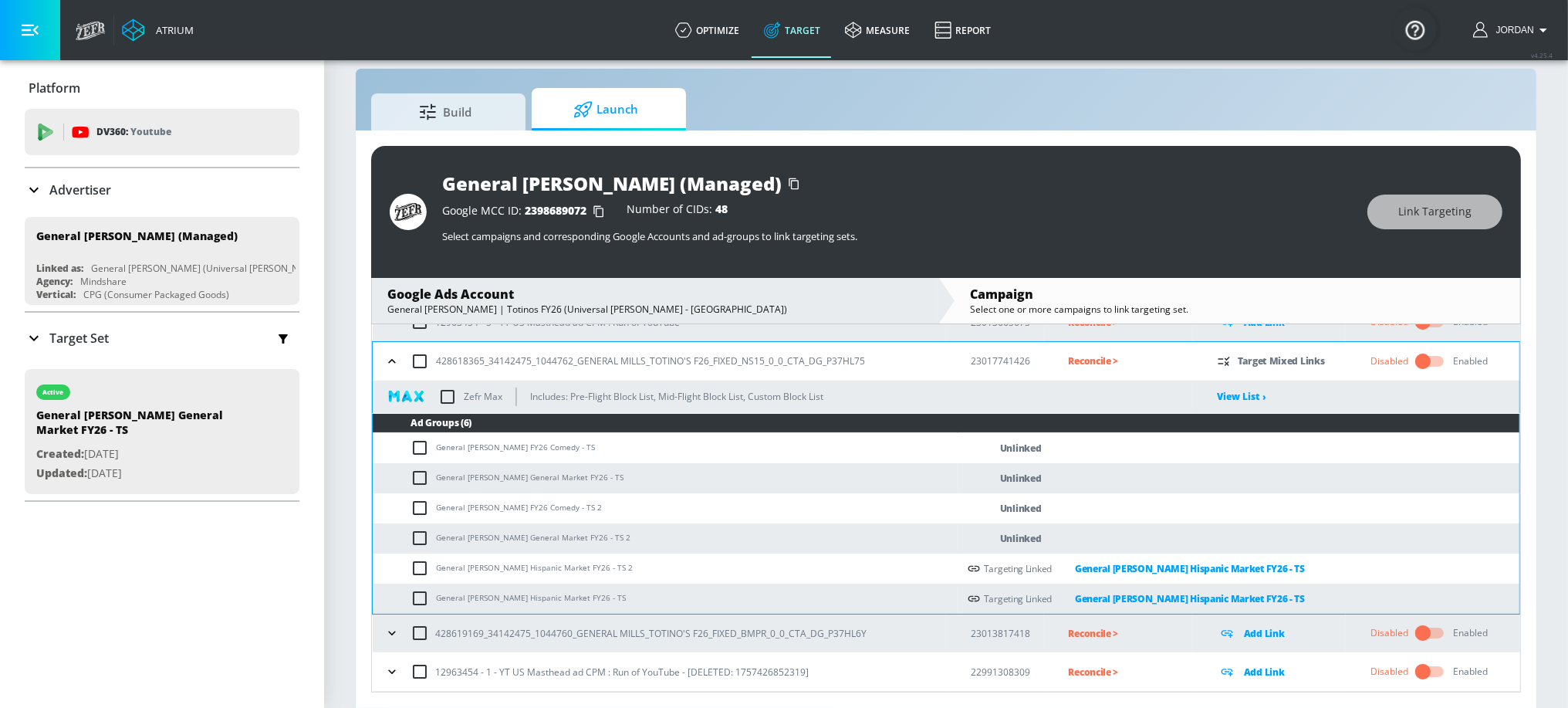
click at [393, 362] on icon "button" at bounding box center [392, 361] width 15 height 15
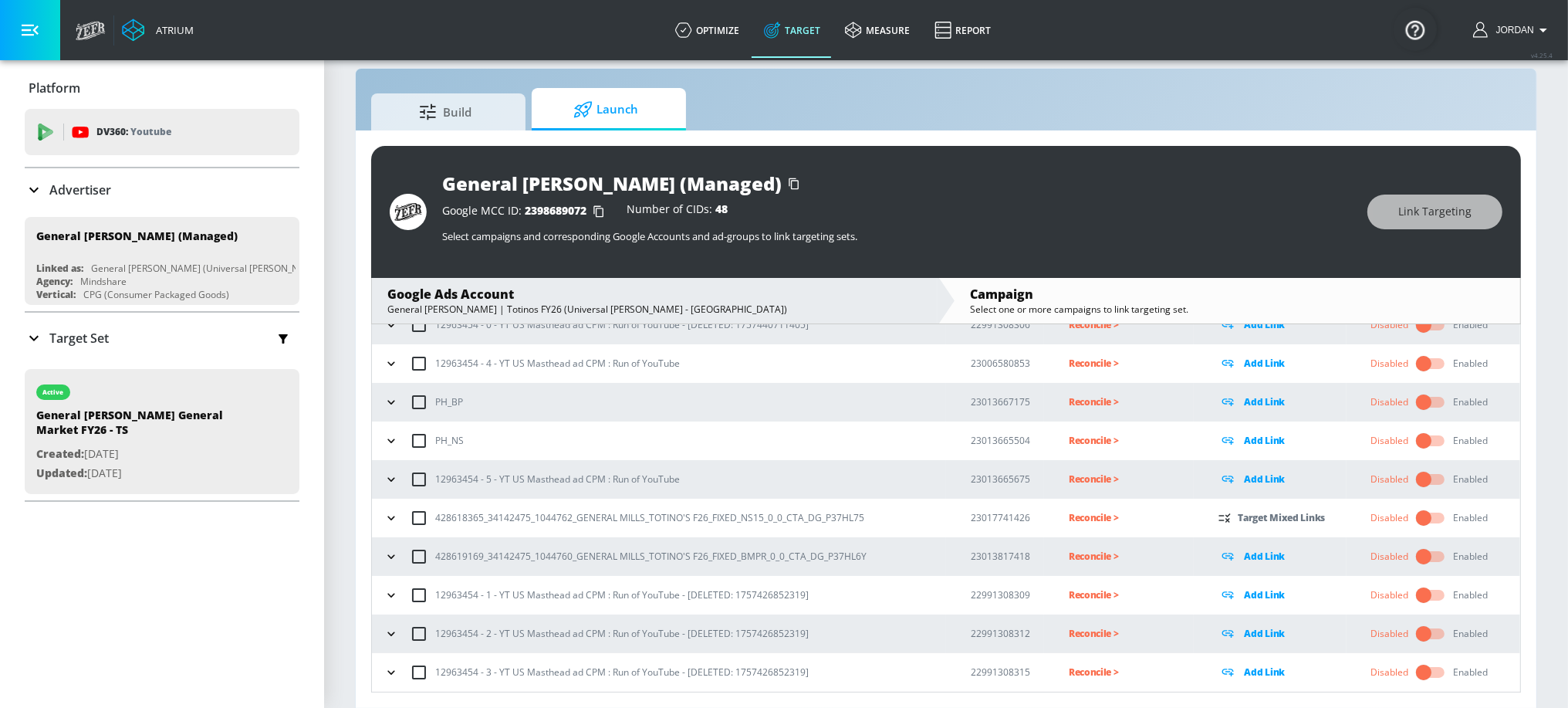
scroll to position [97, 0]
click at [392, 558] on icon "button" at bounding box center [391, 558] width 15 height 15
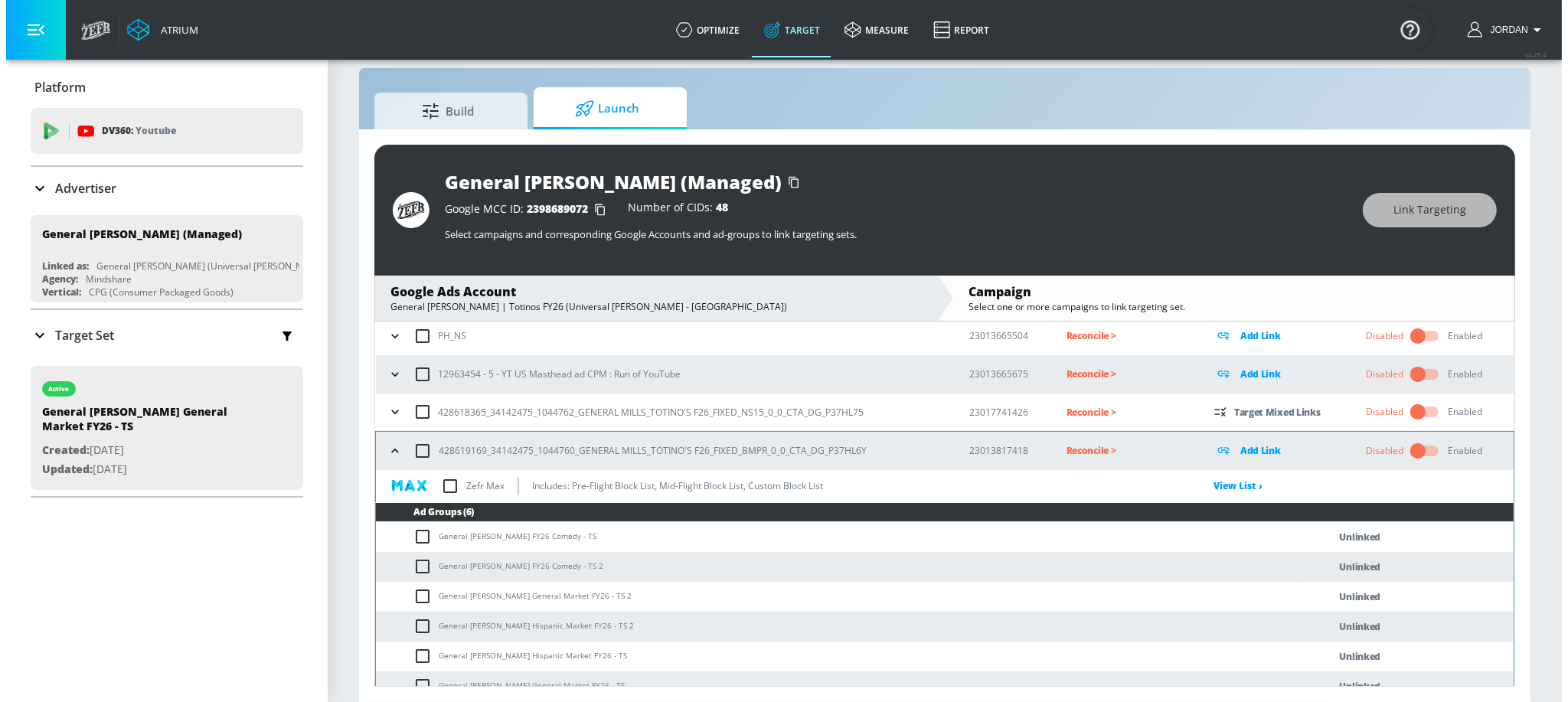
scroll to position [329, 0]
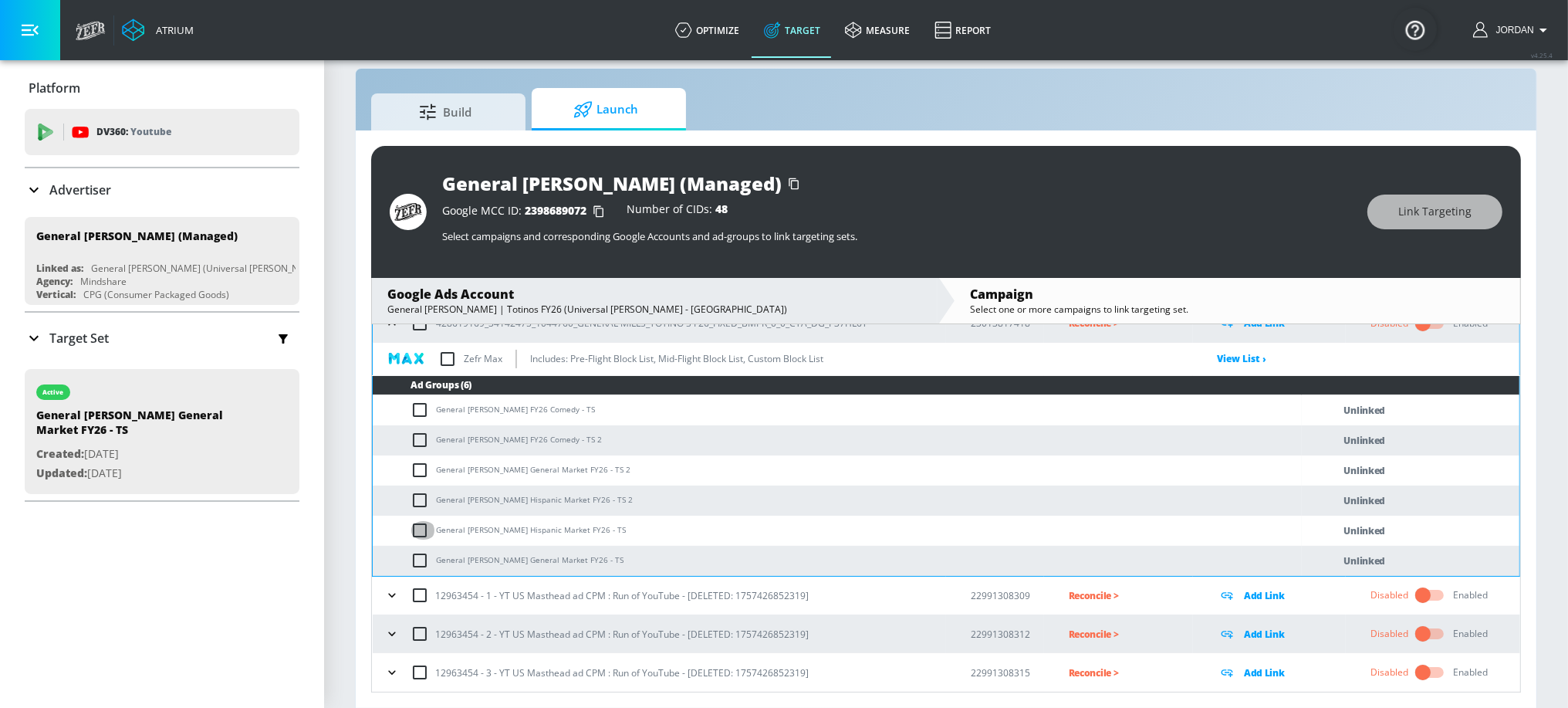
drag, startPoint x: 428, startPoint y: 528, endPoint x: 421, endPoint y: 504, distance: 25.0
click at [427, 528] on input "checkbox" at bounding box center [423, 531] width 25 height 19
checkbox input "true"
click at [421, 499] on input "checkbox" at bounding box center [423, 500] width 25 height 19
checkbox input "true"
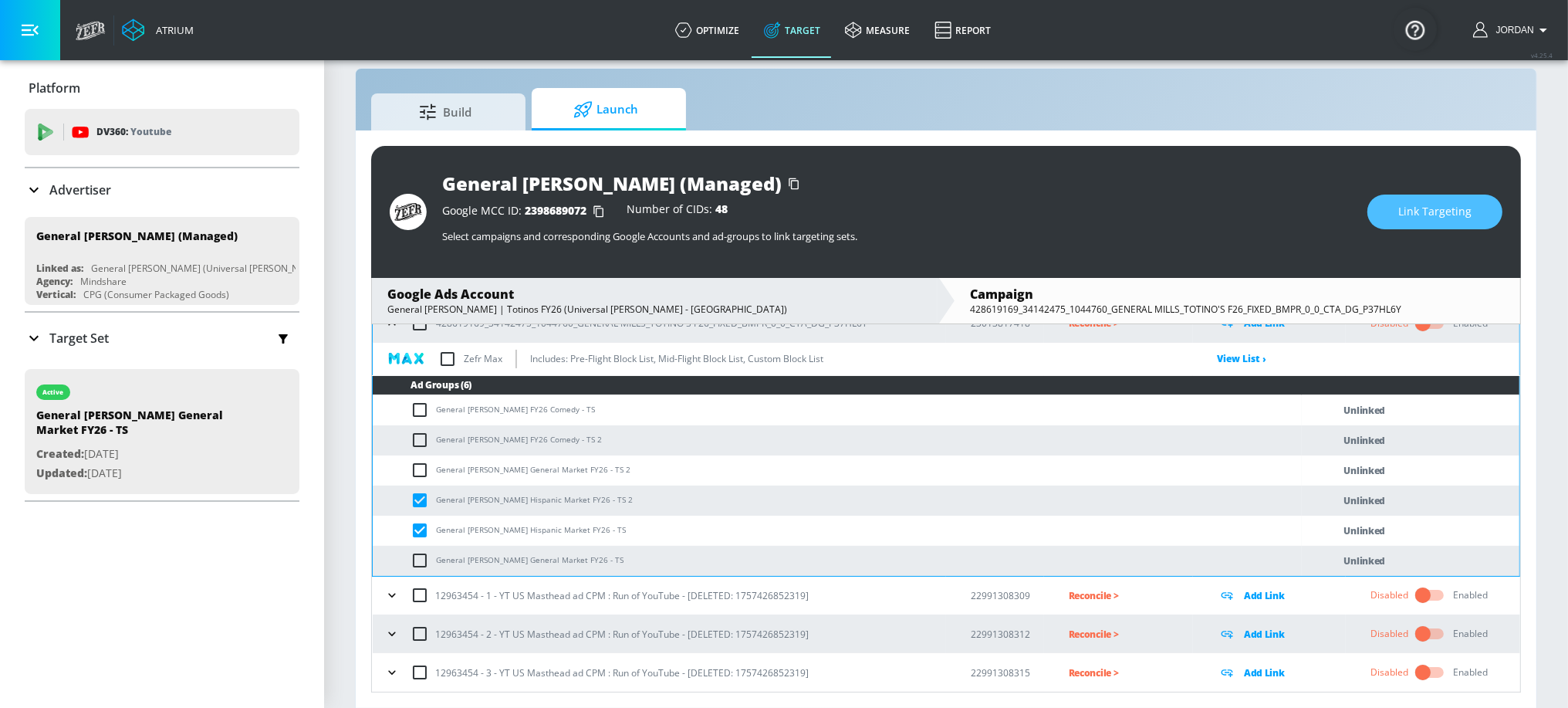
click at [1447, 210] on span "Link Targeting" at bounding box center [1435, 211] width 74 height 19
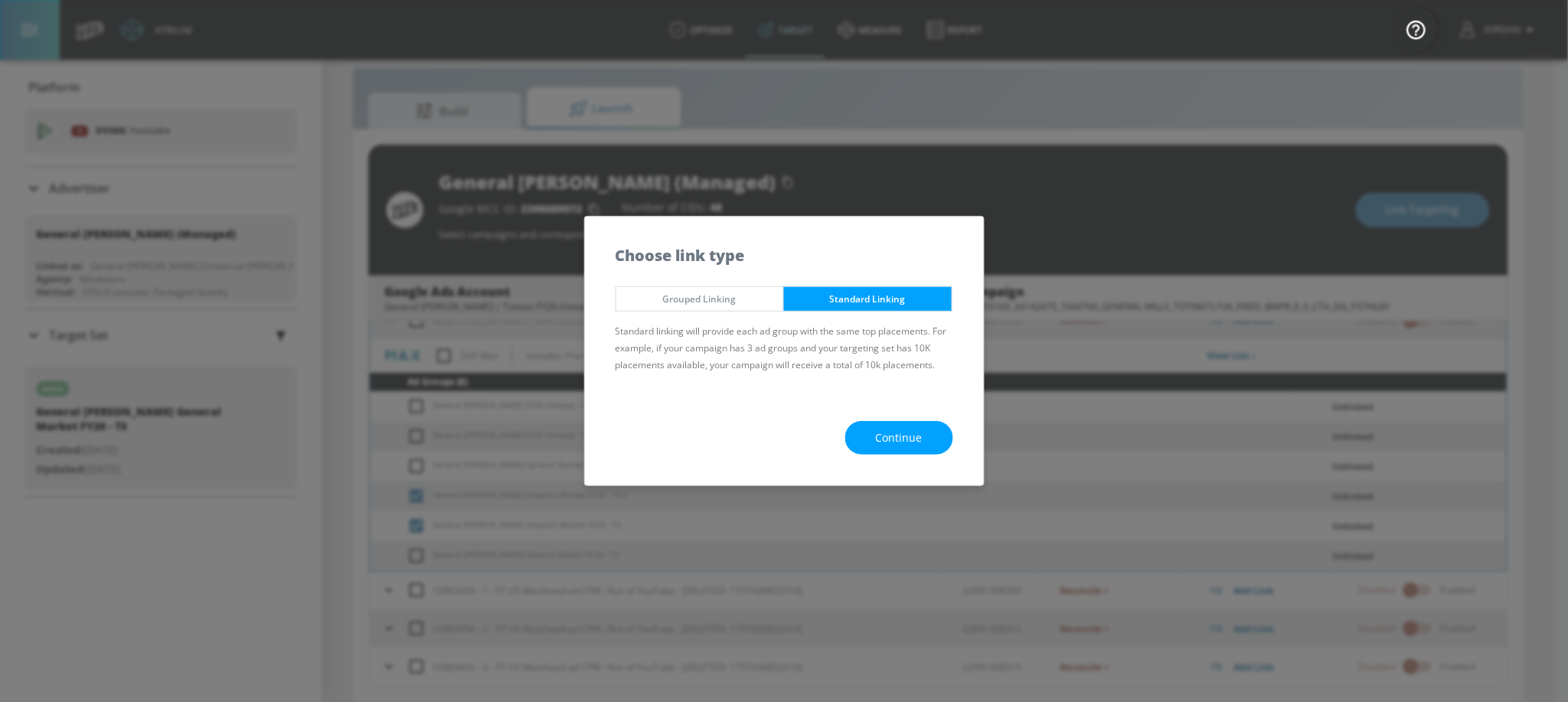
click at [882, 440] on span "Continue" at bounding box center [899, 438] width 47 height 19
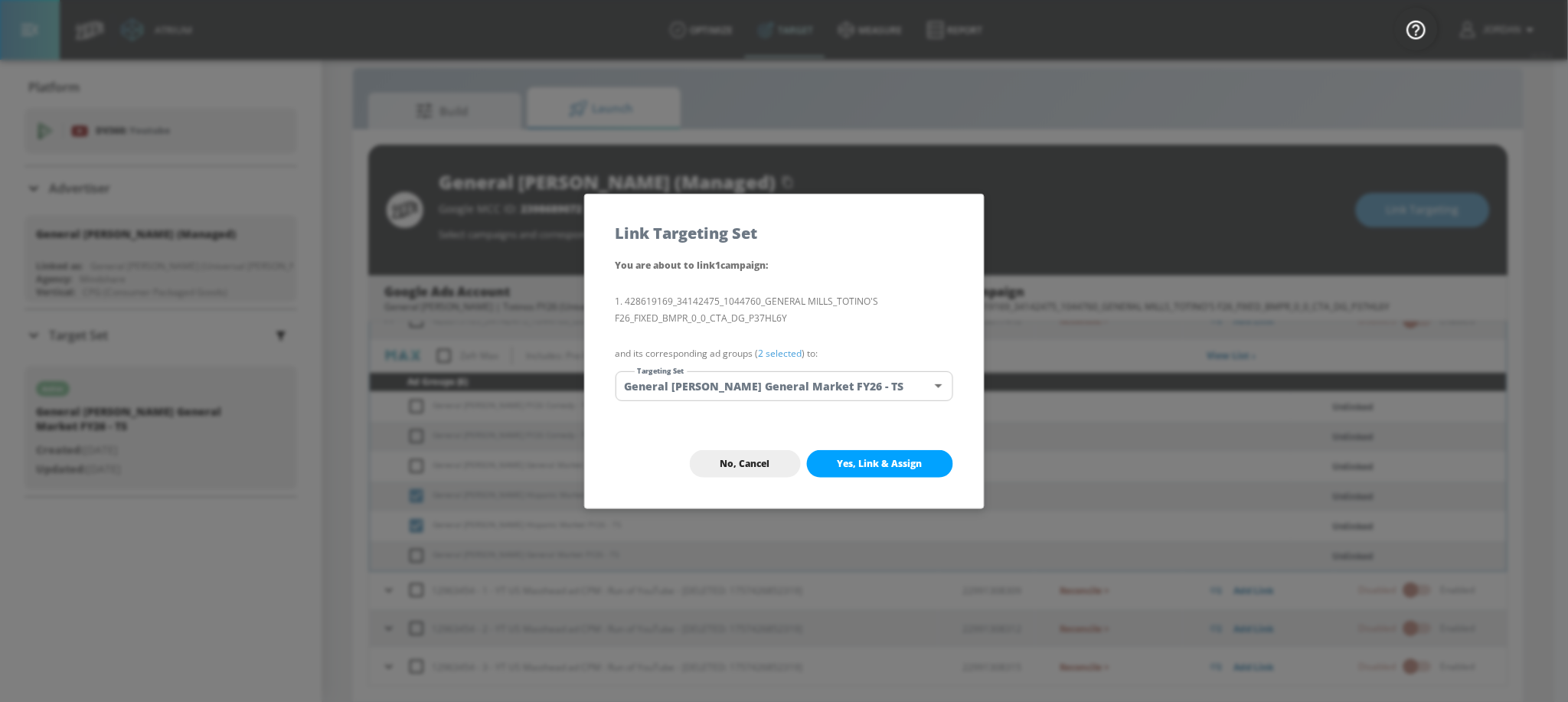
click at [769, 392] on body "Atrium optimize Target measure Report optimize Target measure Report v 4.25.4 J…" at bounding box center [784, 340] width 1568 height 724
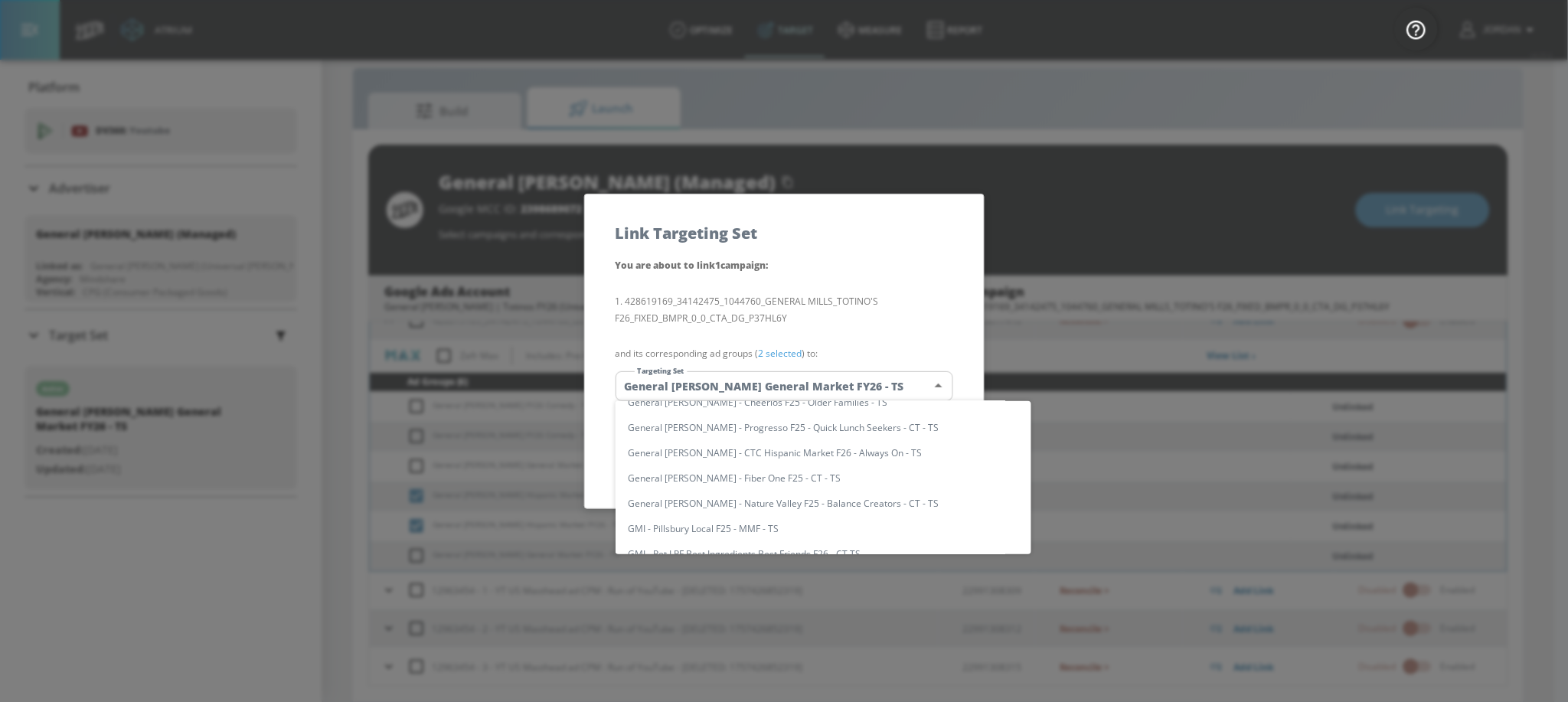
scroll to position [0, 0]
click at [762, 420] on input "text" at bounding box center [837, 417] width 386 height 21
paste input "General Mills - Totino's Hispanic Market FY26"
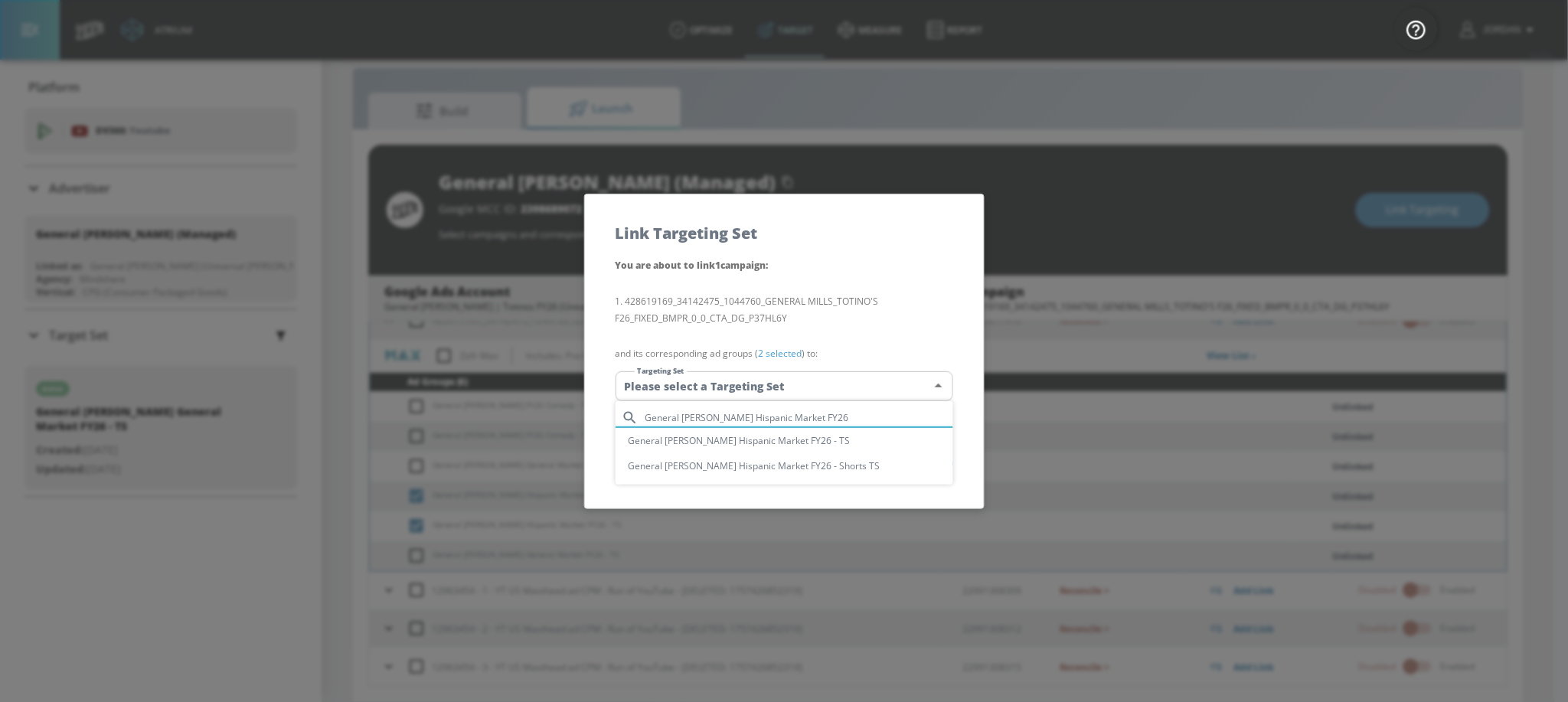
type input "General Mills - Totino's Hispanic Market FY26"
click at [801, 440] on li "General [PERSON_NAME] Hispanic Market FY26 - TS" at bounding box center [784, 441] width 338 height 25
type input "bf6094ec-5ee8-4838-bb16-e65ebad52e31"
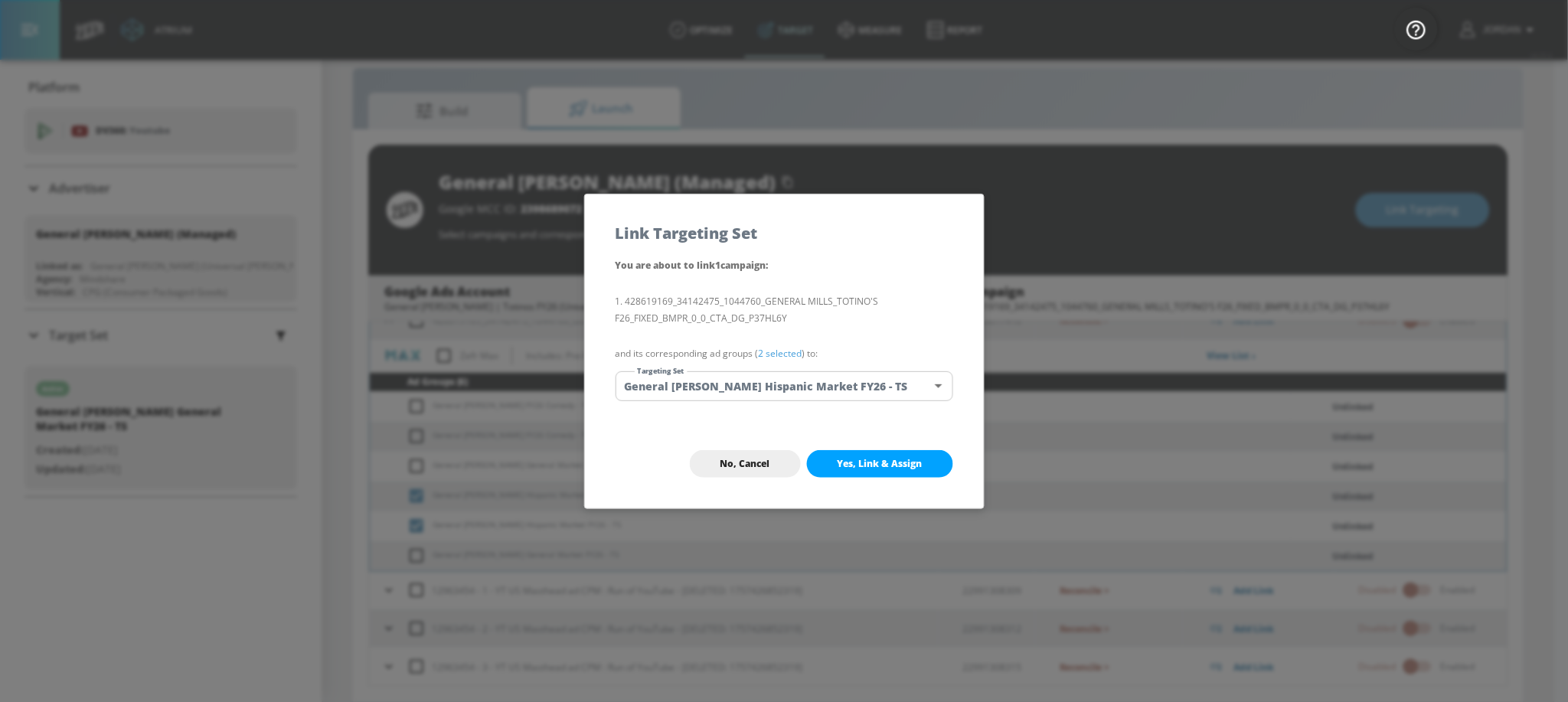
click at [888, 459] on span "Yes, Link & Assign" at bounding box center [879, 463] width 85 height 13
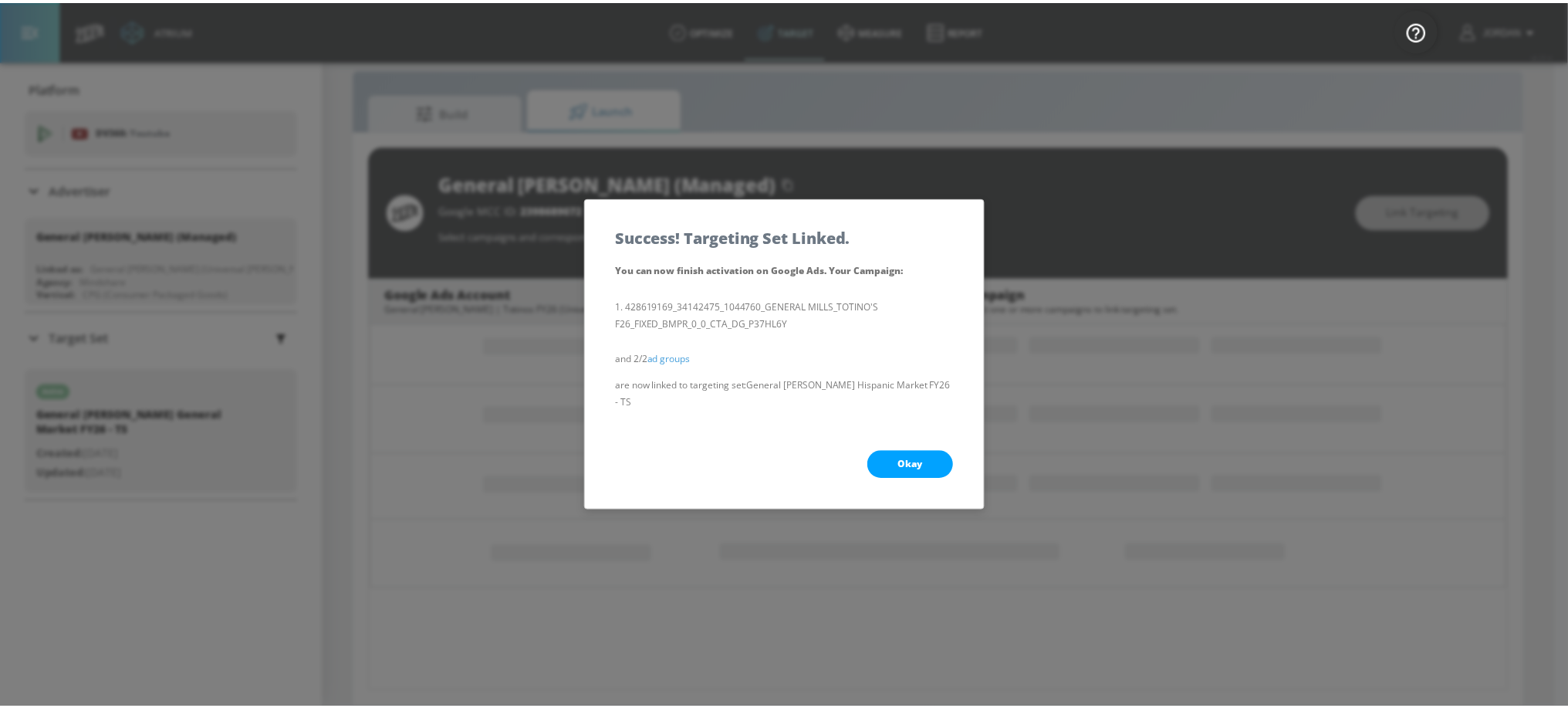
scroll to position [259, 0]
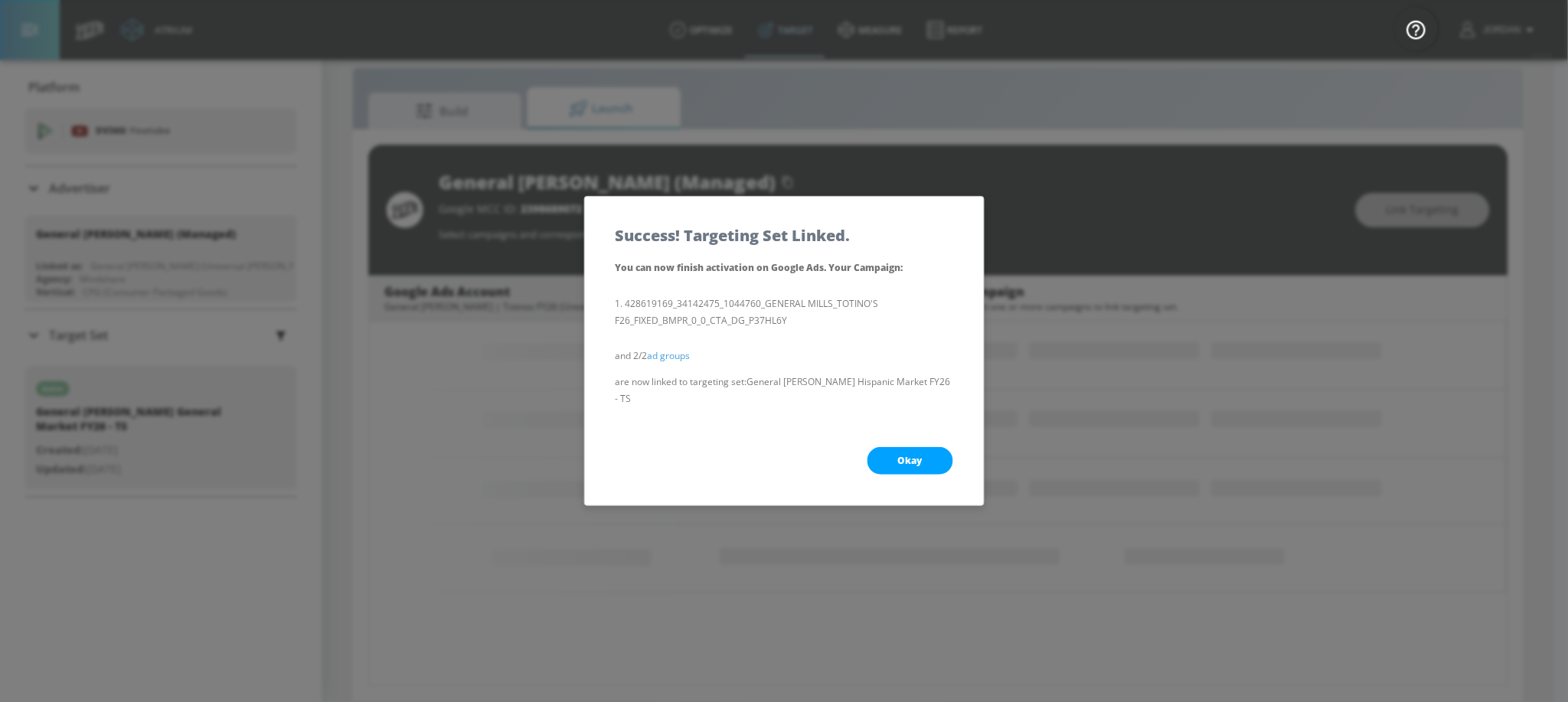
click at [908, 461] on span "Okay" at bounding box center [909, 461] width 24 height 13
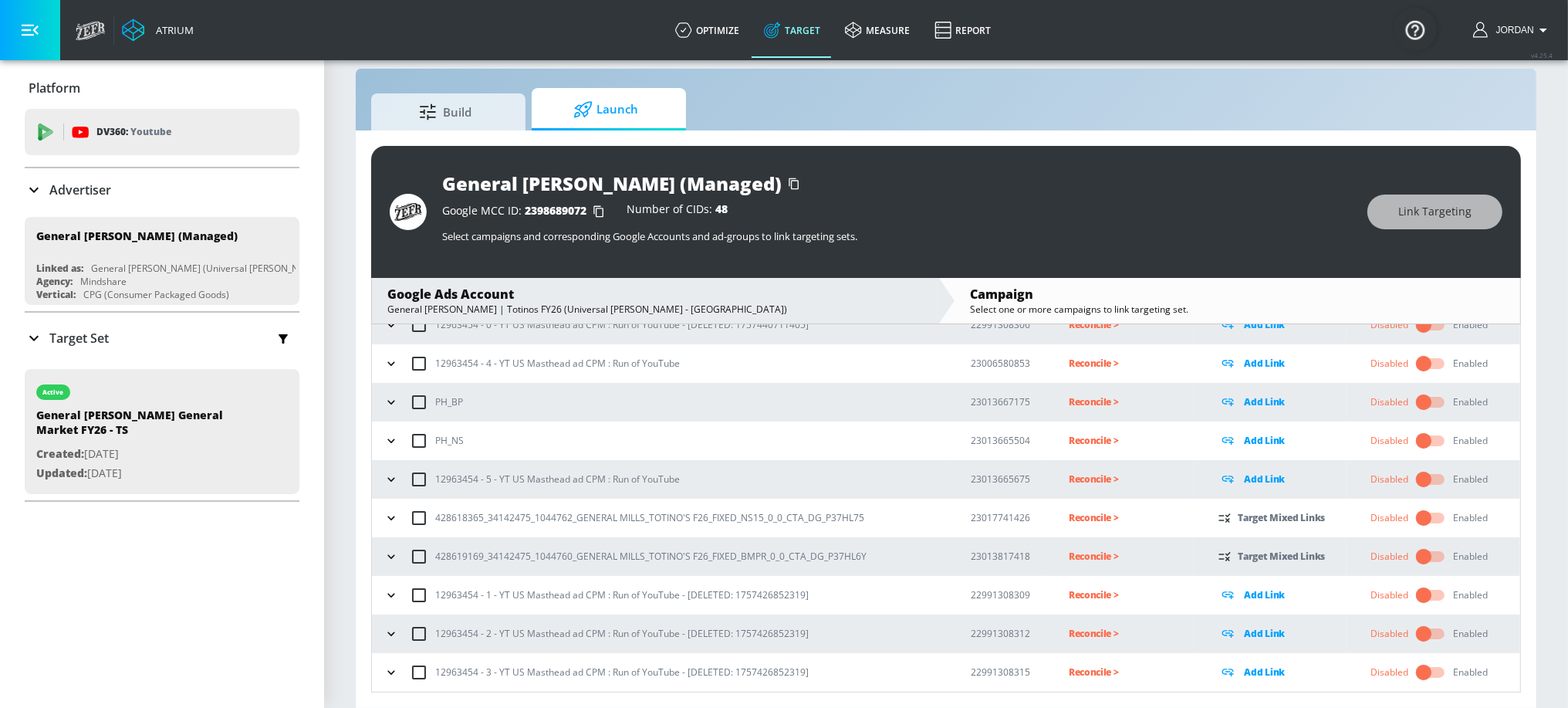
scroll to position [97, 0]
click at [396, 522] on icon "button" at bounding box center [391, 520] width 15 height 15
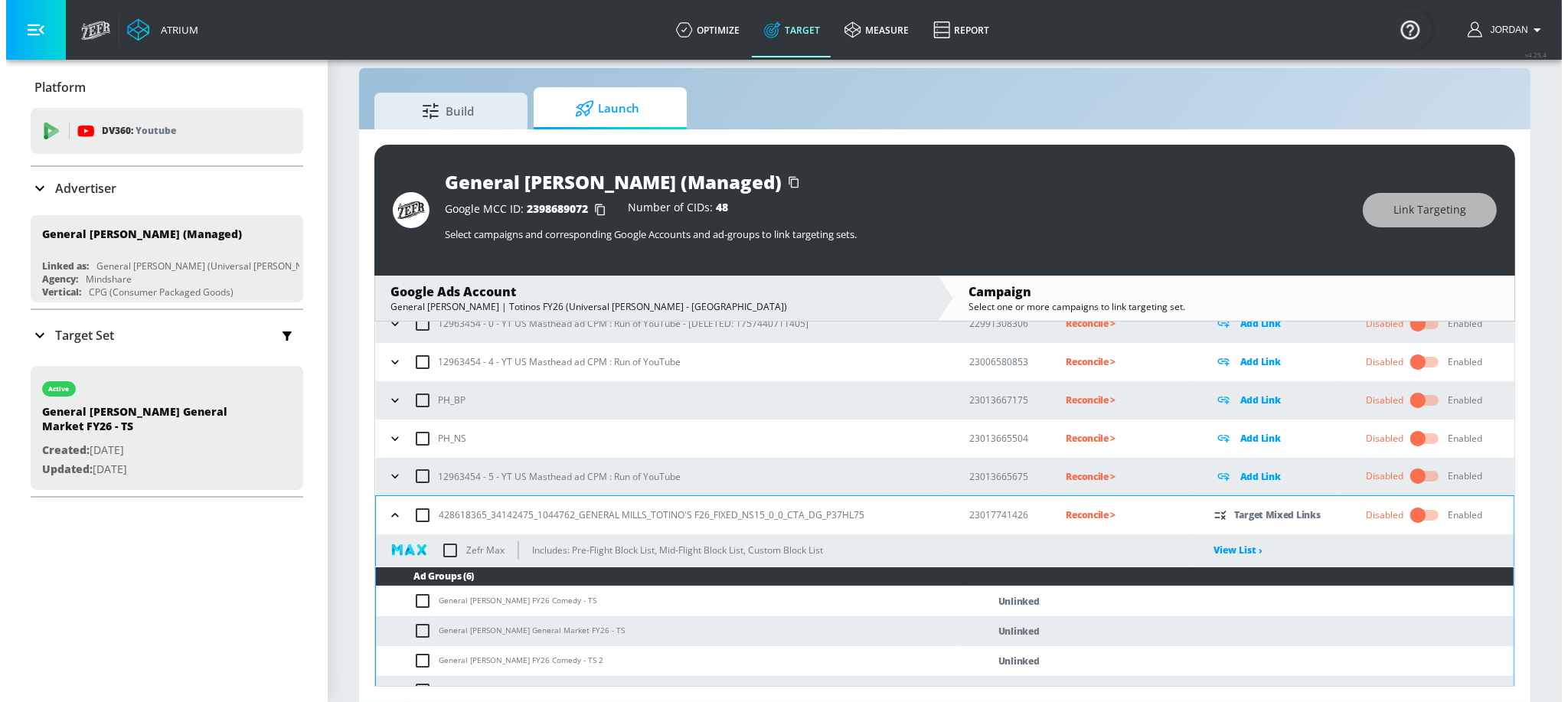
scroll to position [270, 0]
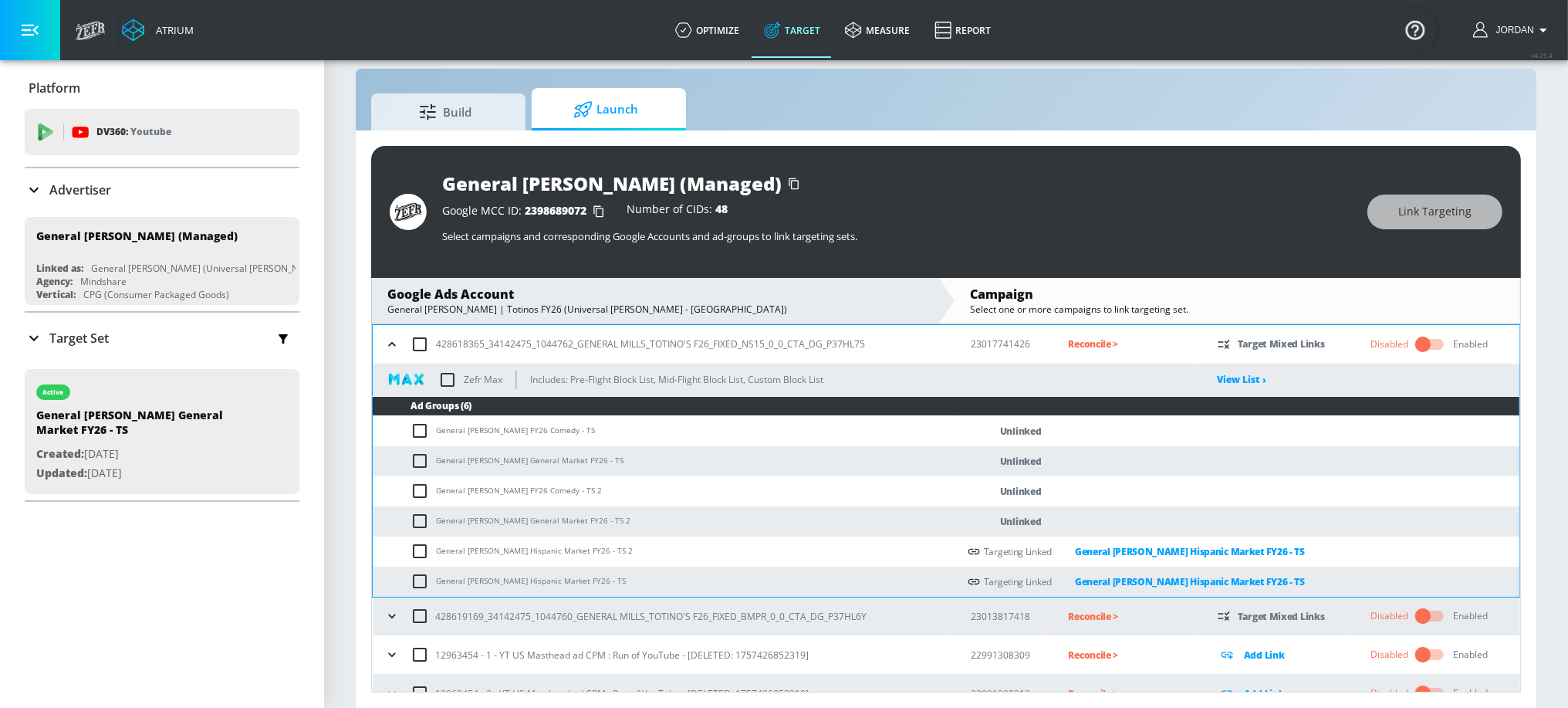
drag, startPoint x: 436, startPoint y: 518, endPoint x: 608, endPoint y: 519, distance: 172.0
click at [608, 519] on td "General Mills - Totino's General Market FY26 - TS 2" at bounding box center [665, 521] width 585 height 30
copy td "General [PERSON_NAME] General Market FY26 - TS"
click at [423, 460] on input "checkbox" at bounding box center [423, 460] width 25 height 19
checkbox input "true"
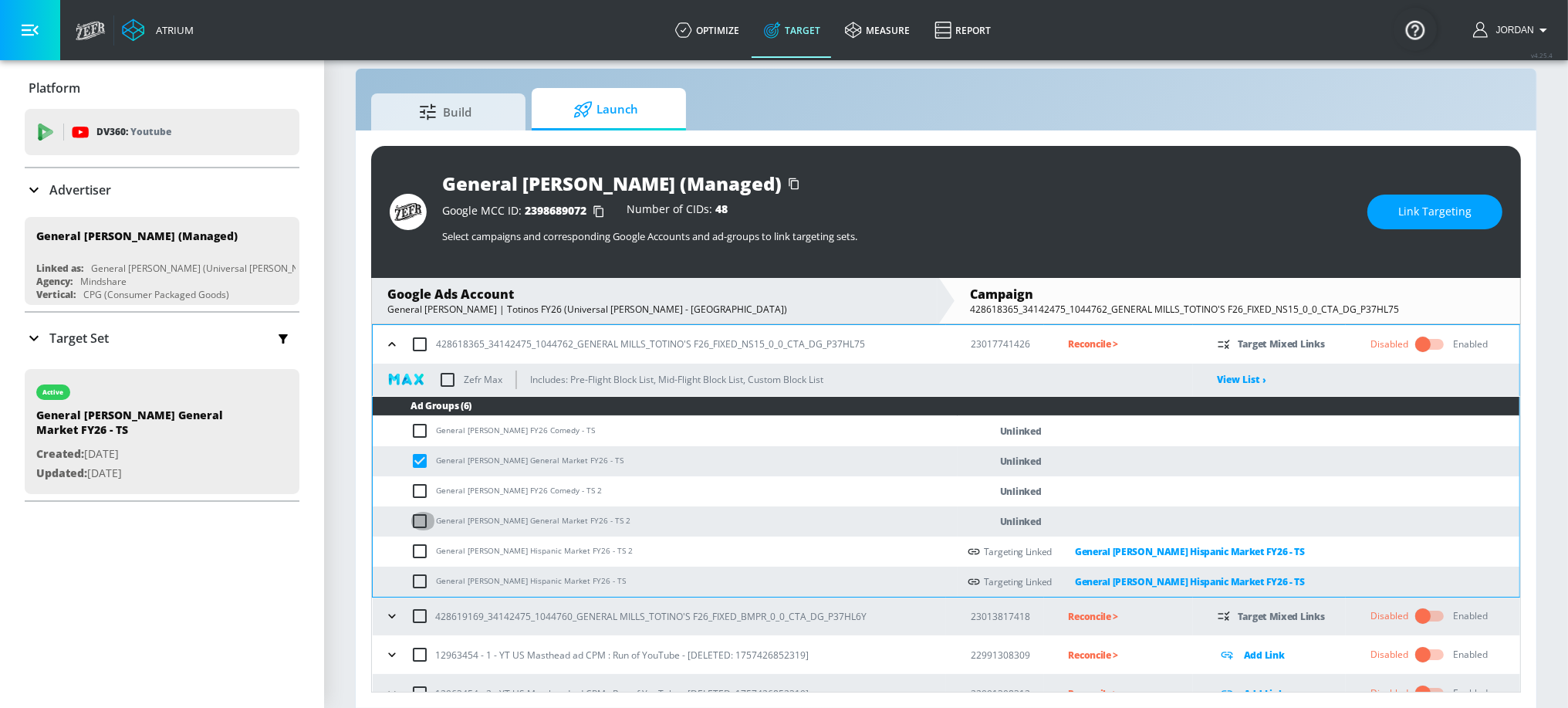
click at [421, 520] on input "checkbox" at bounding box center [423, 521] width 25 height 19
checkbox input "true"
click at [1433, 215] on span "Link Targeting" at bounding box center [1435, 211] width 74 height 19
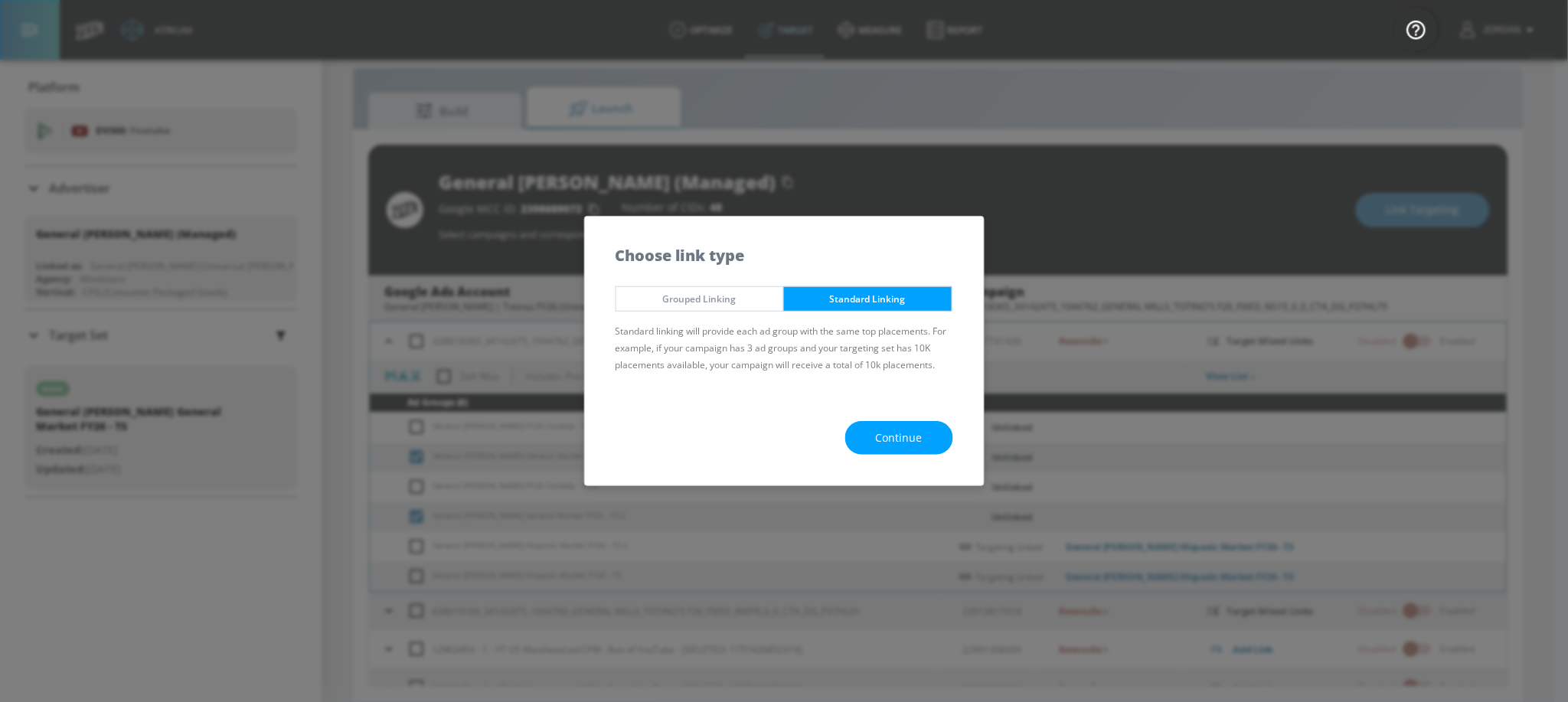
click at [921, 429] on span "Continue" at bounding box center [899, 438] width 47 height 19
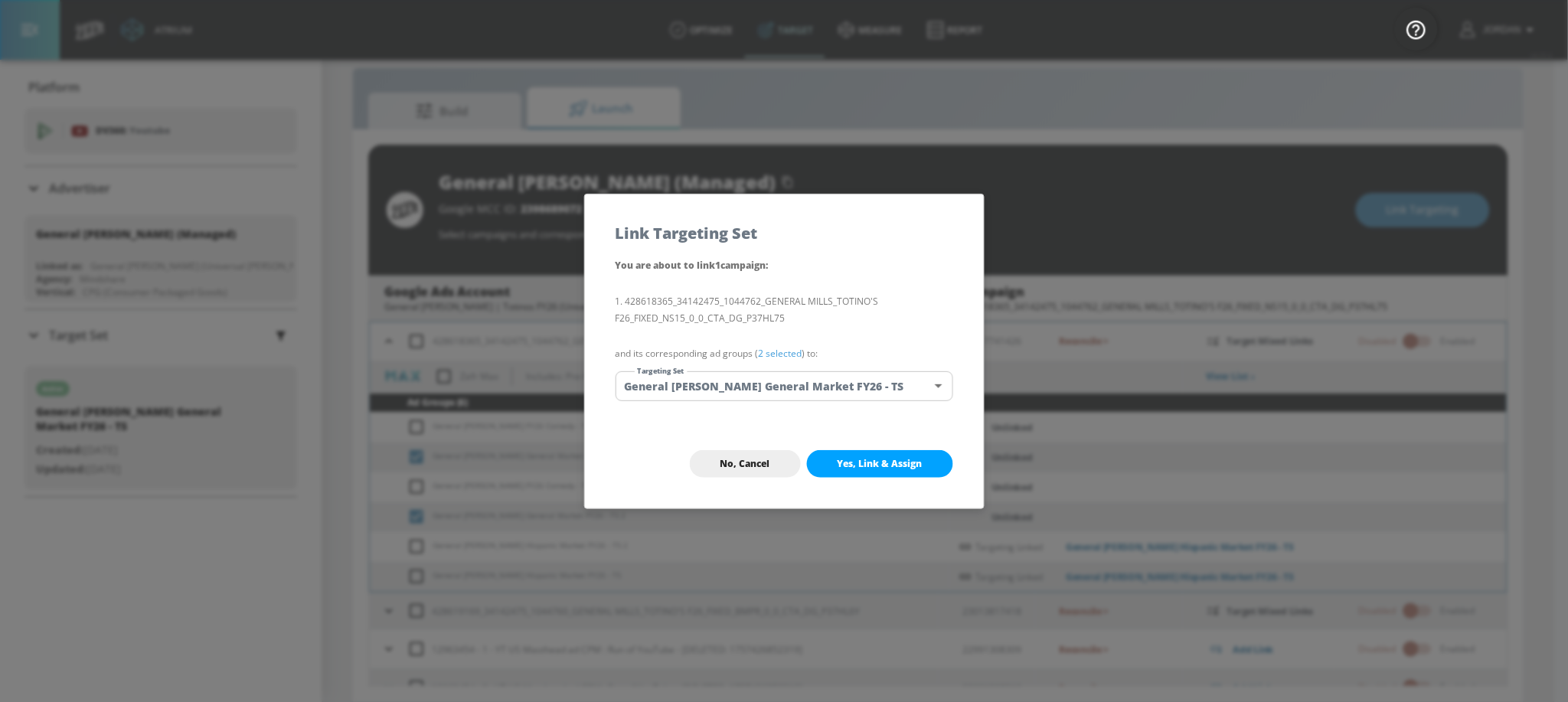
click at [791, 376] on body "Atrium optimize Target measure Report optimize Target measure Report v 4.25.4 J…" at bounding box center [784, 340] width 1568 height 724
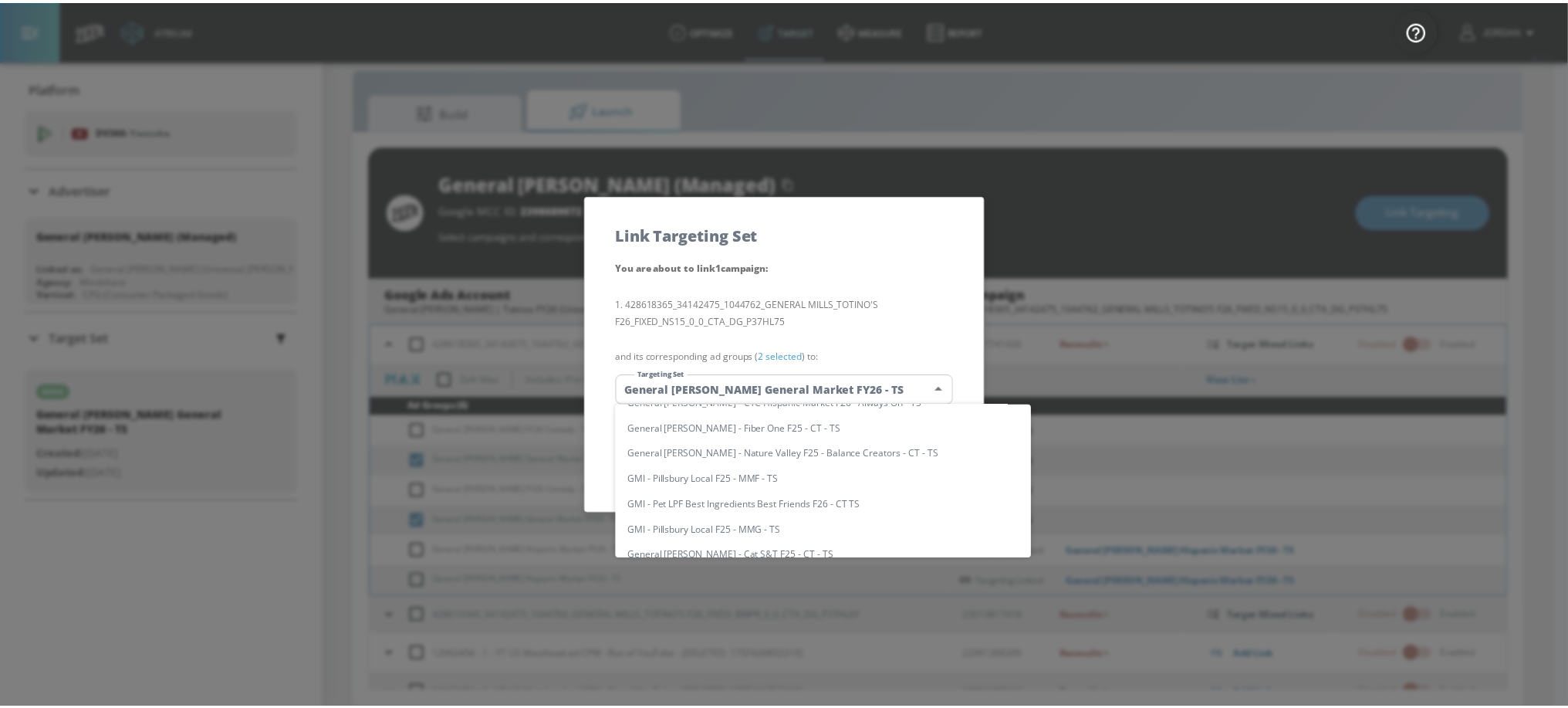
scroll to position [0, 0]
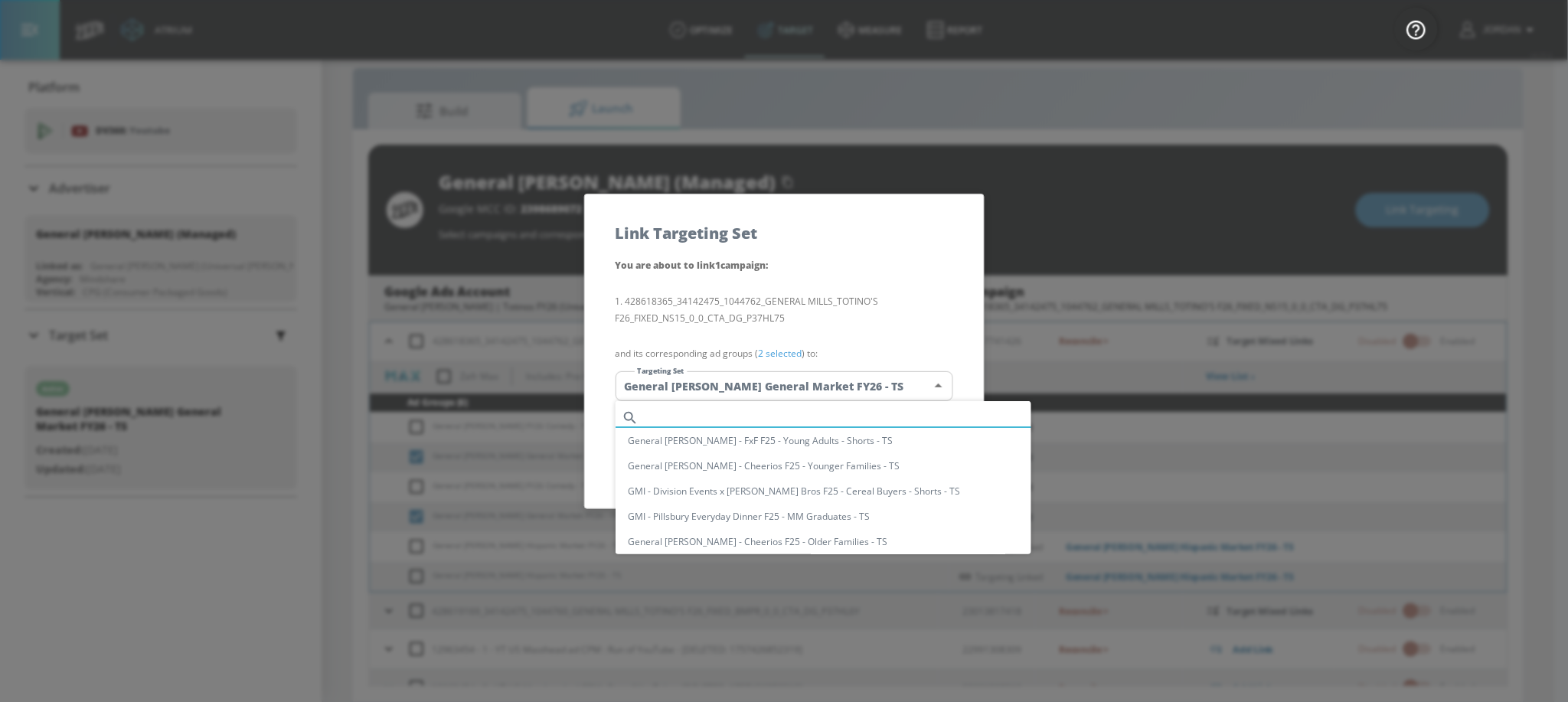
click at [757, 411] on input "text" at bounding box center [837, 417] width 386 height 21
paste input "General [PERSON_NAME] General Market FY26 - TS"
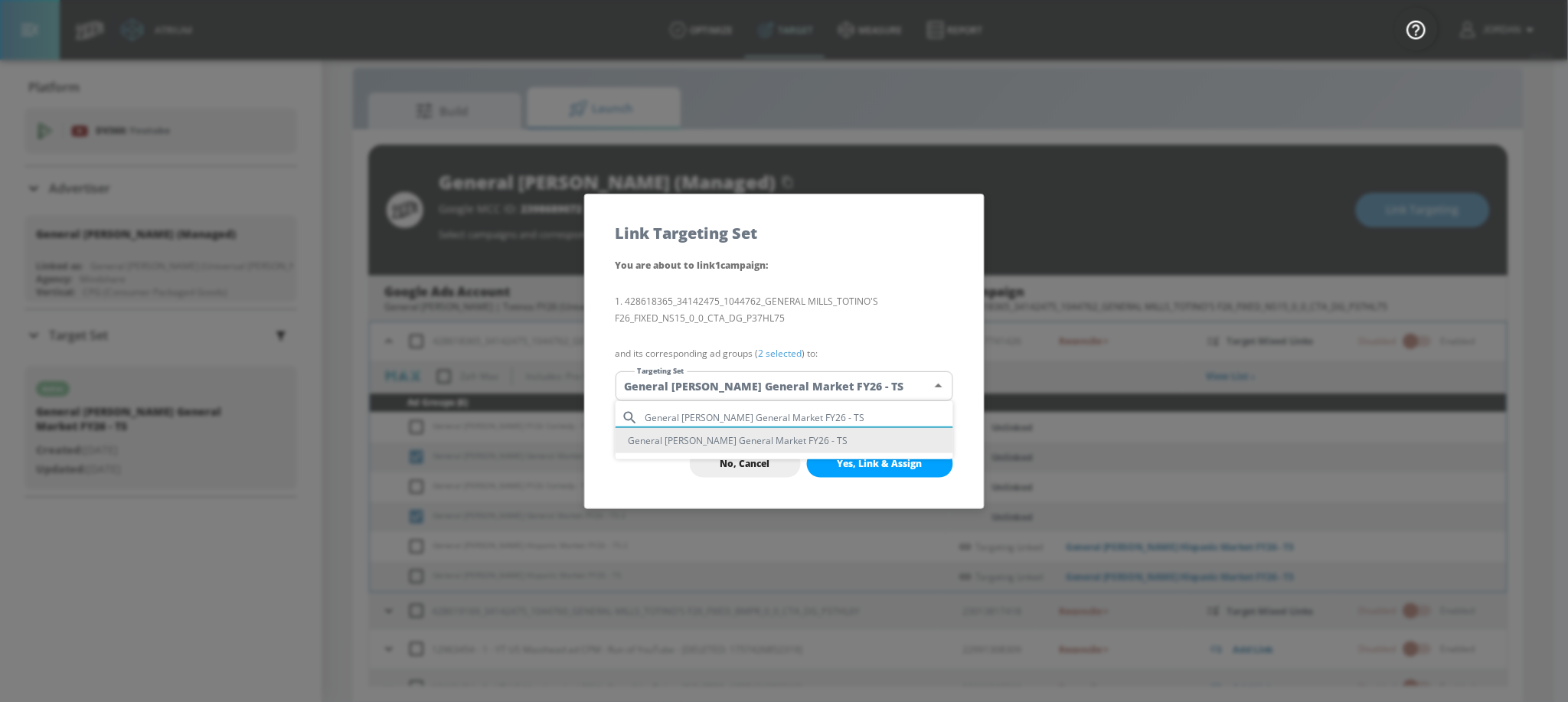
type input "General [PERSON_NAME] General Market FY26 - TS"
click at [768, 440] on li "General [PERSON_NAME] General Market FY26 - TS" at bounding box center [784, 441] width 338 height 25
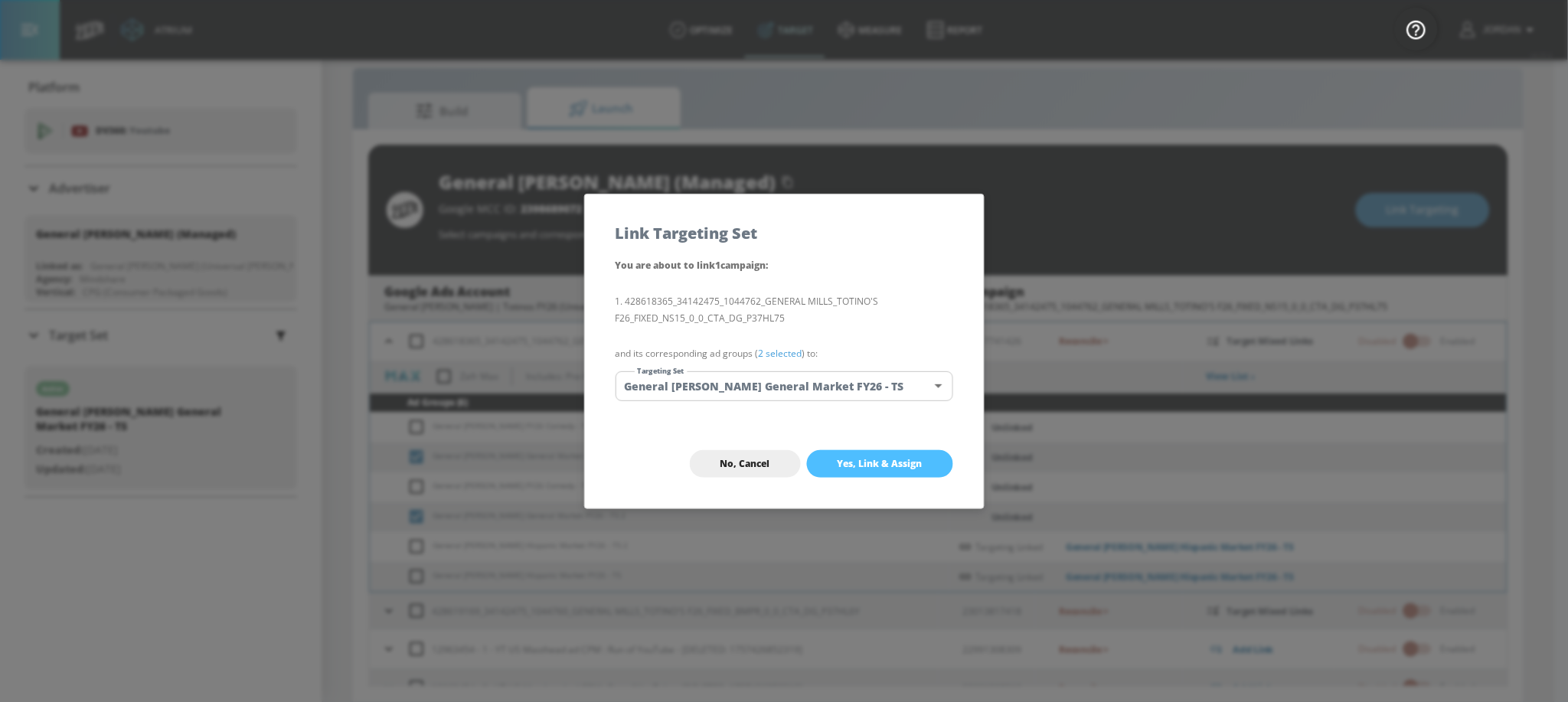
click at [895, 461] on span "Yes, Link & Assign" at bounding box center [879, 463] width 85 height 13
checkbox input "false"
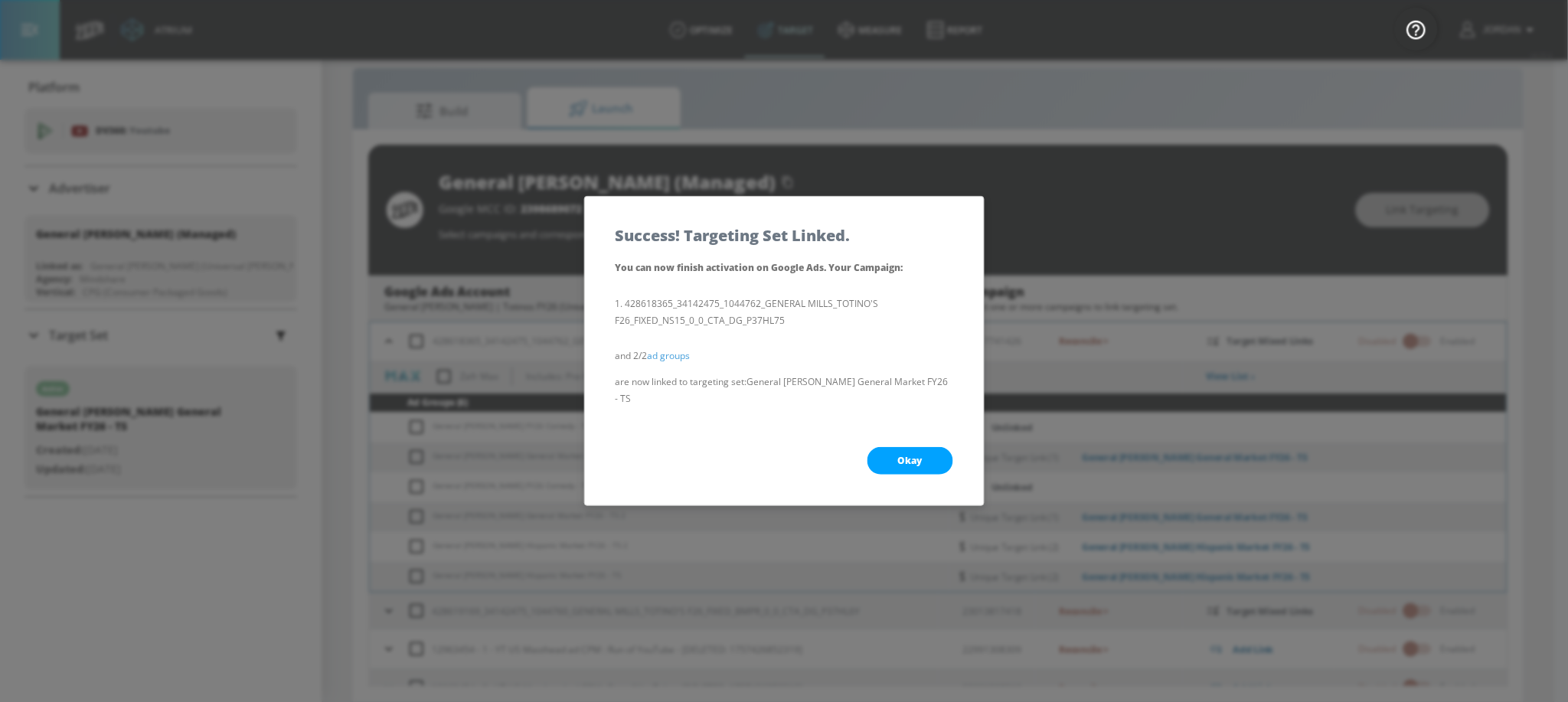
click at [907, 461] on span "Okay" at bounding box center [909, 461] width 24 height 13
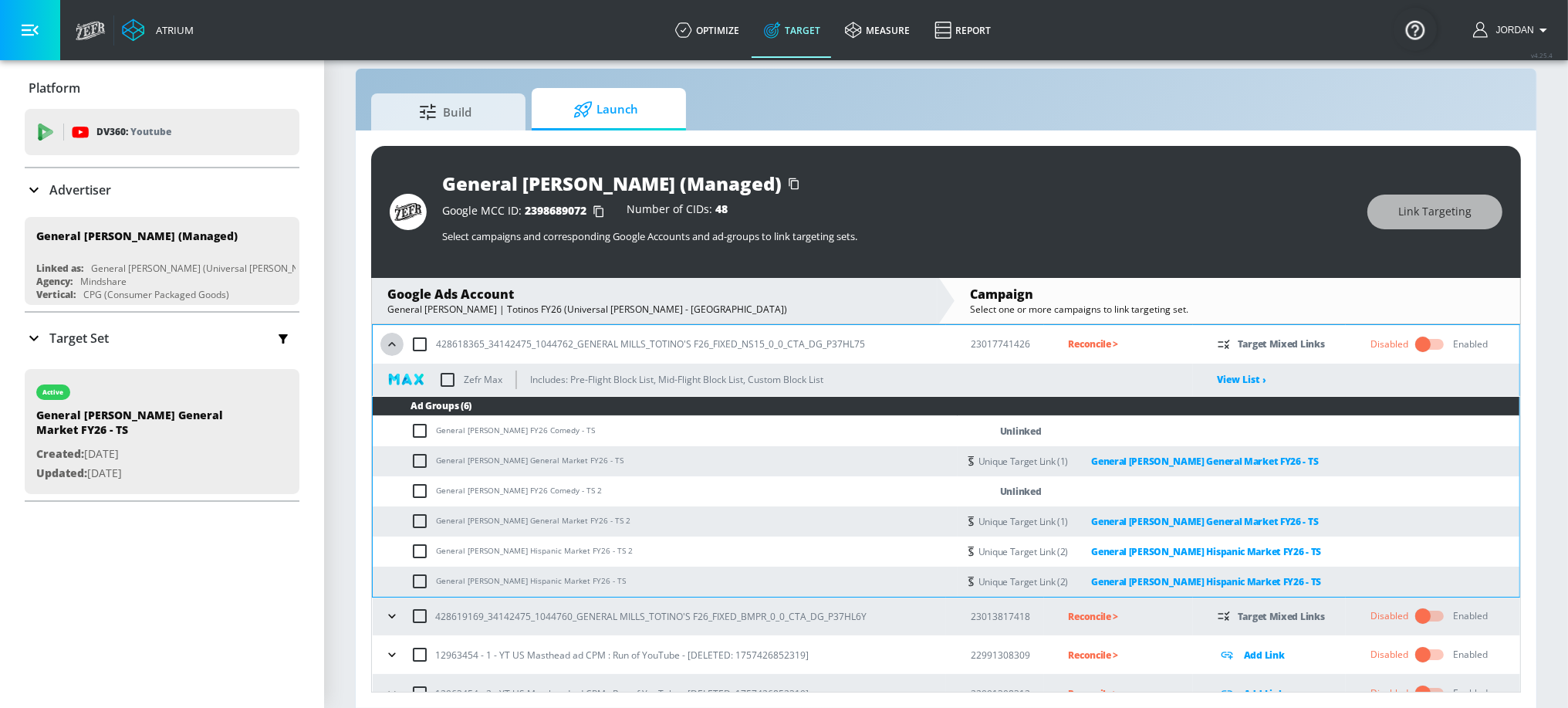
click at [389, 345] on icon "button" at bounding box center [392, 344] width 15 height 15
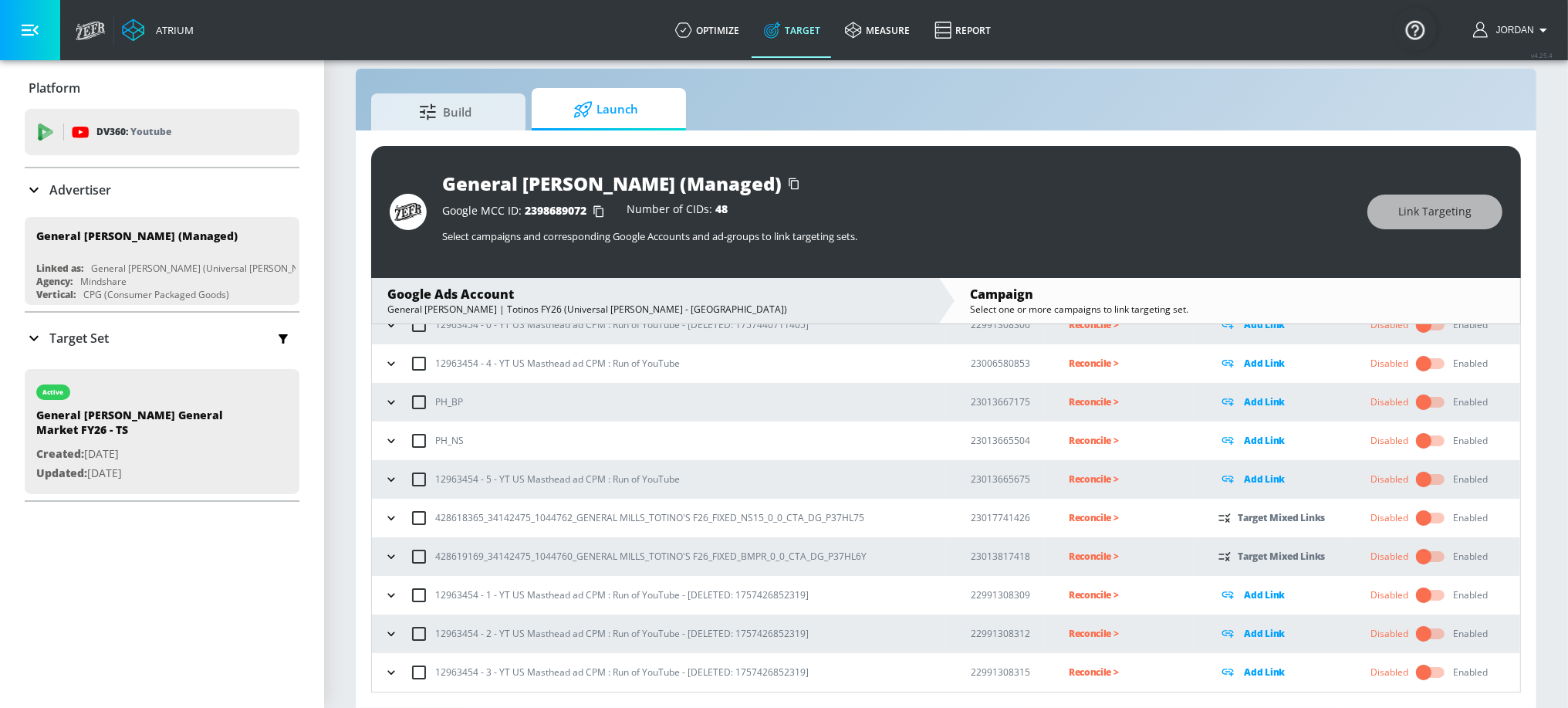
scroll to position [97, 0]
click at [389, 557] on icon "button" at bounding box center [391, 558] width 15 height 15
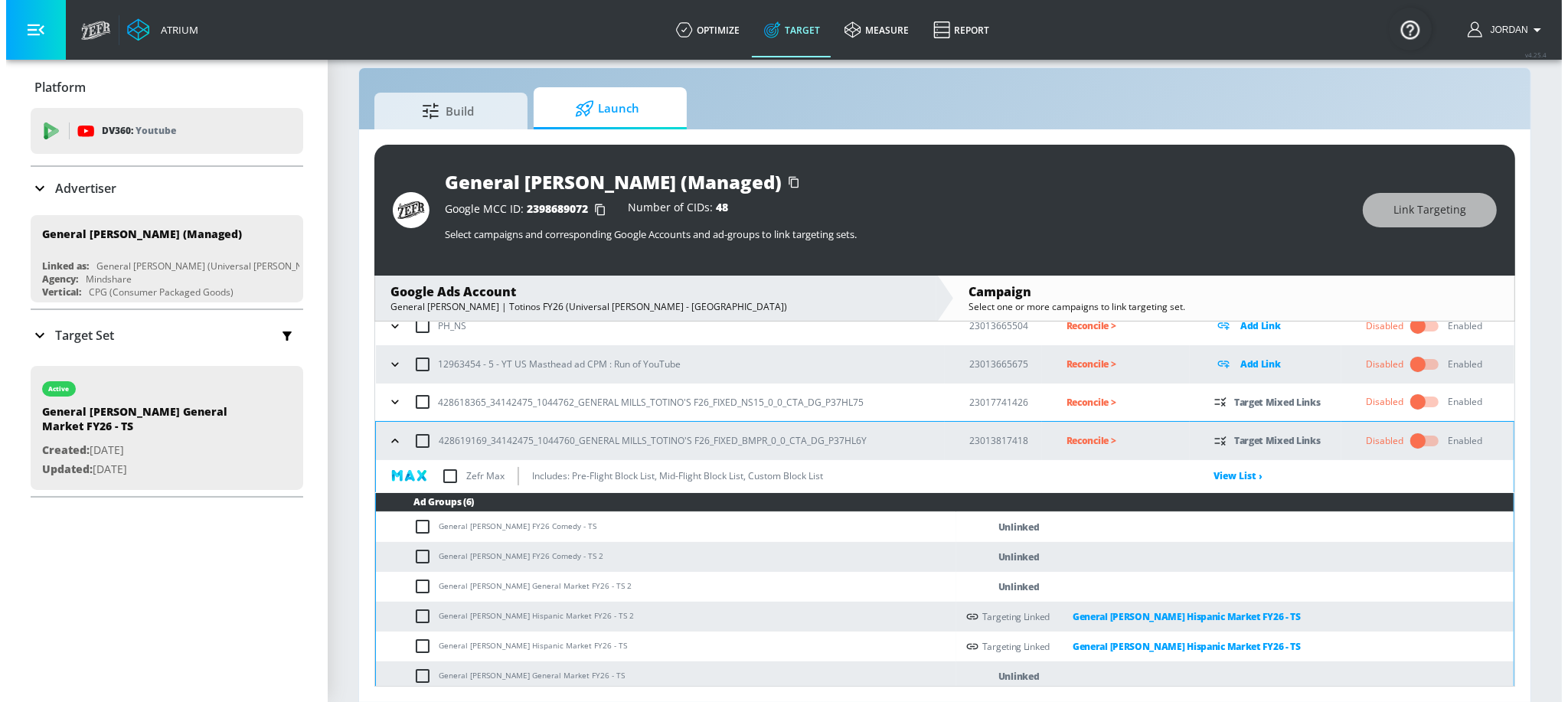
scroll to position [329, 0]
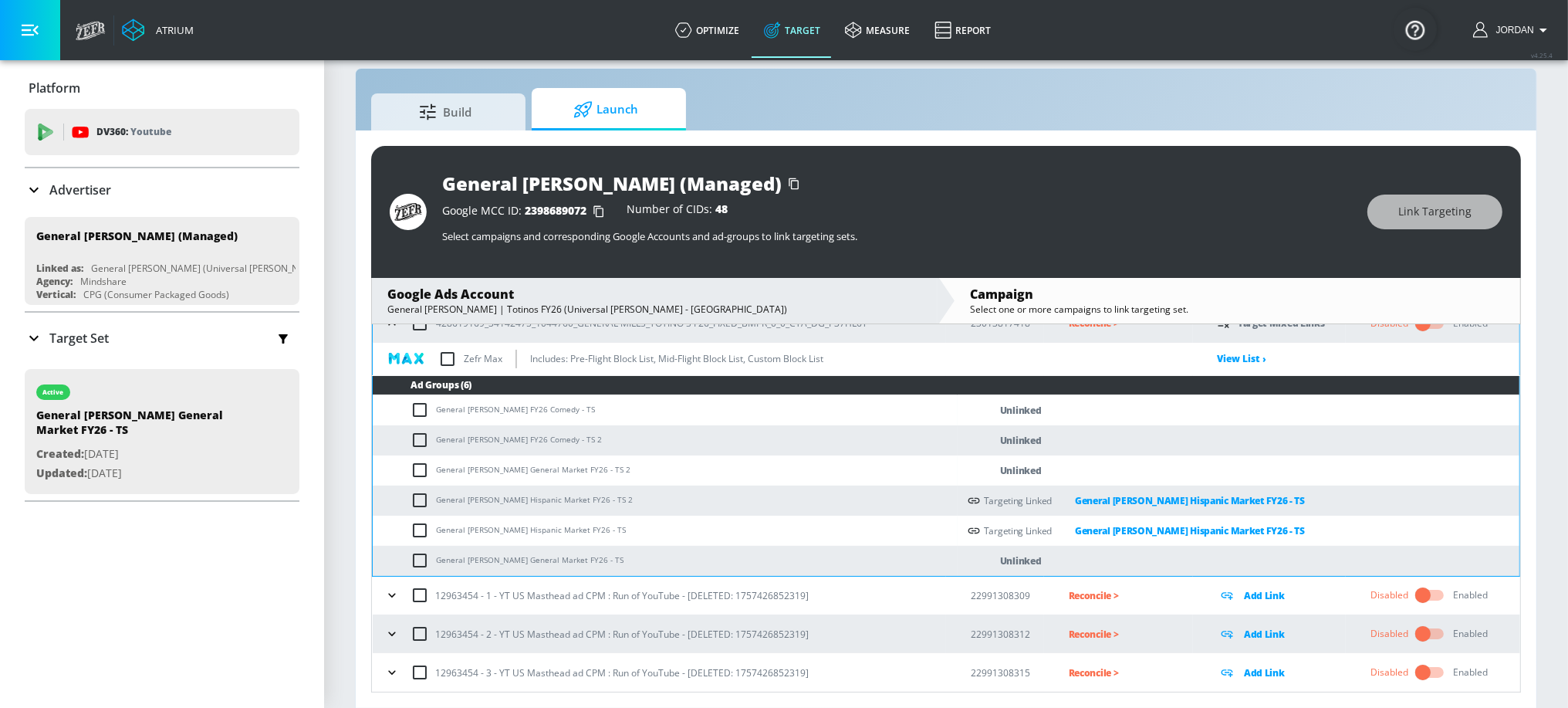
drag, startPoint x: 415, startPoint y: 469, endPoint x: 417, endPoint y: 480, distance: 11.2
click at [415, 469] on input "checkbox" at bounding box center [423, 470] width 25 height 19
checkbox input "true"
click at [423, 561] on input "checkbox" at bounding box center [423, 560] width 25 height 19
checkbox input "true"
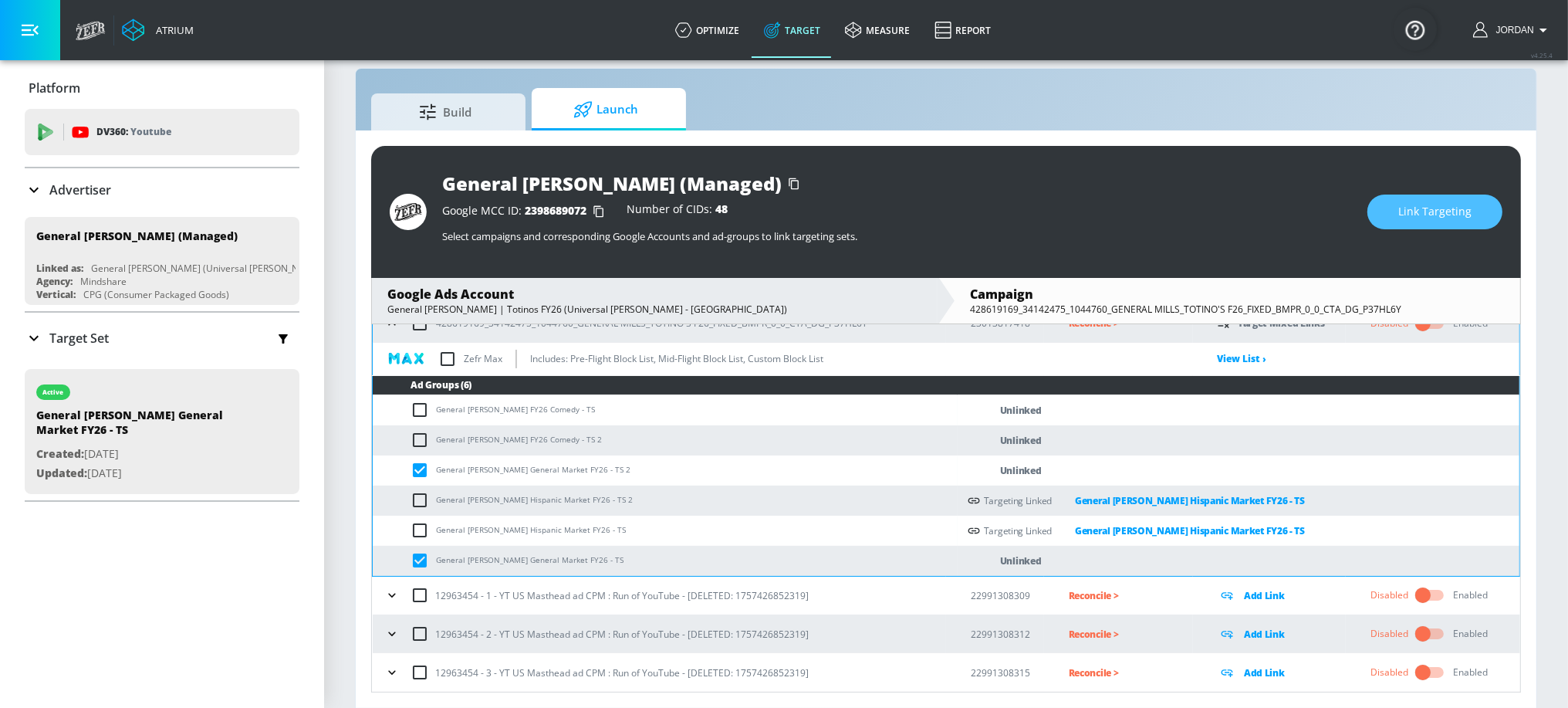
click at [1442, 221] on button "Link Targeting" at bounding box center [1435, 211] width 135 height 35
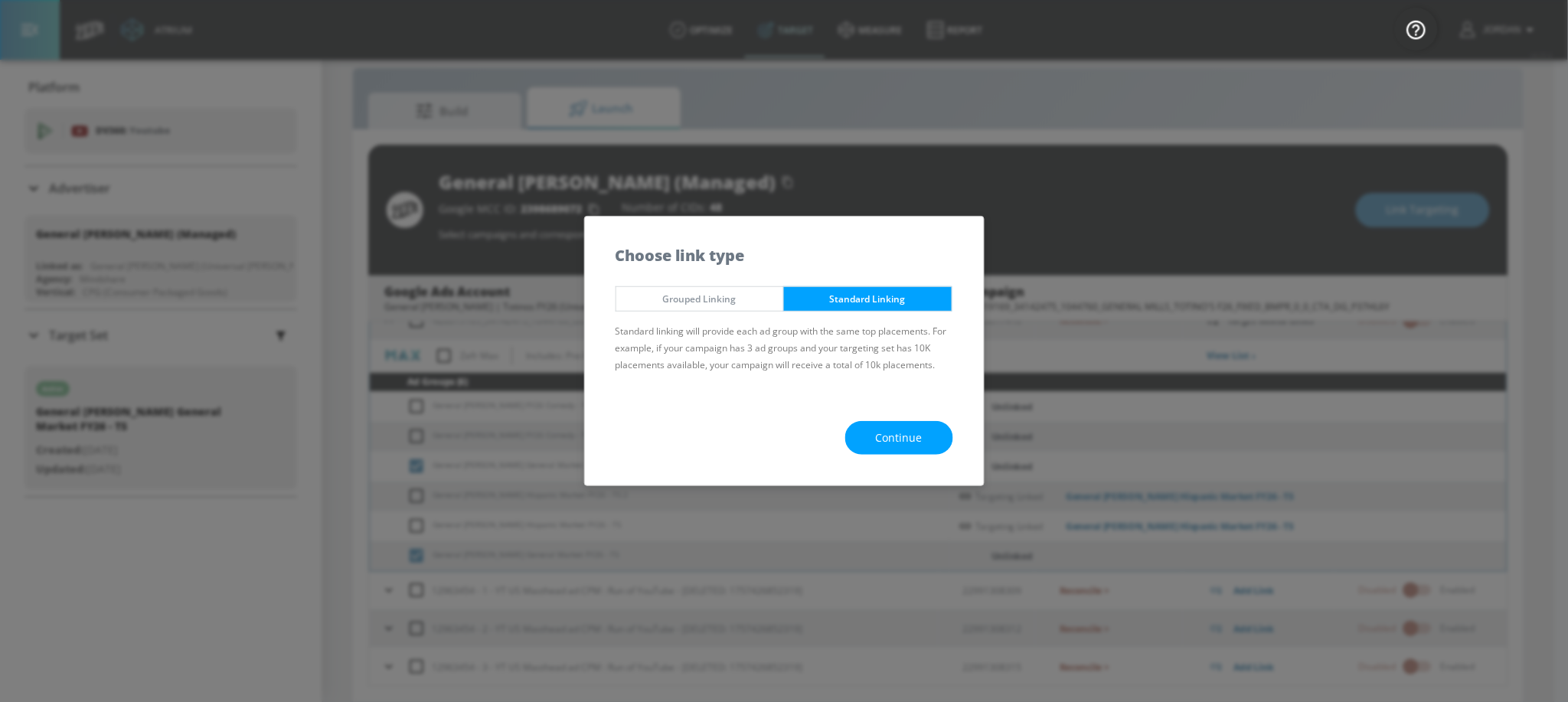
click at [915, 433] on span "Continue" at bounding box center [899, 438] width 47 height 19
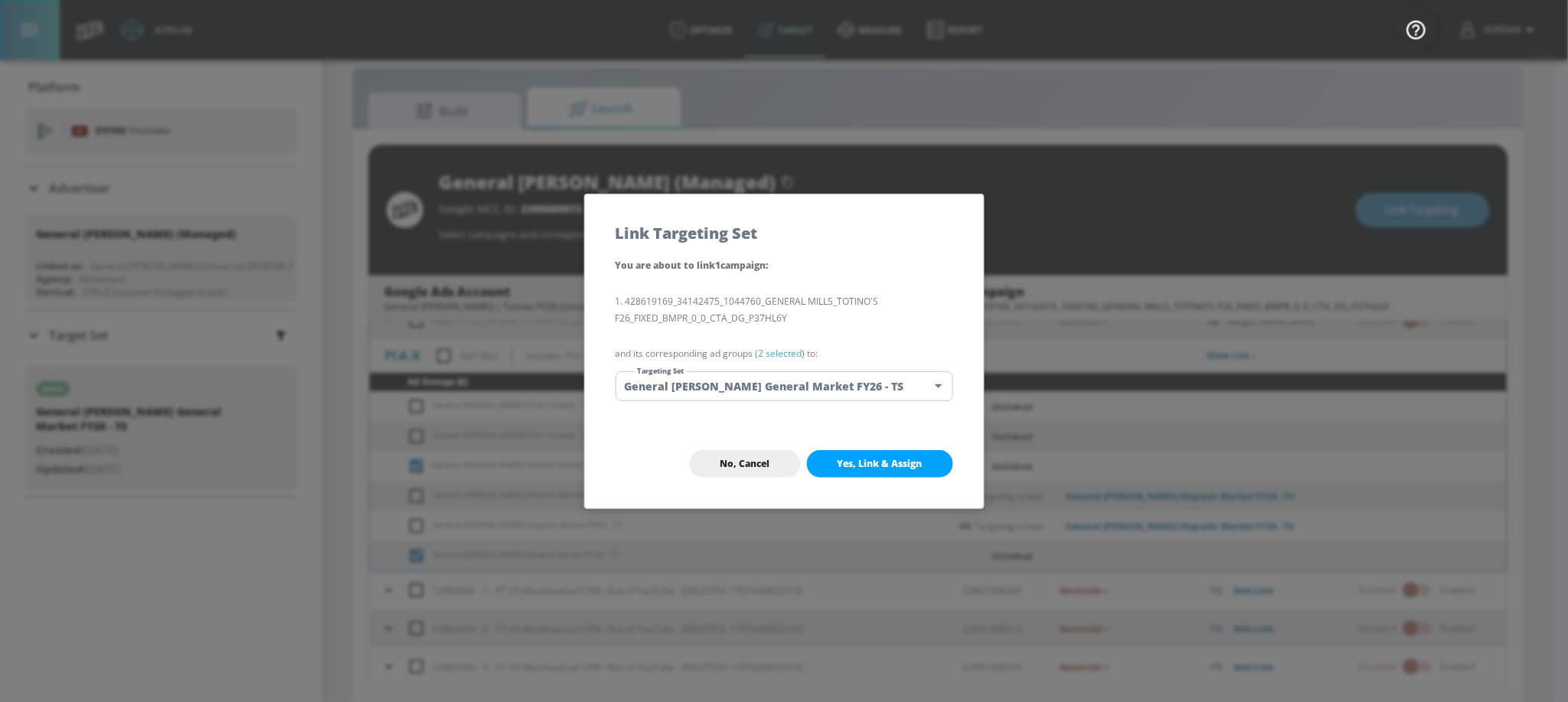
click at [765, 382] on body "Atrium optimize Target measure Report optimize Target measure Report v 4.25.4 J…" at bounding box center [784, 340] width 1568 height 724
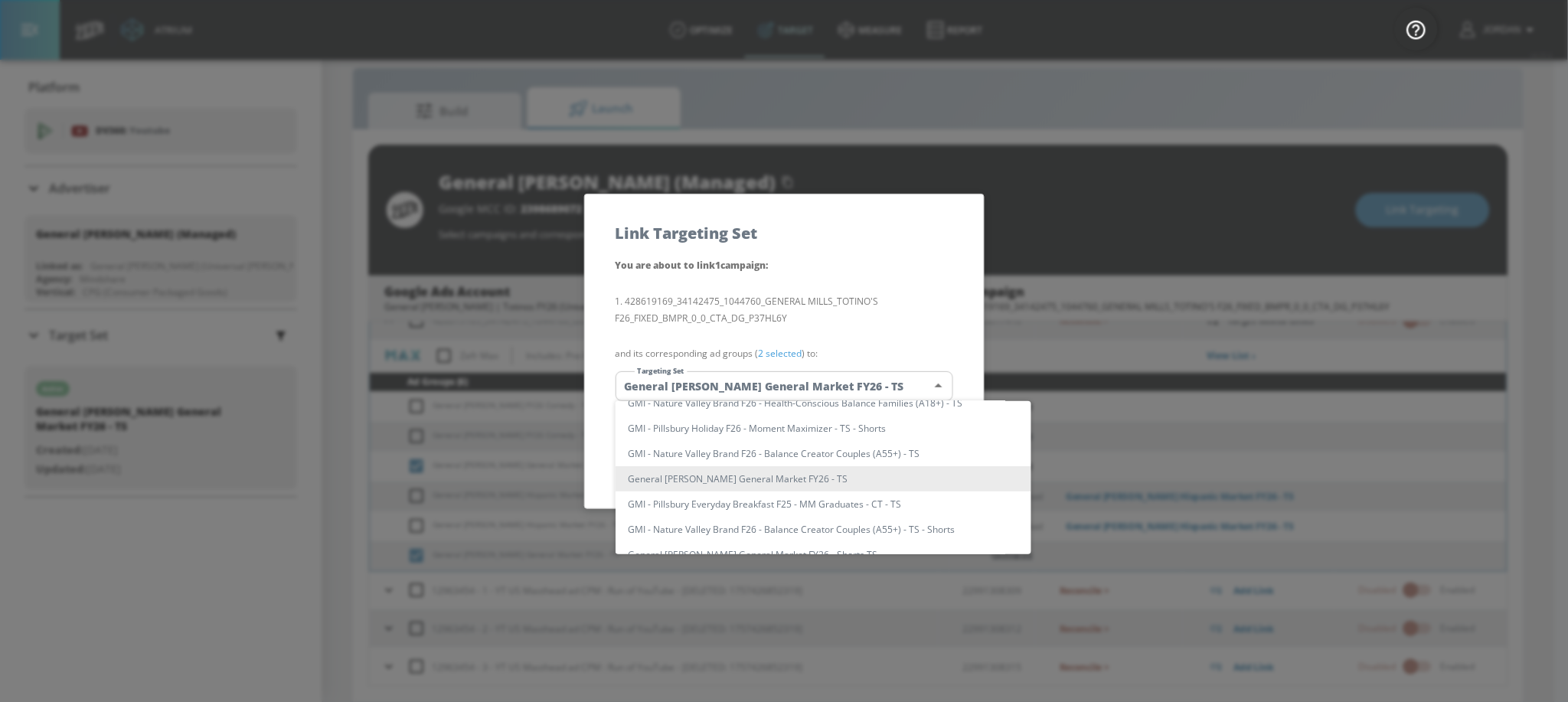
drag, startPoint x: 748, startPoint y: 470, endPoint x: 734, endPoint y: 446, distance: 27.8
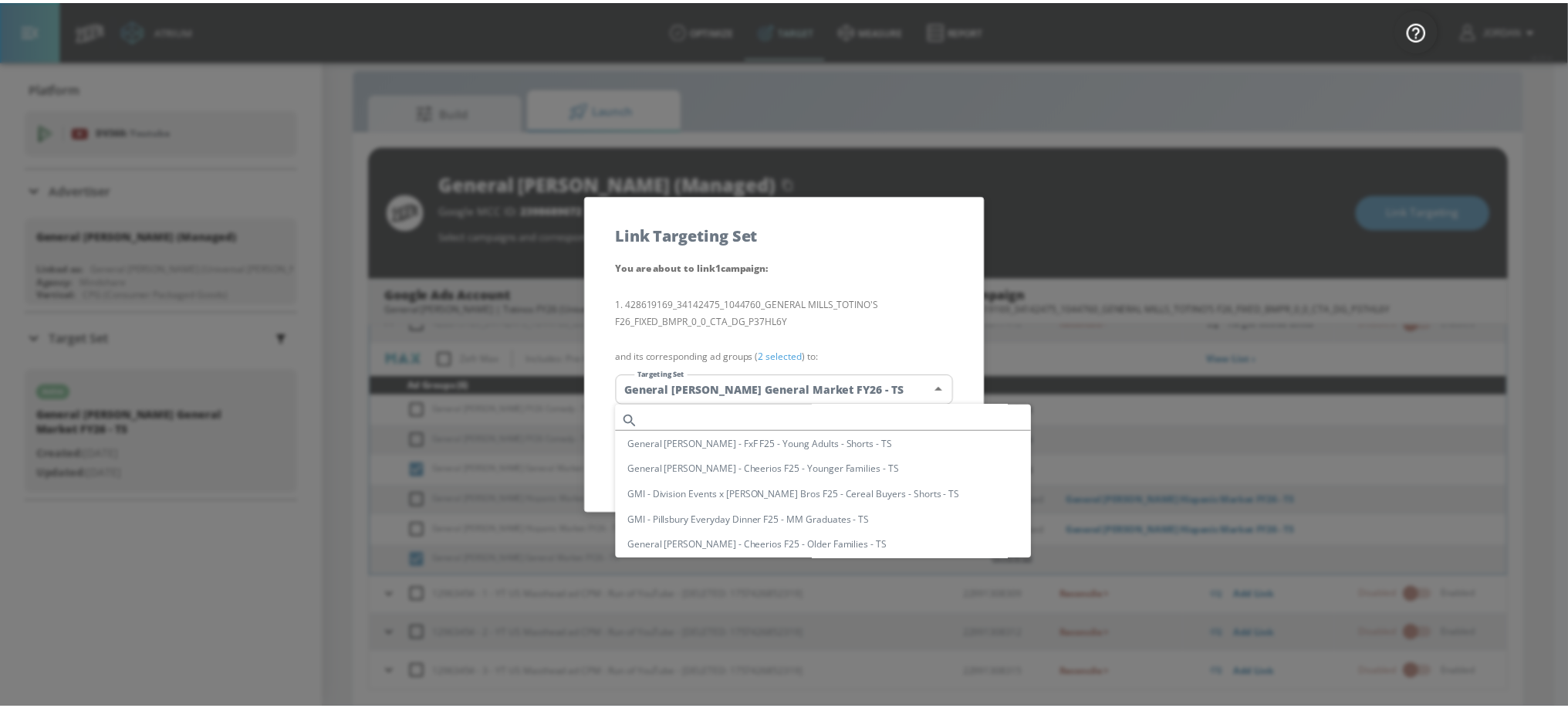
scroll to position [0, 0]
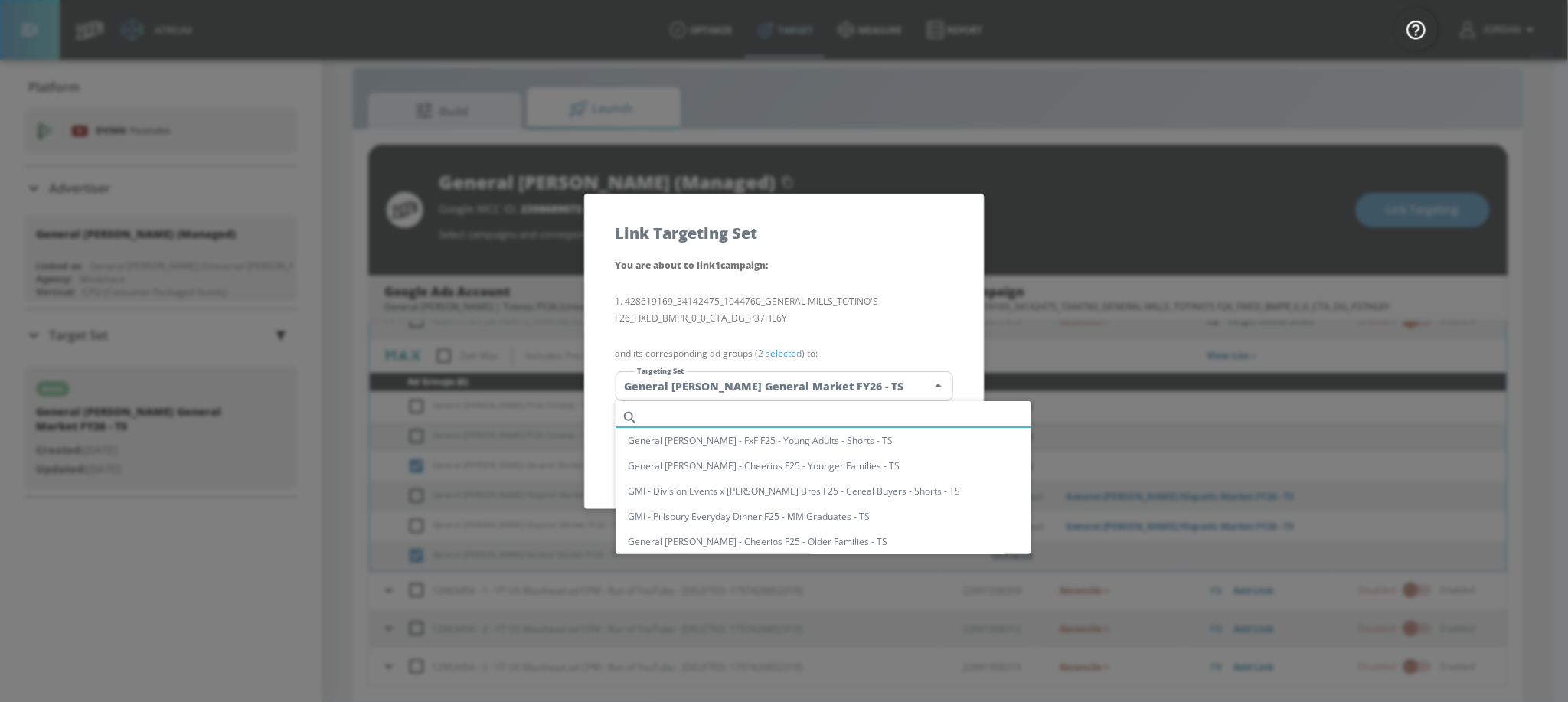
click at [754, 417] on input "text" at bounding box center [837, 417] width 386 height 21
paste input "General [PERSON_NAME] General Market FY26 - TS"
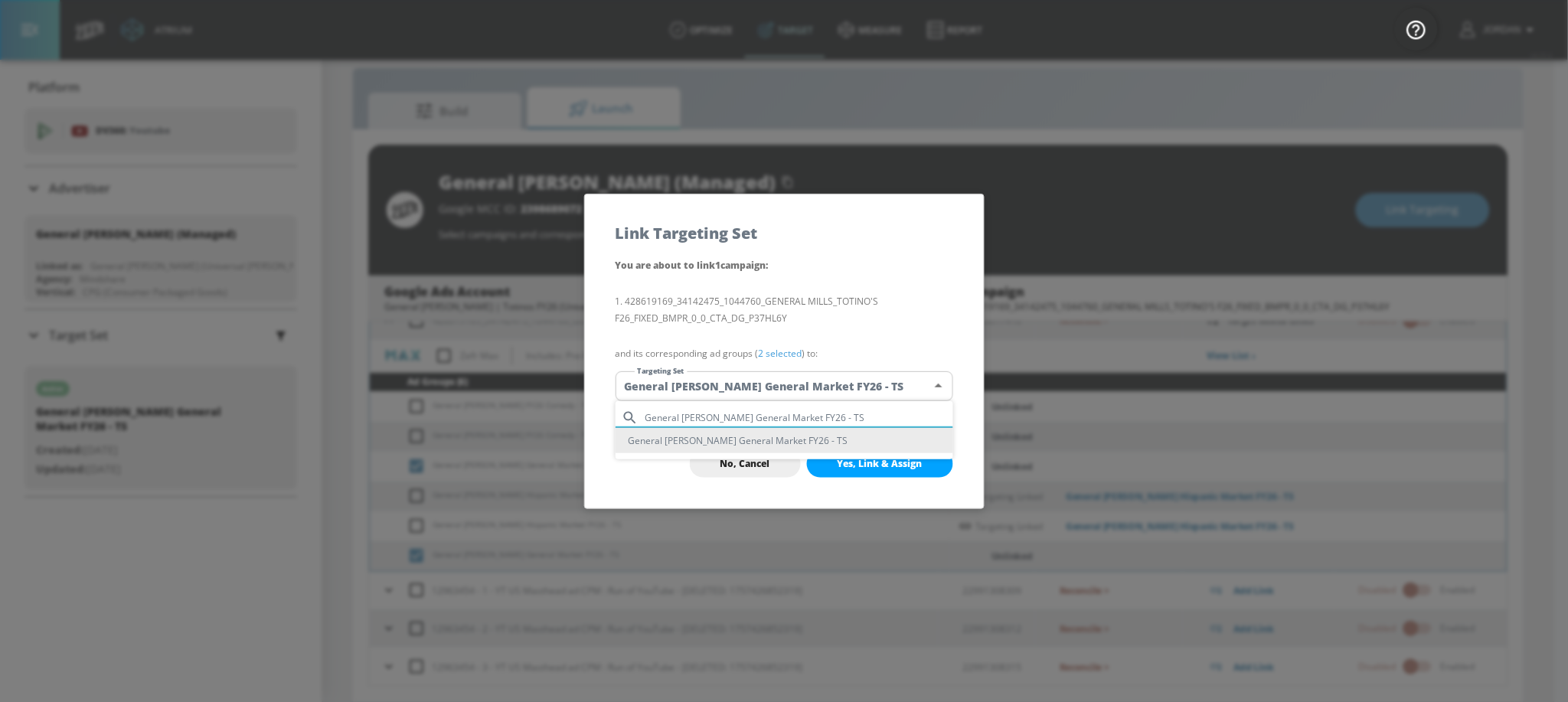
type input "General [PERSON_NAME] General Market FY26 - TS"
click at [783, 440] on li "General [PERSON_NAME] General Market FY26 - TS" at bounding box center [784, 441] width 338 height 25
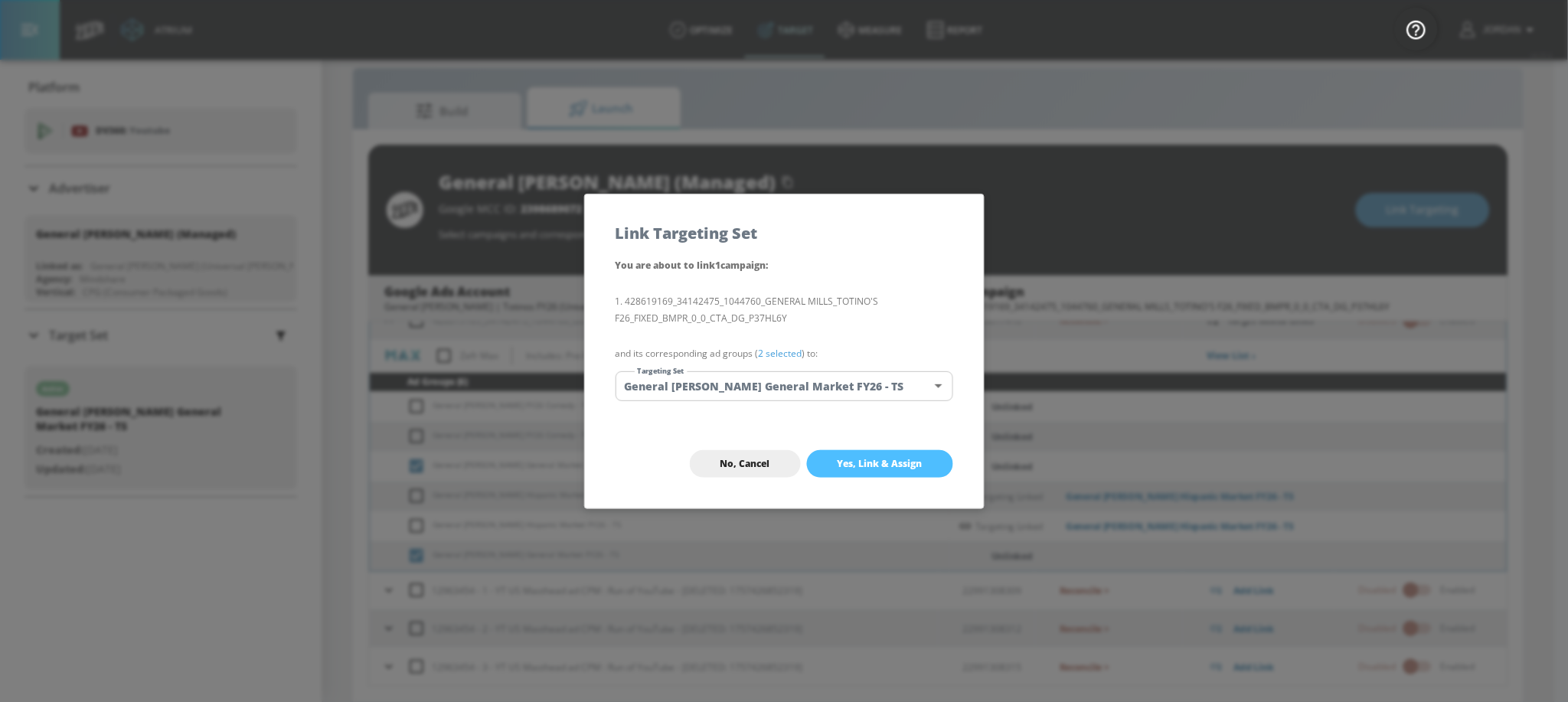
click at [882, 457] on span "Yes, Link & Assign" at bounding box center [879, 463] width 85 height 13
checkbox input "false"
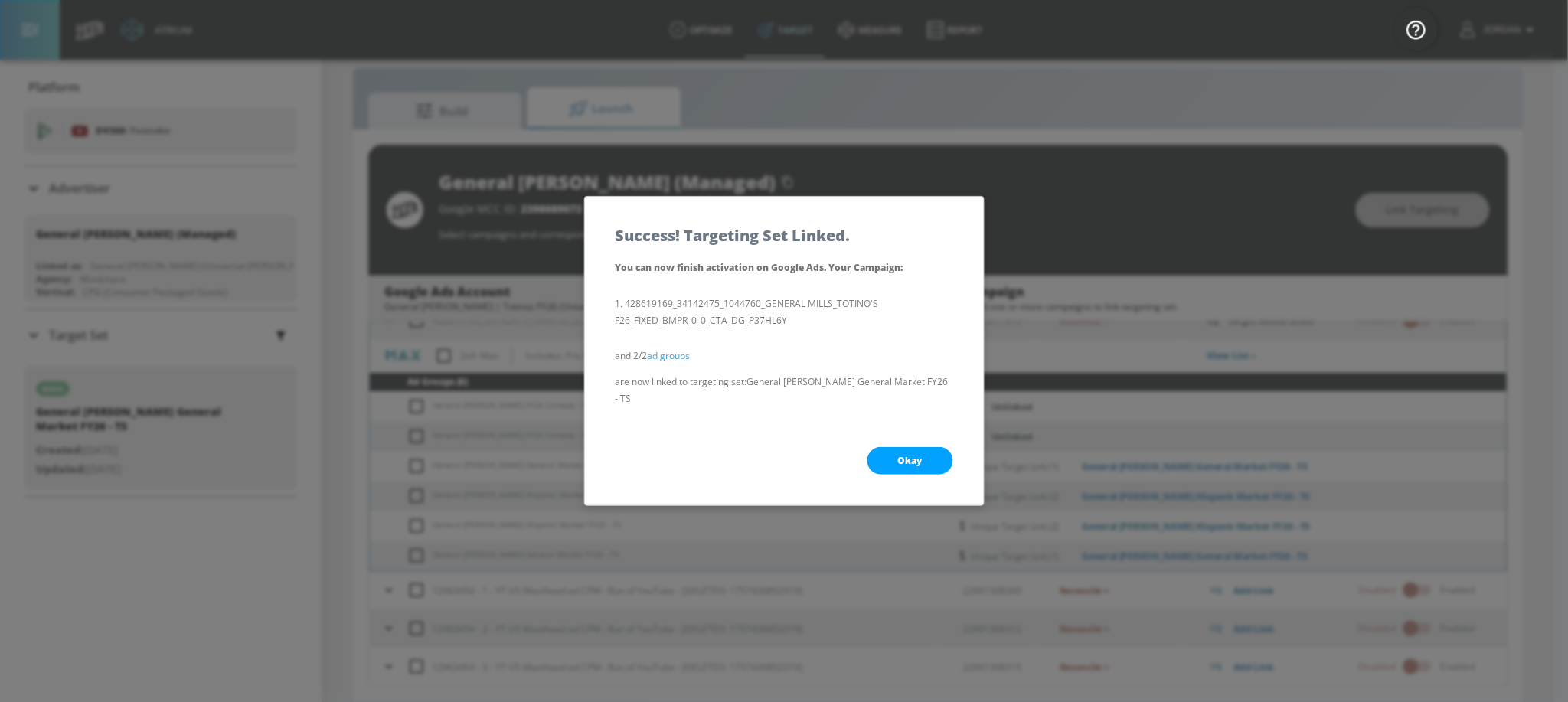
click at [900, 461] on span "Okay" at bounding box center [909, 461] width 24 height 13
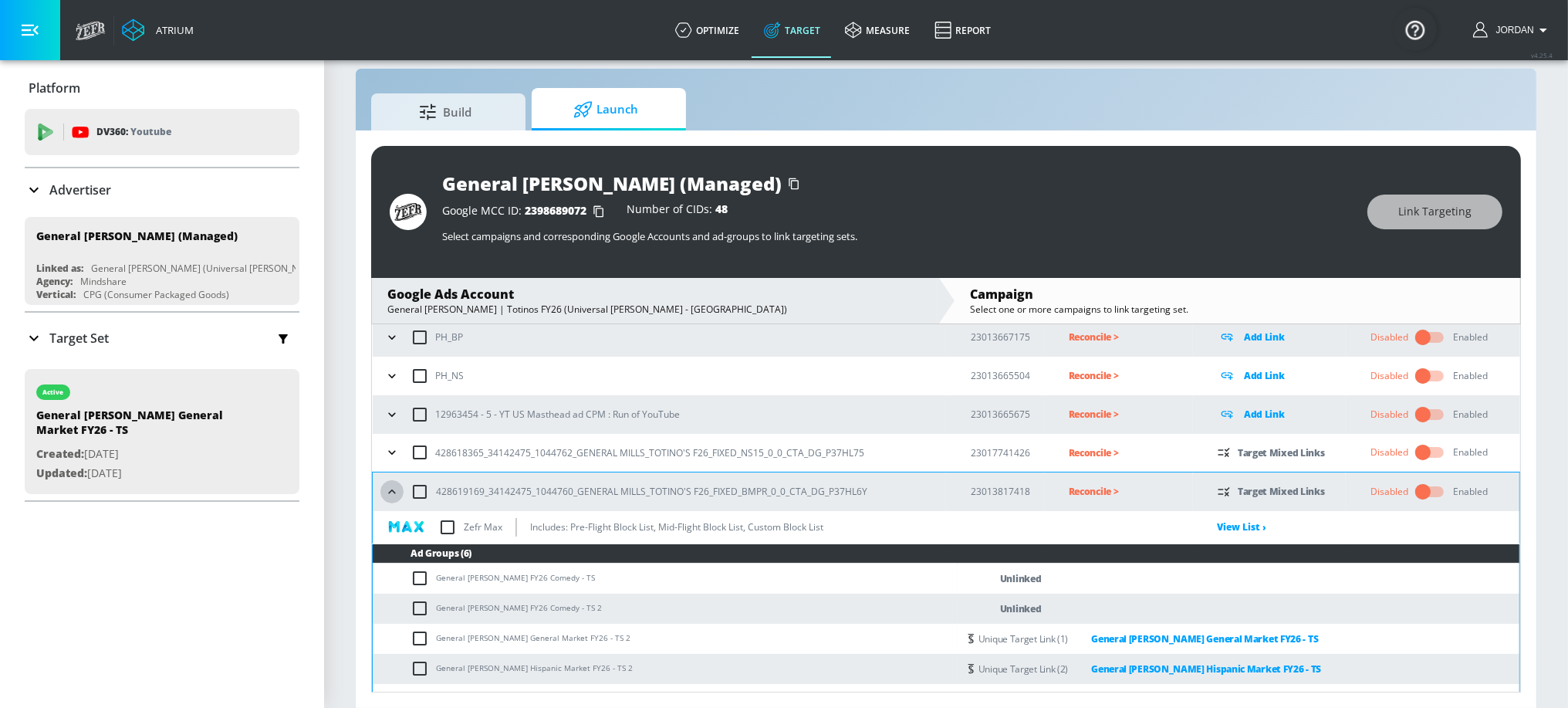
click at [397, 490] on icon "button" at bounding box center [392, 492] width 15 height 15
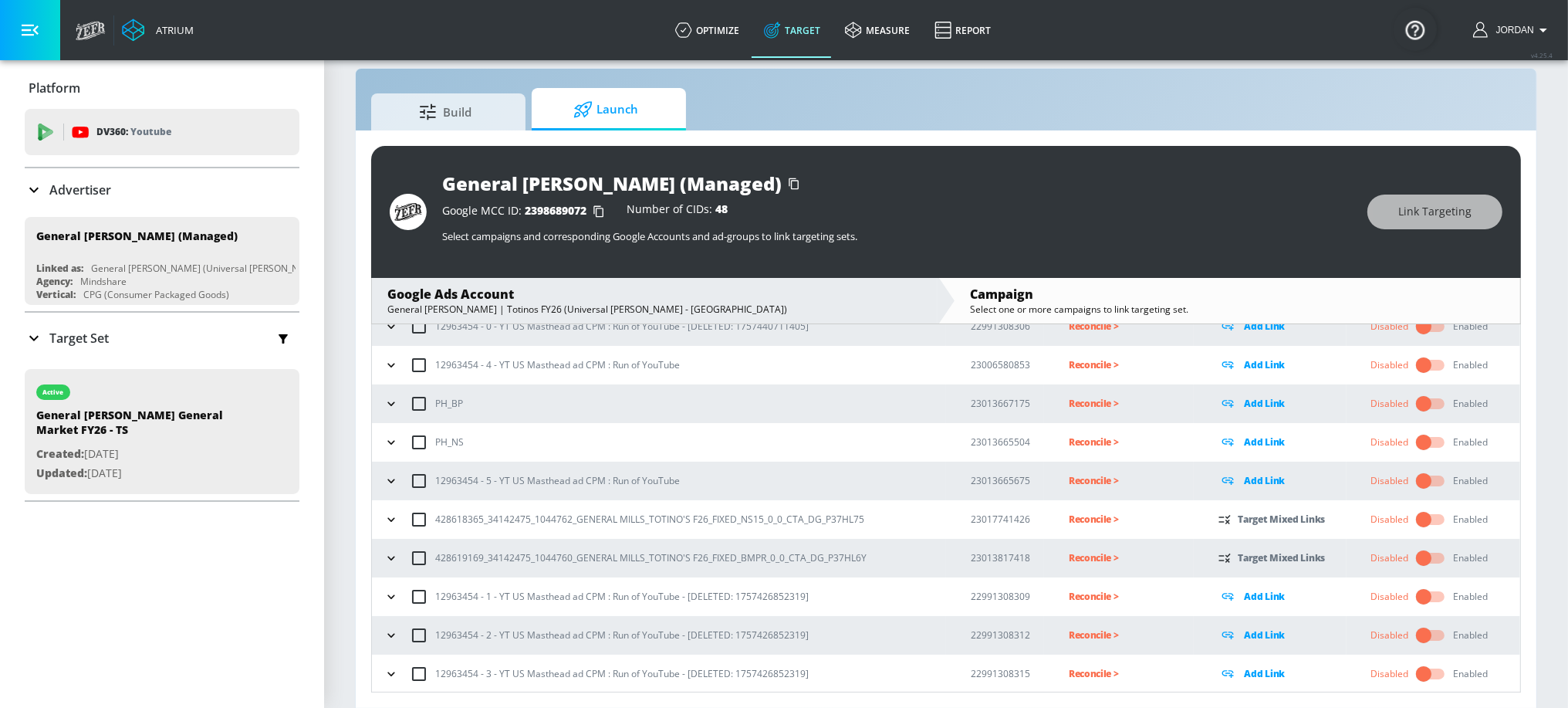
click at [389, 517] on icon "button" at bounding box center [391, 520] width 15 height 15
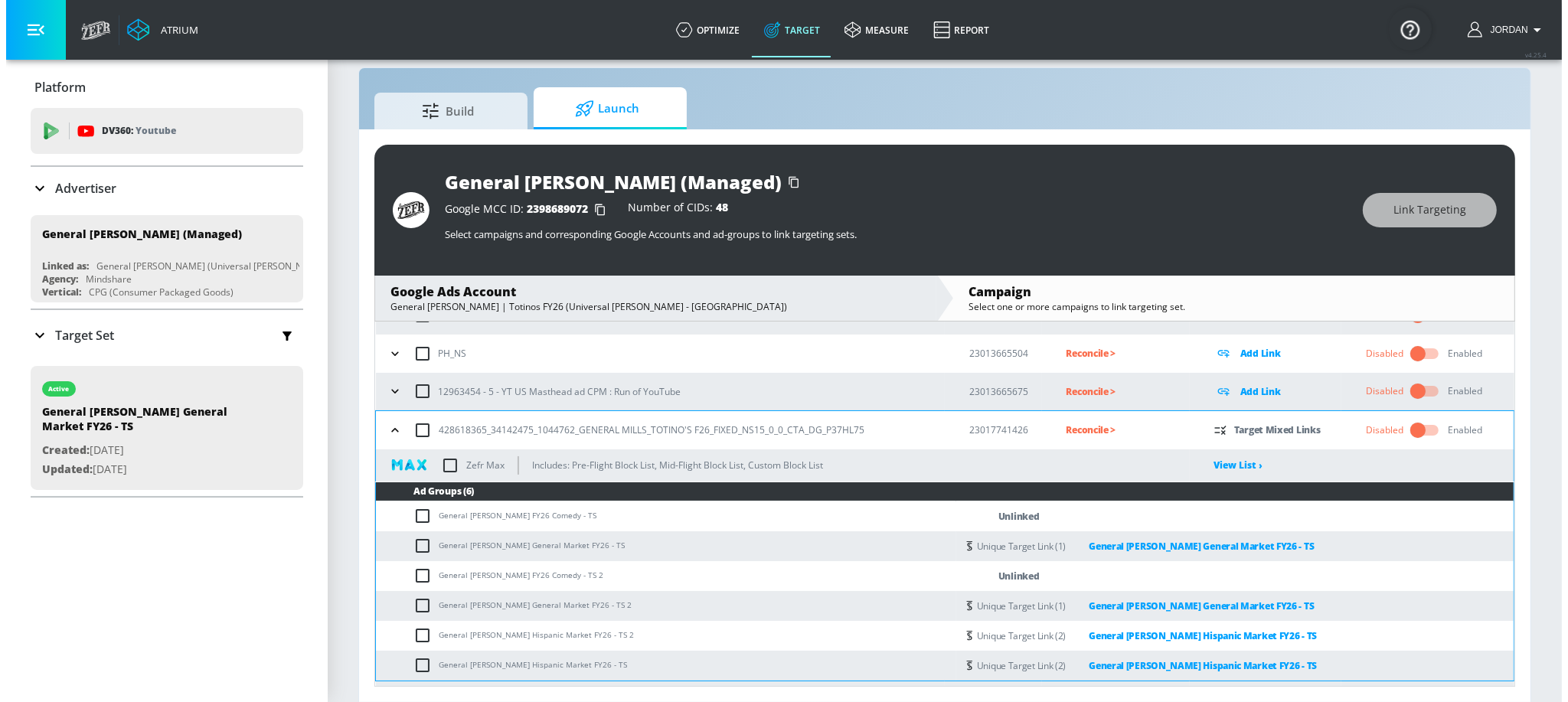
scroll to position [287, 0]
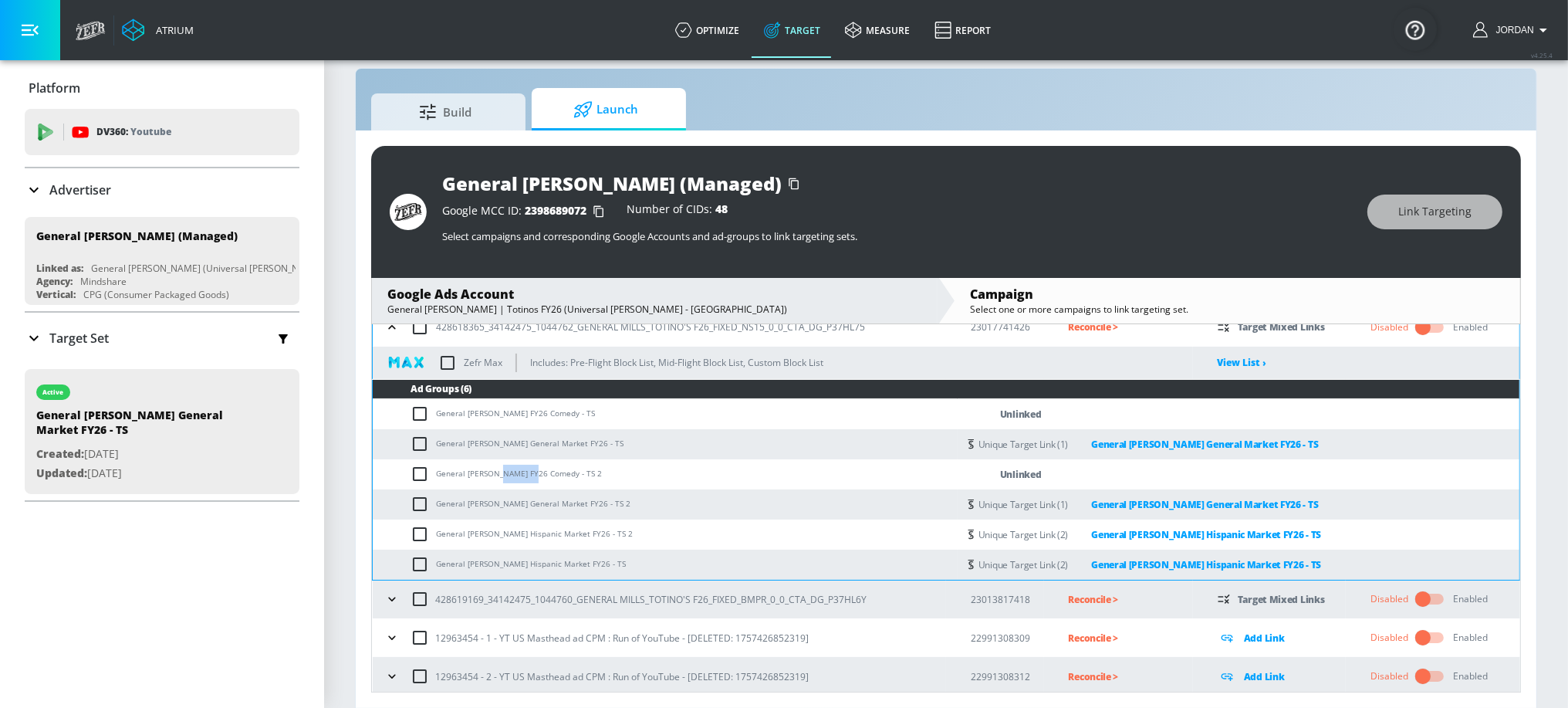
drag, startPoint x: 491, startPoint y: 471, endPoint x: 517, endPoint y: 471, distance: 26.0
click at [517, 471] on td "General Mills - Totino's FY26 Comedy - TS 2" at bounding box center [665, 474] width 585 height 30
copy td "Totino's"
drag, startPoint x: 420, startPoint y: 476, endPoint x: 420, endPoint y: 455, distance: 21.0
click at [420, 475] on input "checkbox" at bounding box center [423, 474] width 25 height 19
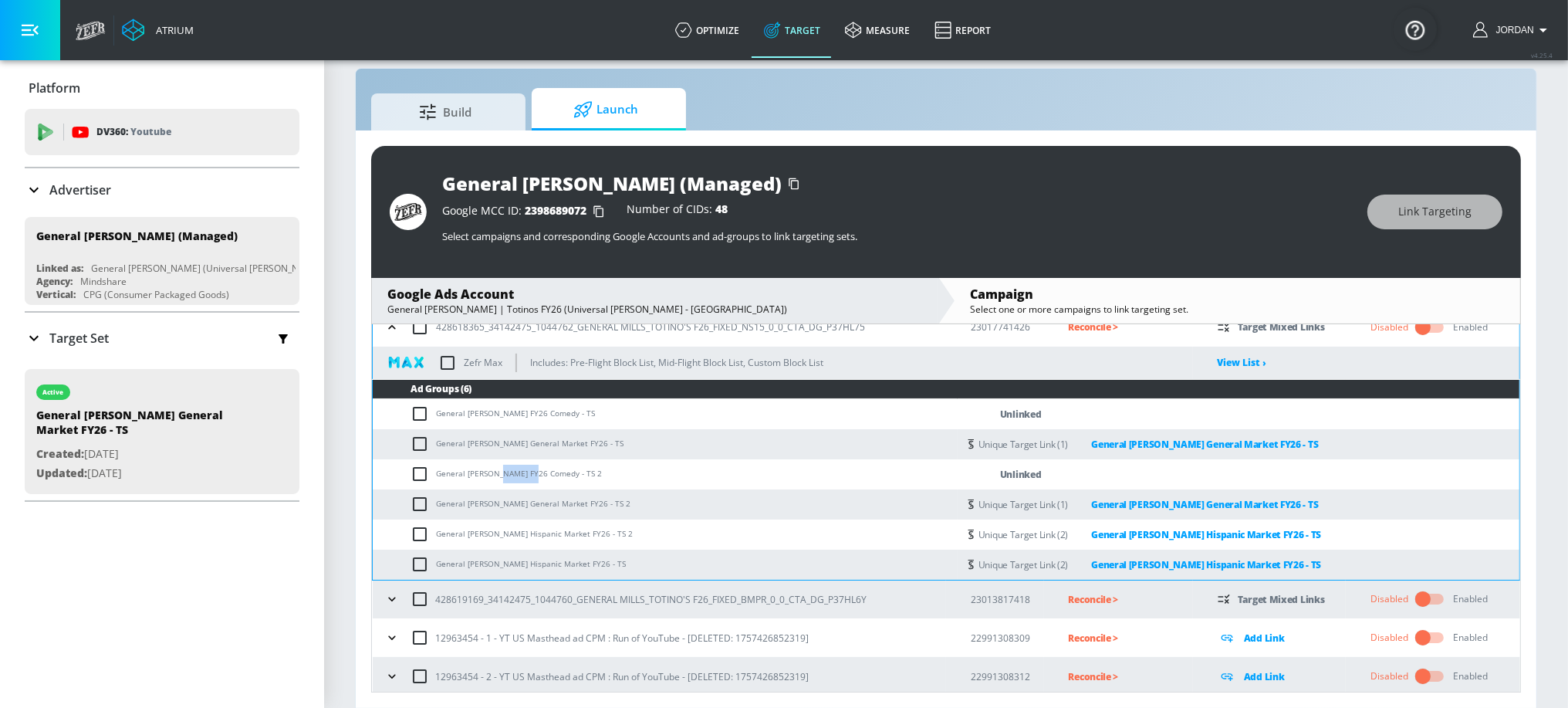
checkbox input "true"
click at [417, 411] on input "checkbox" at bounding box center [423, 414] width 25 height 19
checkbox input "true"
click at [1414, 211] on span "Link Targeting" at bounding box center [1435, 211] width 74 height 19
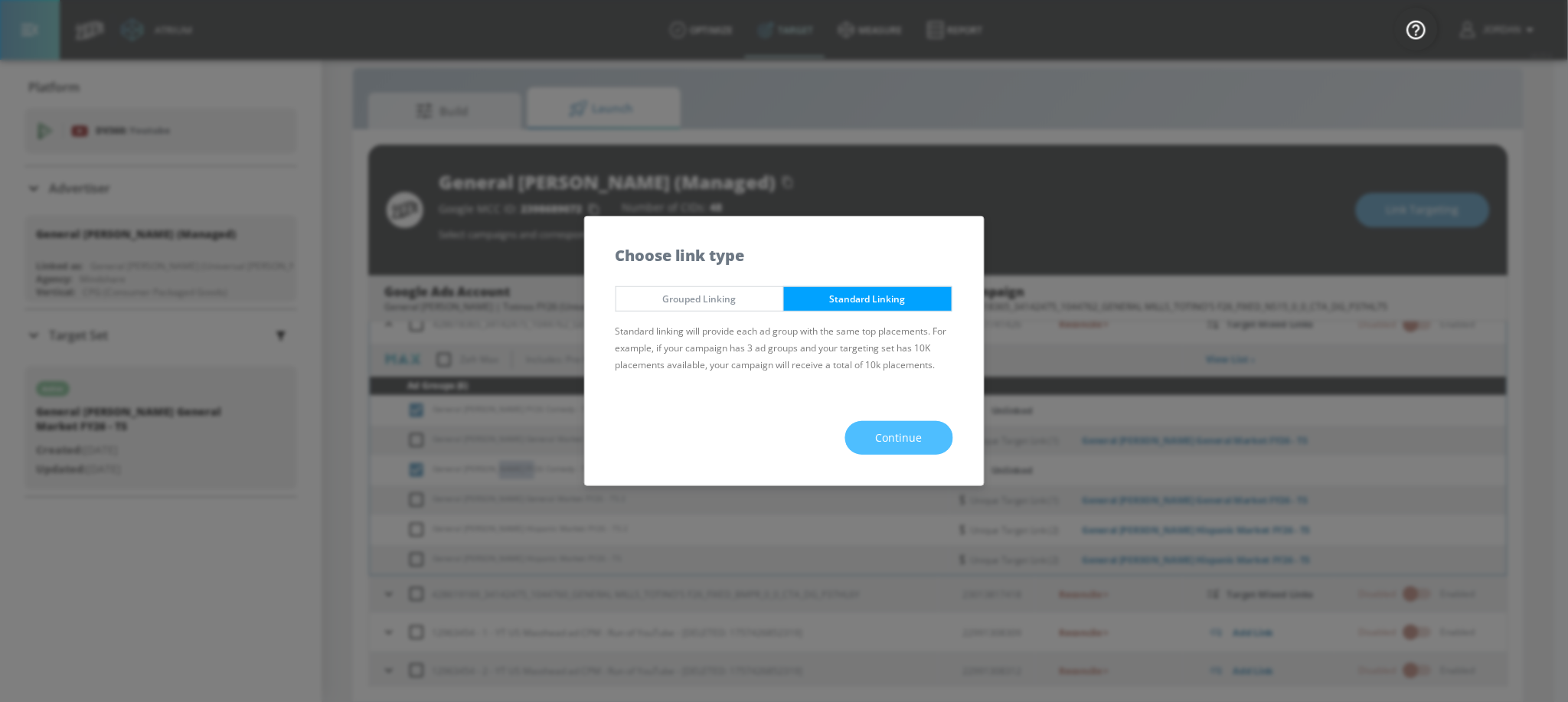
drag, startPoint x: 905, startPoint y: 436, endPoint x: 888, endPoint y: 419, distance: 24.0
click at [904, 436] on span "Continue" at bounding box center [899, 438] width 47 height 19
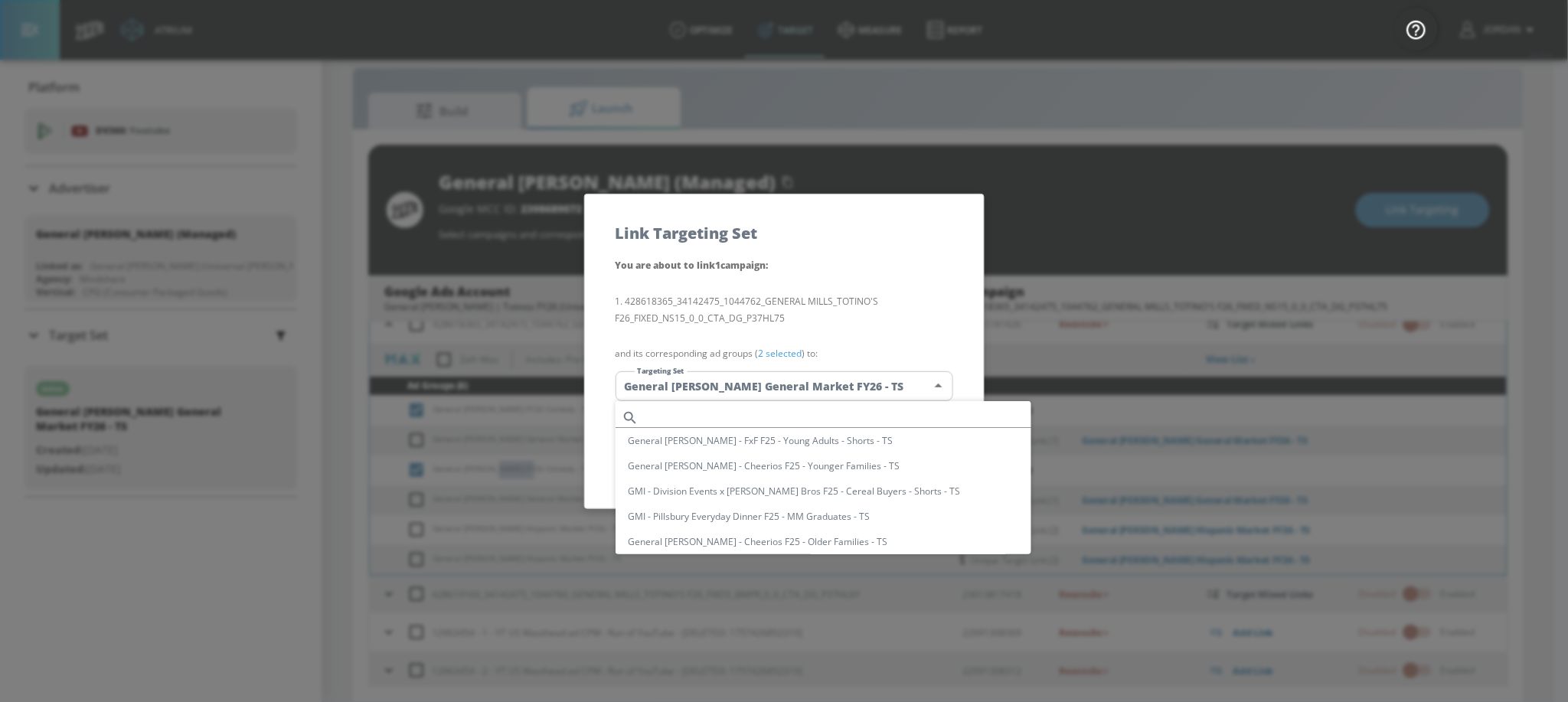
click at [755, 394] on body "Atrium optimize Target measure Report optimize Target measure Report v 4.25.4 J…" at bounding box center [784, 340] width 1568 height 724
click at [778, 417] on input "text" at bounding box center [837, 417] width 386 height 21
paste input "Totino's"
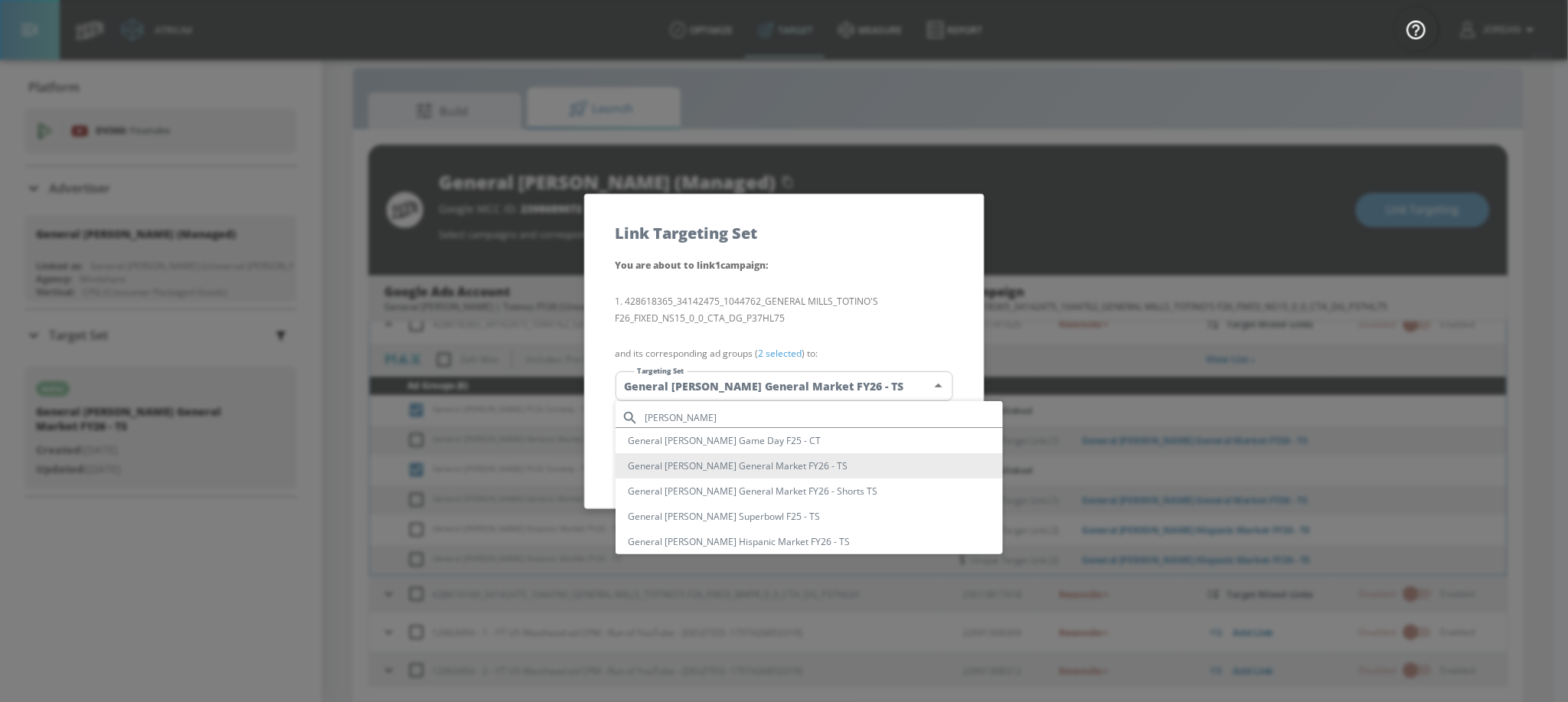
click at [725, 410] on input "Totino's" at bounding box center [823, 417] width 358 height 21
click at [721, 412] on input "Totino's" at bounding box center [823, 417] width 358 height 21
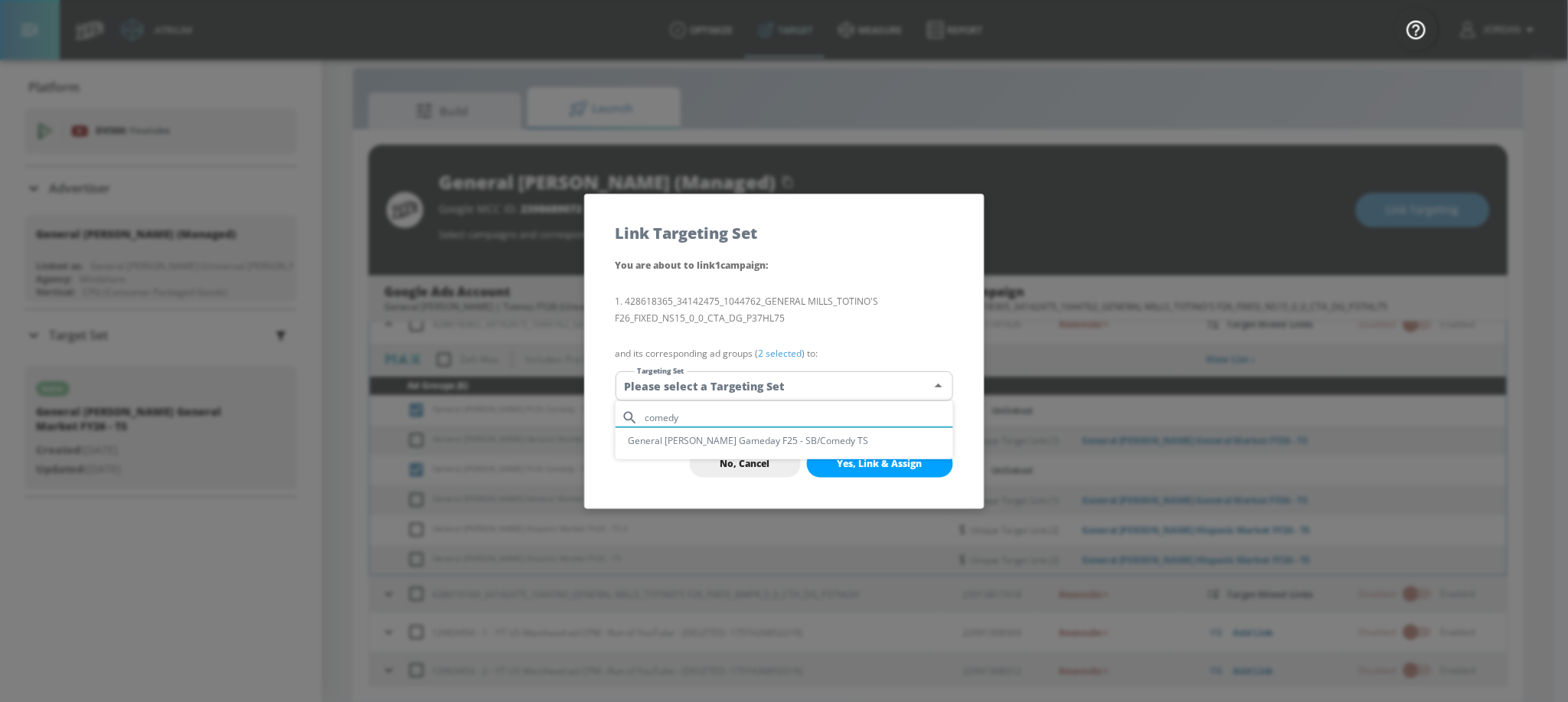
type input "comedy"
